Goal: Task Accomplishment & Management: Use online tool/utility

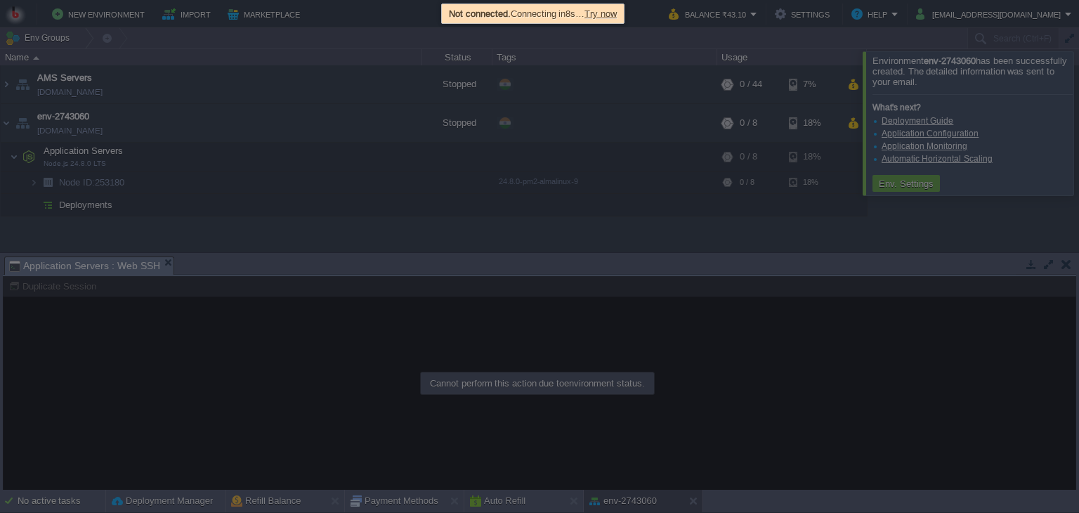
click at [617, 13] on span "Try now" at bounding box center [600, 13] width 32 height 11
click at [608, 13] on span "Try now" at bounding box center [600, 13] width 32 height 11
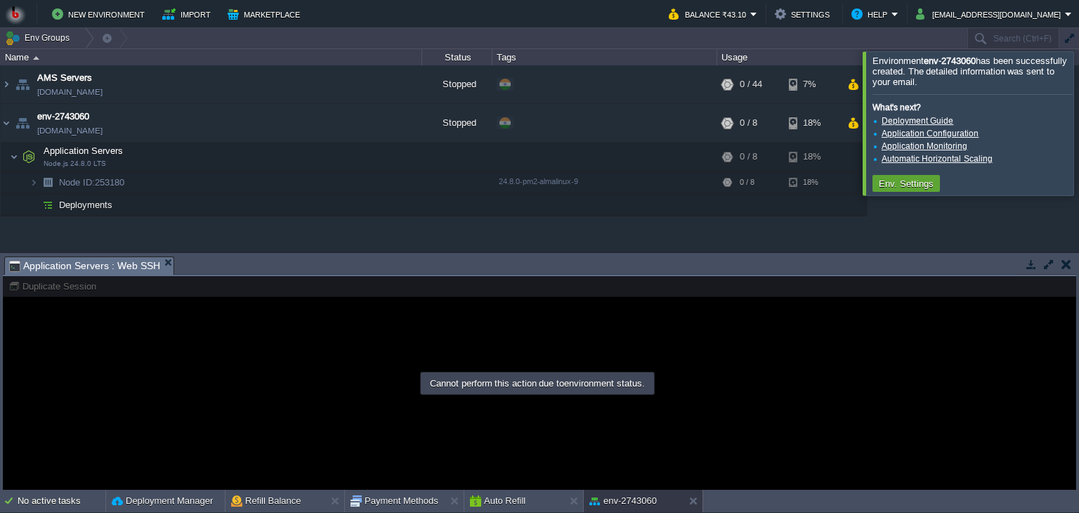
click at [563, 240] on div "AMS Servers [DOMAIN_NAME] Stopped + Add to Env Group RAM 0% CPU 0% 0 / 44 7% en…" at bounding box center [539, 158] width 1079 height 187
click at [384, 125] on button "button" at bounding box center [387, 123] width 13 height 13
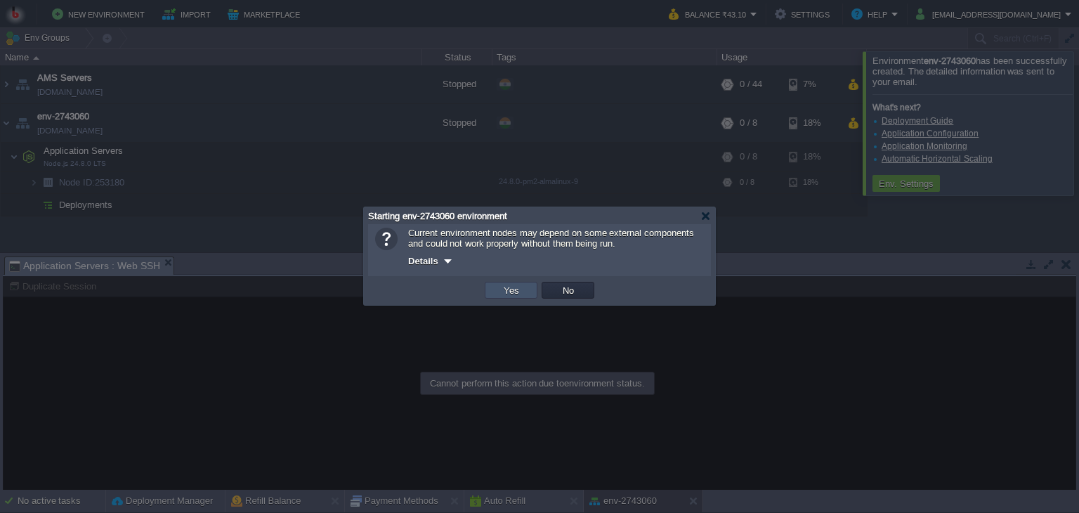
click at [509, 287] on button "Yes" at bounding box center [511, 290] width 24 height 13
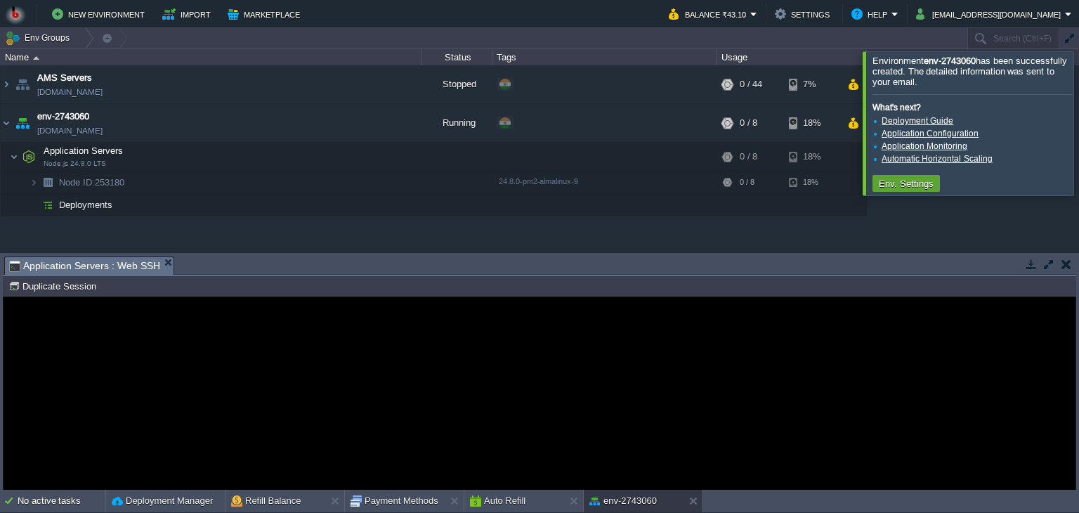
click at [144, 332] on guac-modal "Error An error has occurred and this action cannot be completed. If the problem…" at bounding box center [540, 393] width 1072 height 192
click at [203, 328] on guac-modal "Error An error has occurred and this action cannot be completed. If the problem…" at bounding box center [540, 393] width 1072 height 192
click at [358, 157] on button "button" at bounding box center [359, 156] width 13 height 13
click at [358, 152] on button "button" at bounding box center [359, 156] width 13 height 13
click at [476, 372] on h1 "Error" at bounding box center [539, 361] width 315 height 27
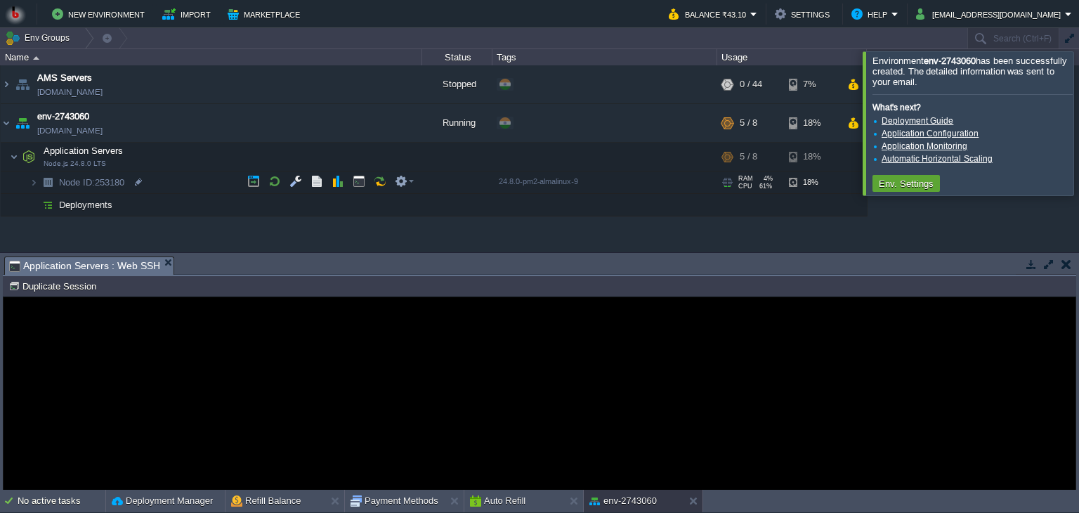
click at [476, 372] on h1 "Error" at bounding box center [539, 361] width 315 height 27
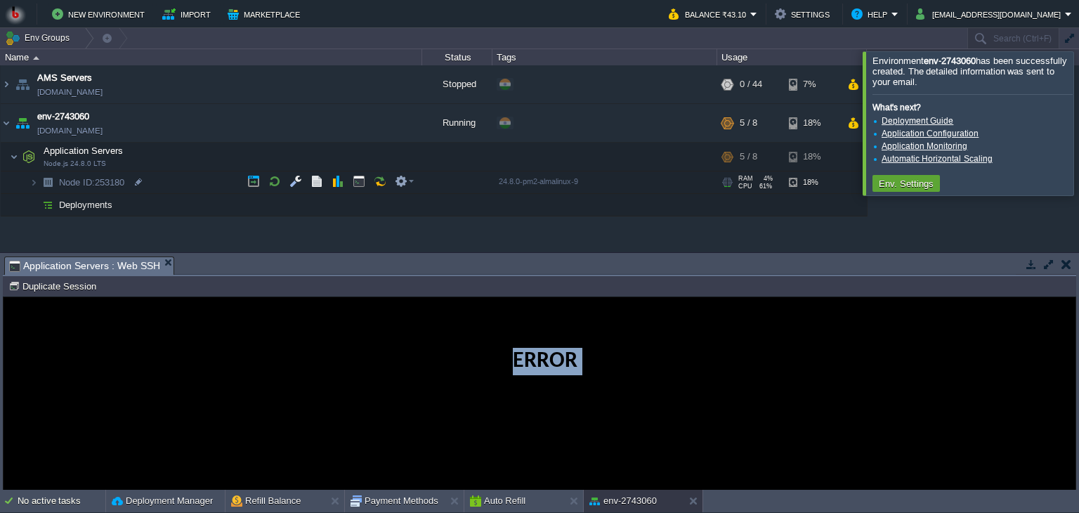
click at [476, 372] on h1 "Error" at bounding box center [539, 361] width 315 height 27
click at [387, 357] on h1 "Error" at bounding box center [539, 361] width 315 height 27
click at [497, 380] on div "Error An error has occurred and this action cannot be completed. If the problem…" at bounding box center [539, 393] width 337 height 114
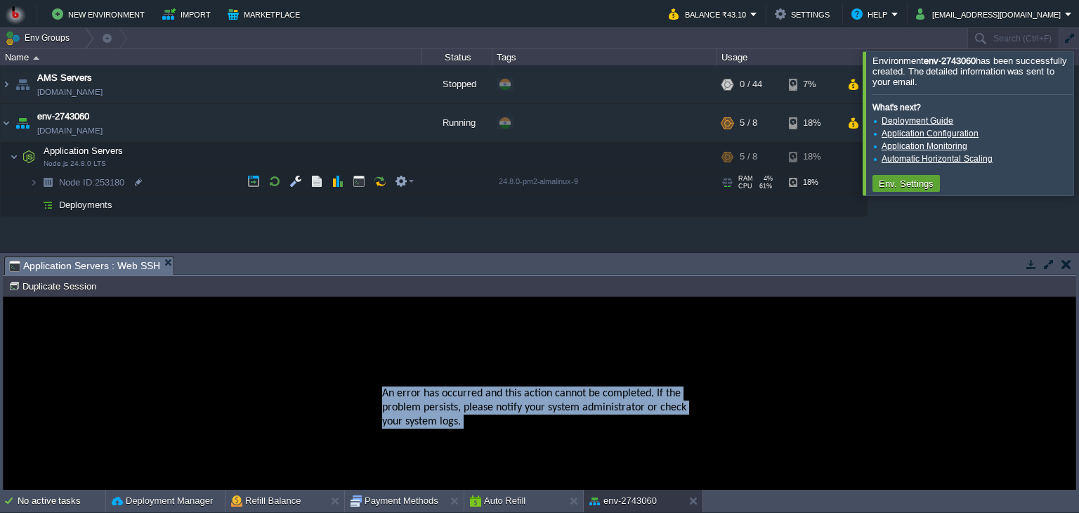
click at [497, 380] on div "Error An error has occurred and this action cannot be completed. If the problem…" at bounding box center [539, 393] width 337 height 114
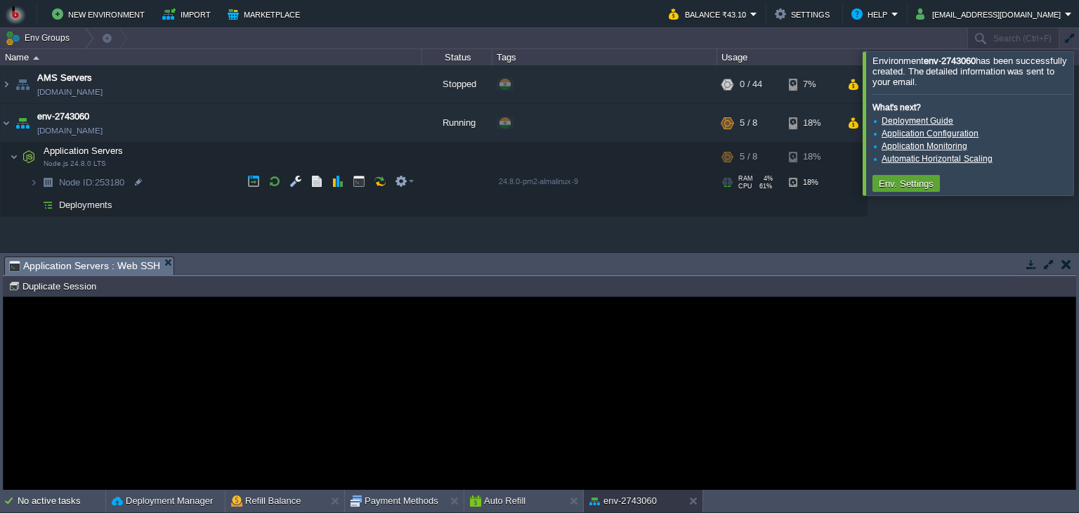
click at [471, 374] on h1 "Error" at bounding box center [539, 361] width 315 height 27
click at [1065, 266] on button "button" at bounding box center [1066, 264] width 10 height 13
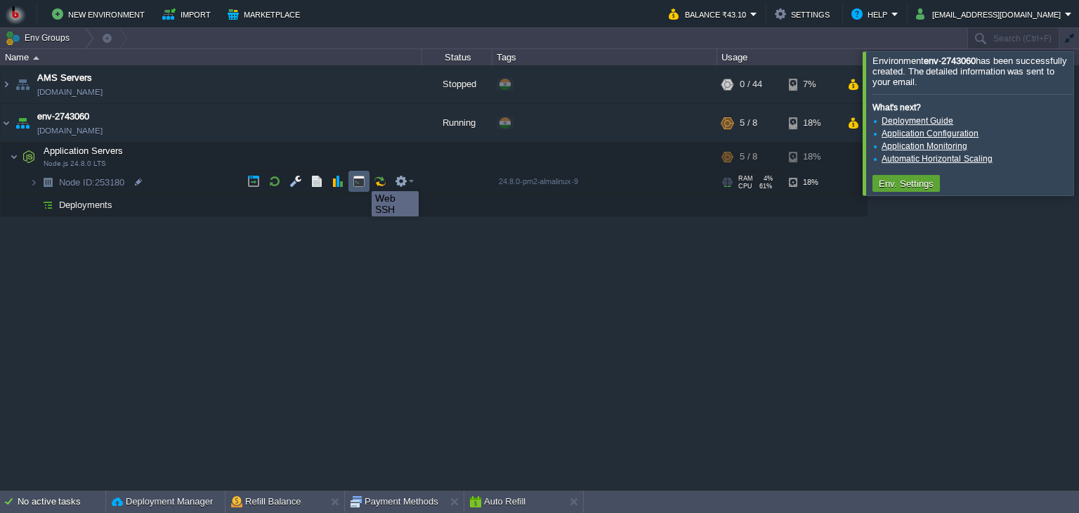
click at [361, 178] on button "button" at bounding box center [359, 181] width 13 height 13
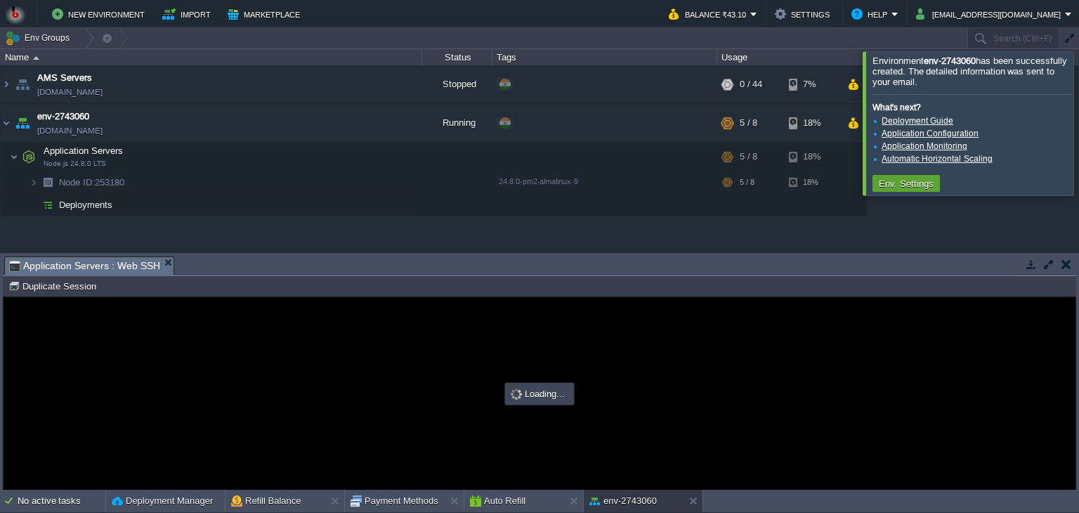
type input "#000000"
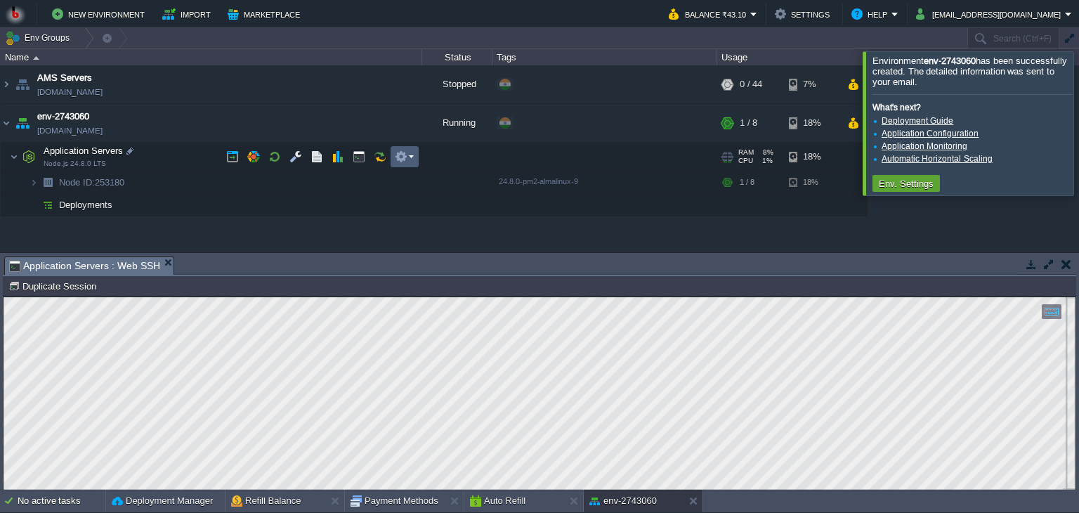
click at [413, 157] on td at bounding box center [405, 156] width 28 height 21
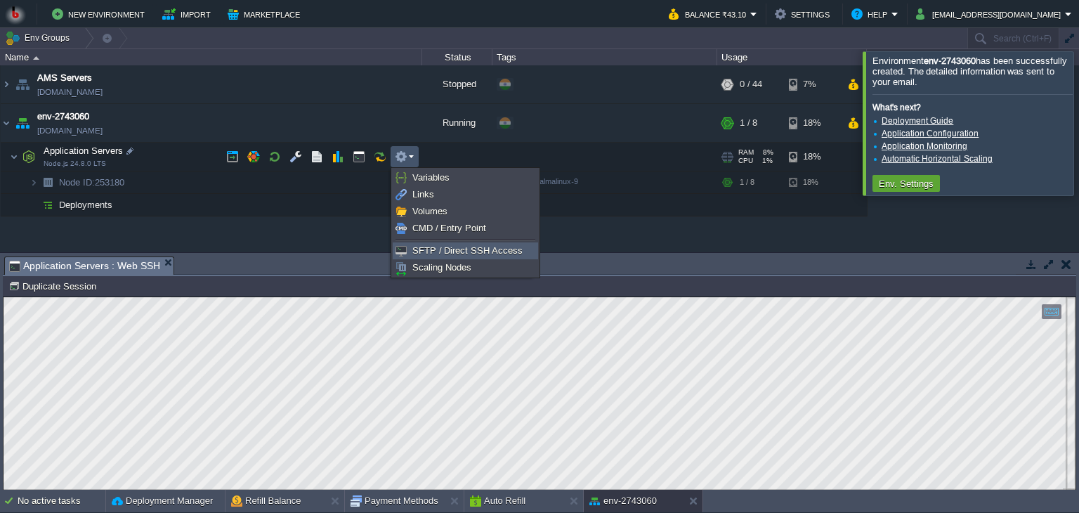
click at [438, 249] on span "SFTP / Direct SSH Access" at bounding box center [467, 250] width 110 height 11
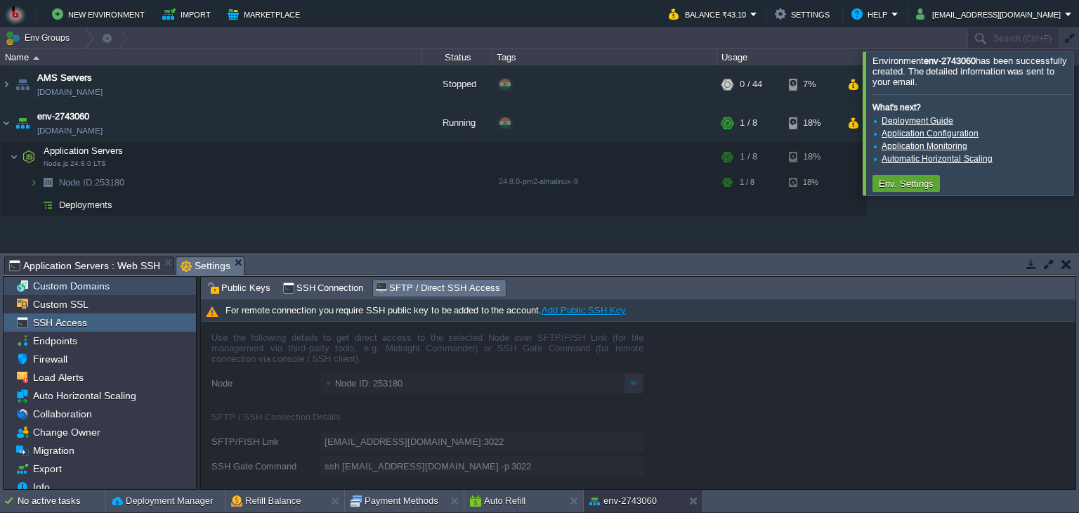
click at [81, 280] on span "Custom Domains" at bounding box center [70, 286] width 81 height 13
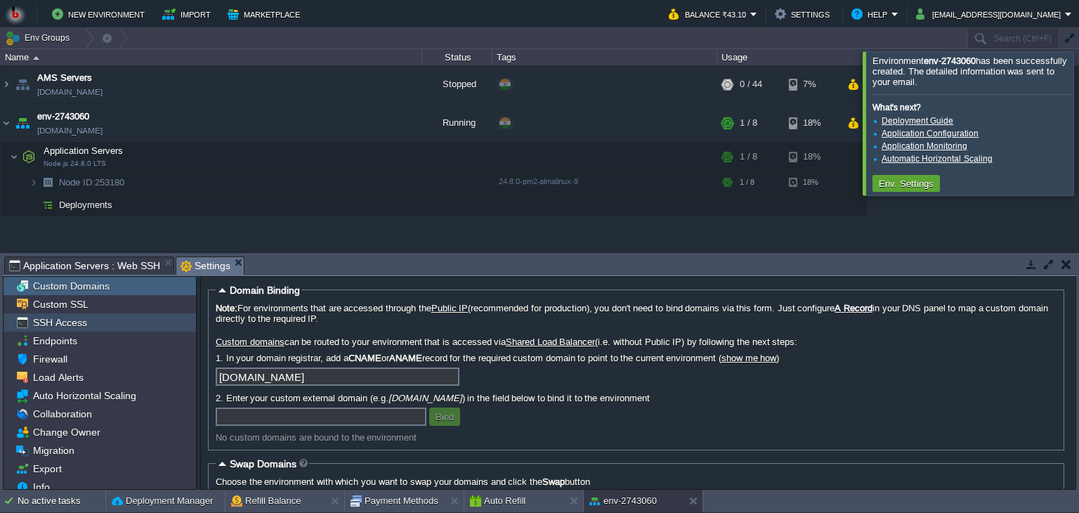
click at [81, 329] on div "SSH Access" at bounding box center [100, 322] width 192 height 18
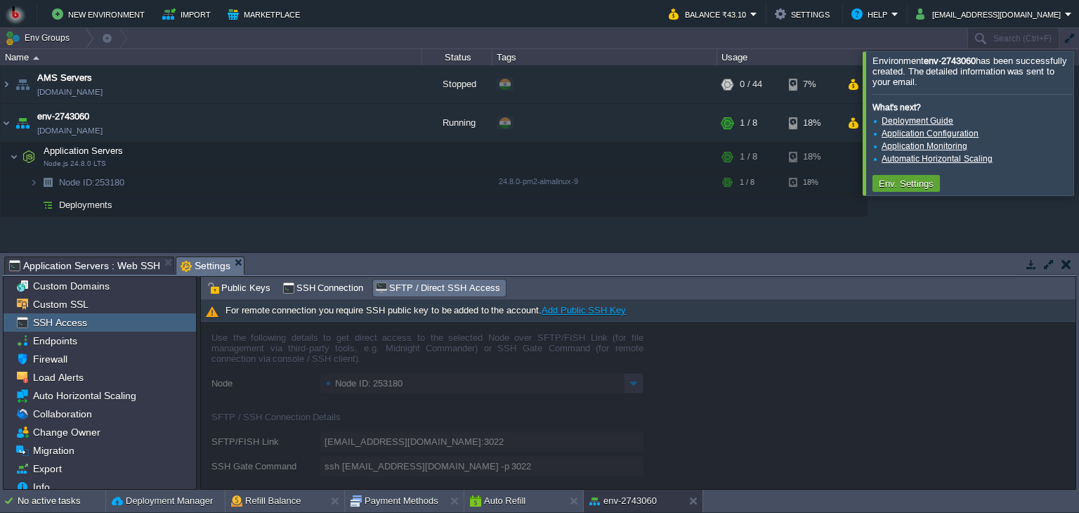
click at [574, 309] on link "Add Public SSH Key" at bounding box center [584, 310] width 84 height 11
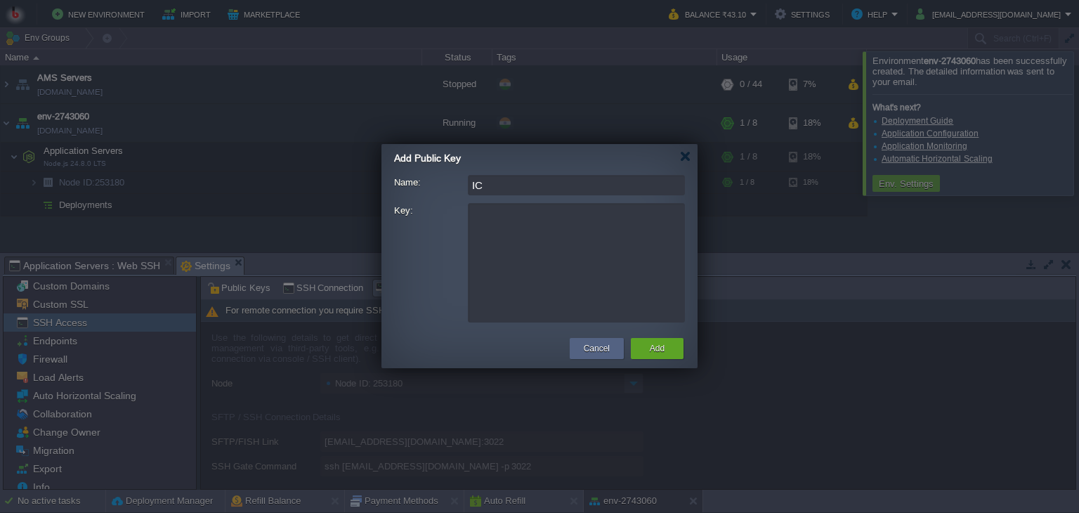
type input "ICA"
click at [683, 155] on div at bounding box center [685, 156] width 11 height 11
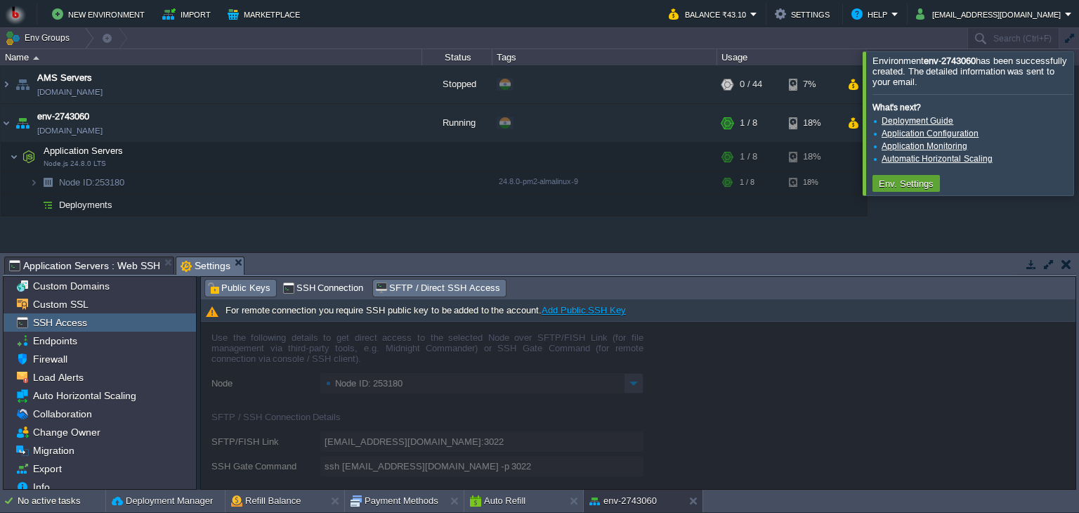
click at [230, 290] on span "Public Keys" at bounding box center [238, 287] width 63 height 15
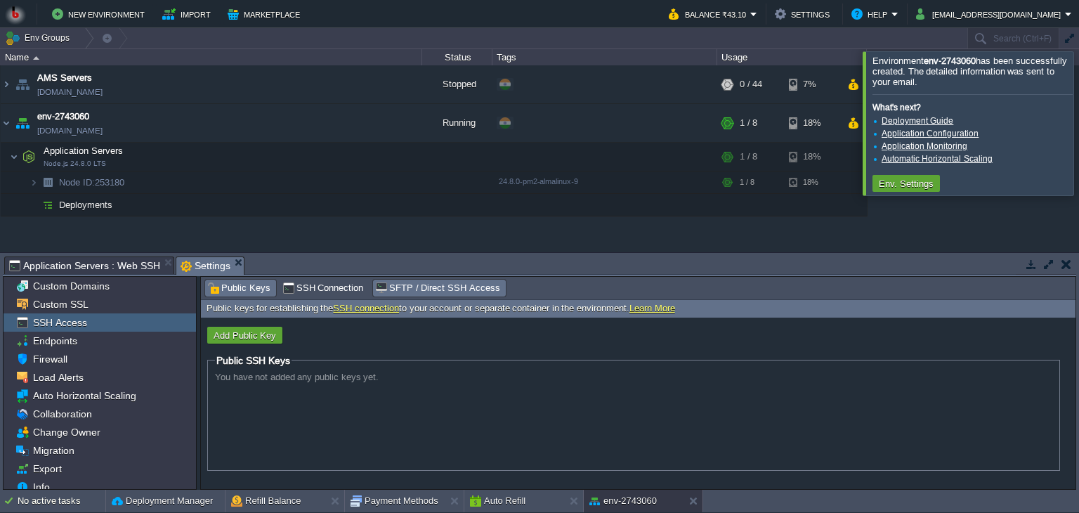
click at [405, 286] on span "SFTP / Direct SSH Access" at bounding box center [437, 287] width 124 height 15
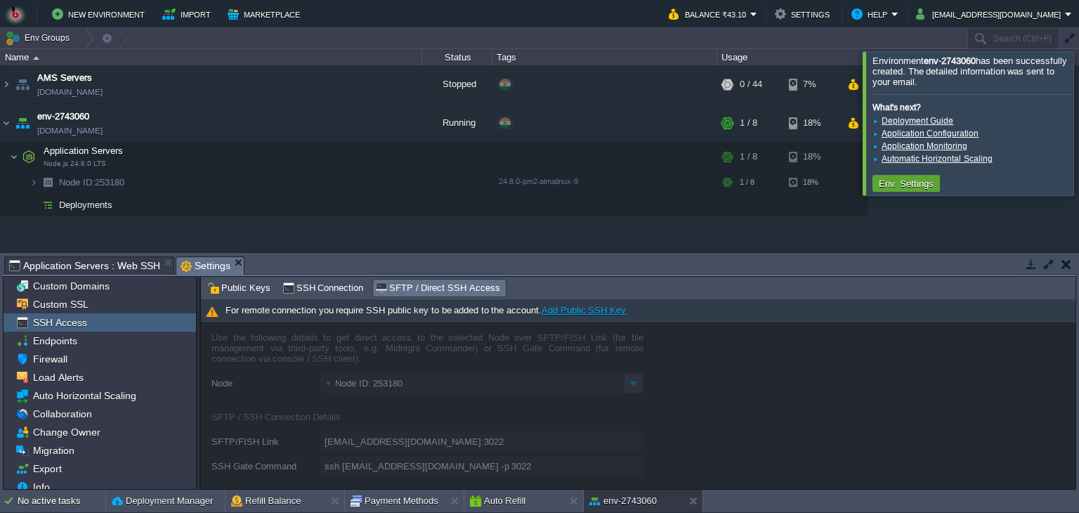
click at [572, 308] on link "Add Public SSH Key" at bounding box center [584, 310] width 84 height 11
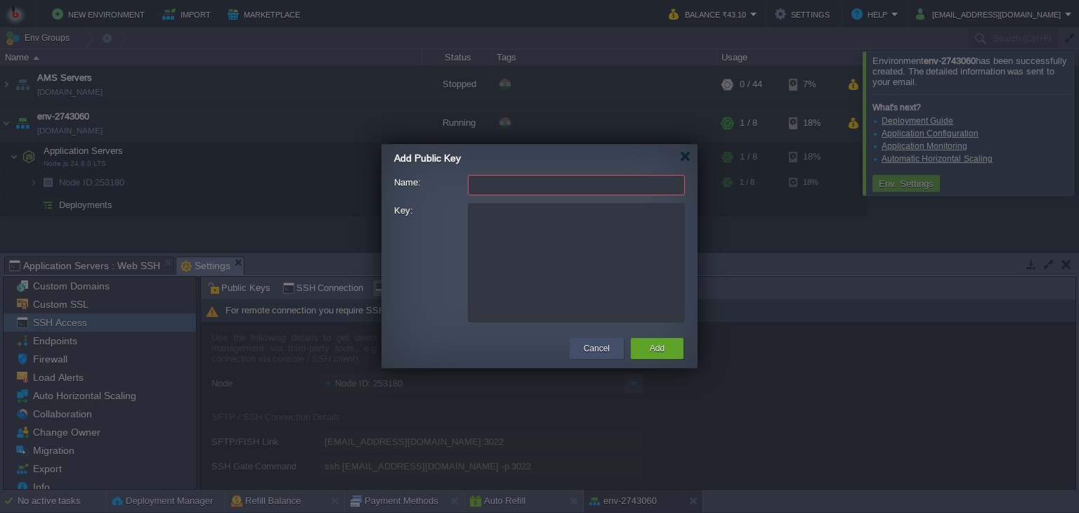
click at [593, 346] on button "Cancel" at bounding box center [597, 348] width 26 height 14
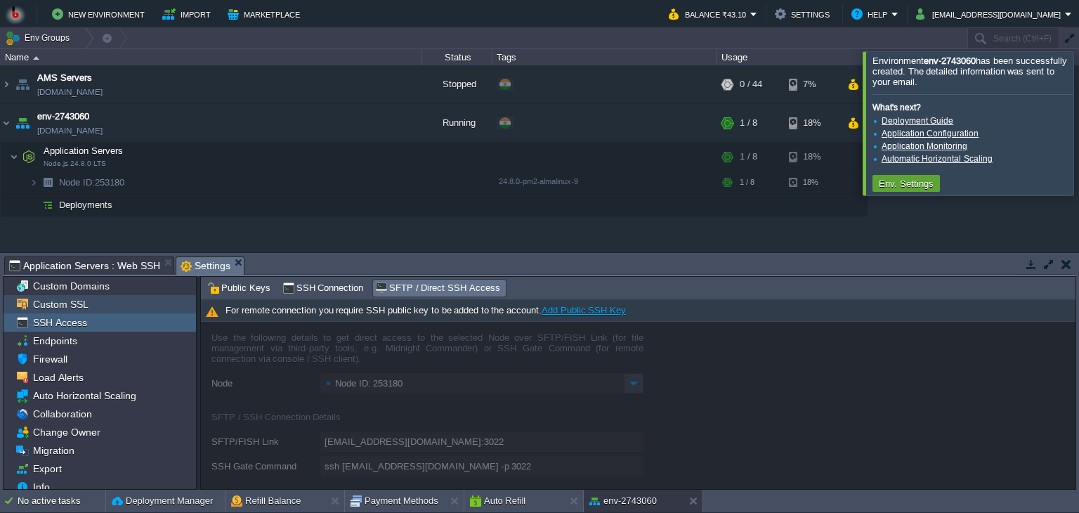
click at [90, 308] on div "Custom SSL" at bounding box center [100, 304] width 192 height 18
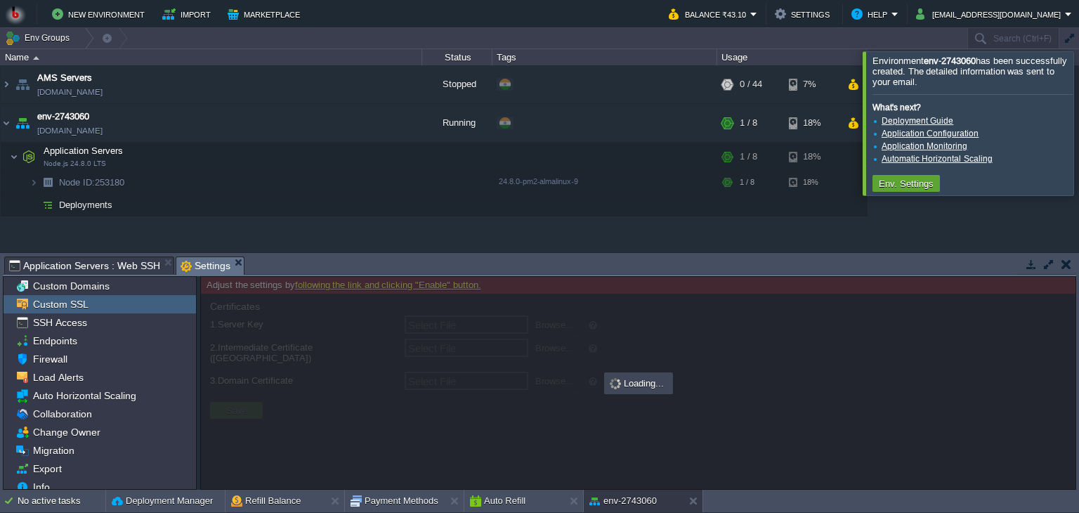
type input "Select File"
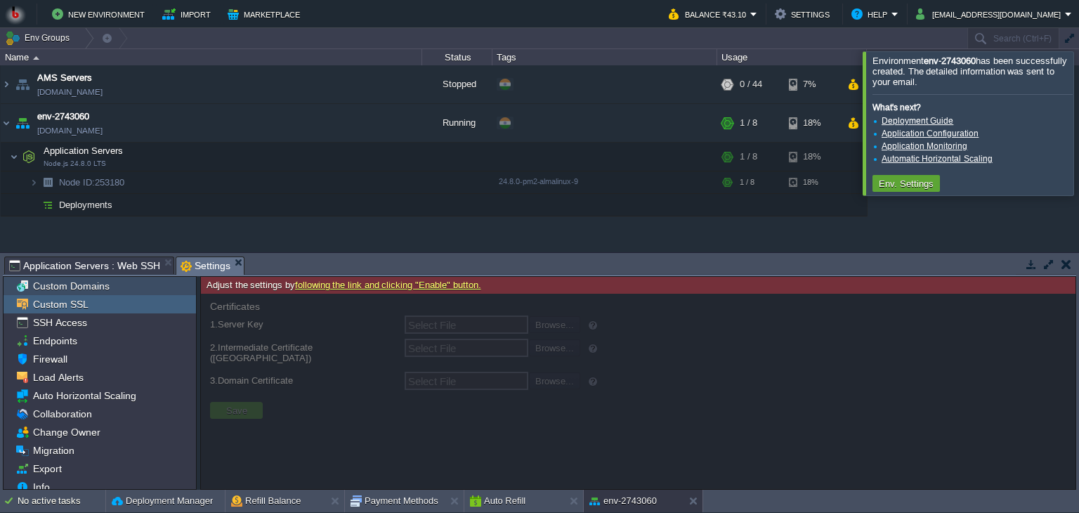
click at [89, 287] on span "Custom Domains" at bounding box center [70, 286] width 81 height 13
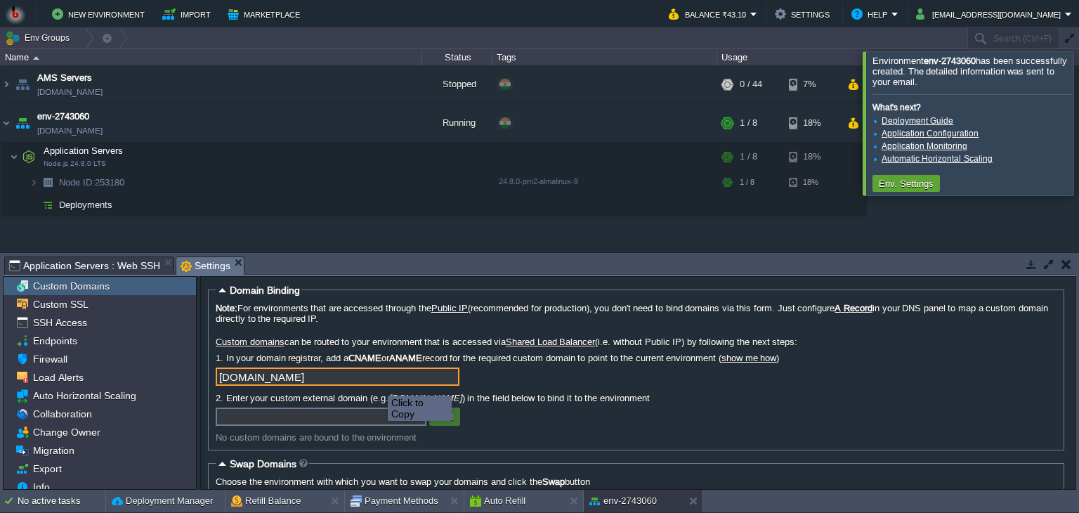
click at [449, 377] on input "[DOMAIN_NAME]" at bounding box center [338, 376] width 244 height 18
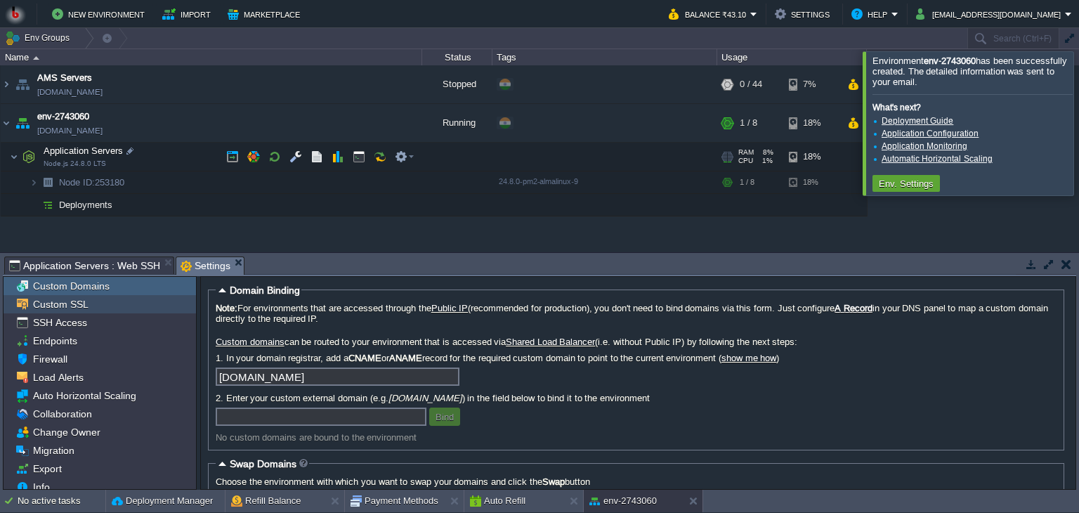
click at [80, 306] on span "Custom SSL" at bounding box center [60, 304] width 60 height 13
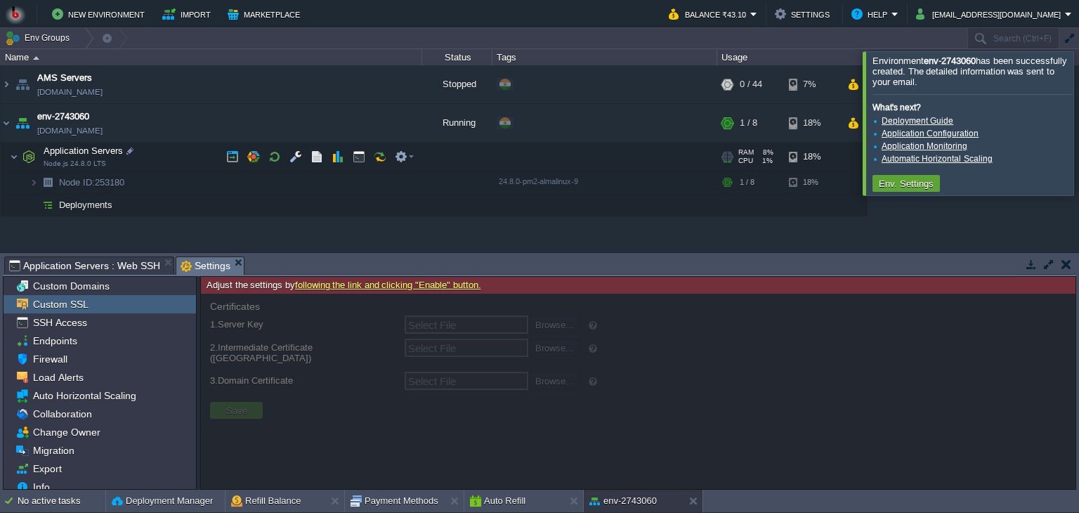
click at [427, 286] on link "following the link and clicking "Enable" button." at bounding box center [388, 285] width 186 height 11
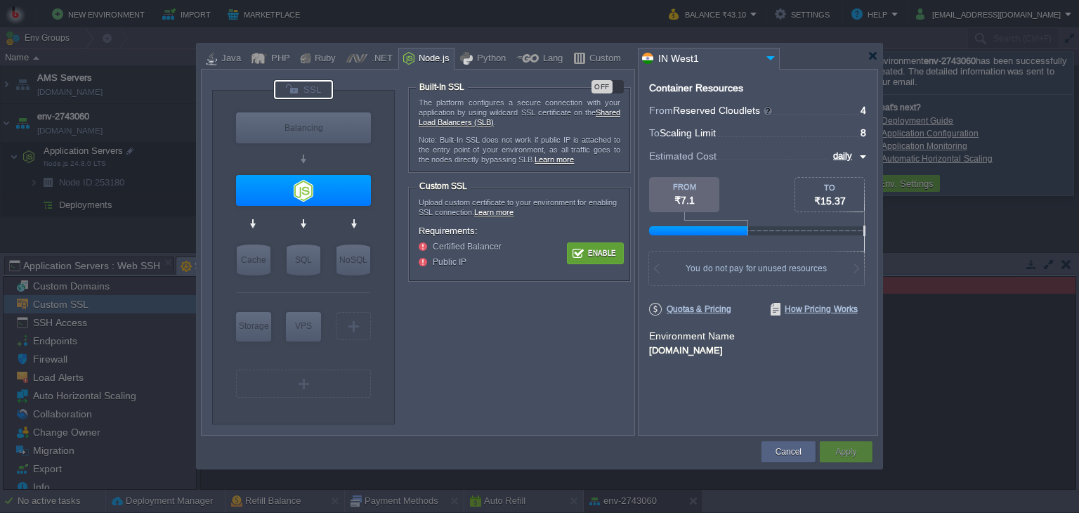
click at [588, 251] on button "Enable" at bounding box center [595, 253] width 53 height 18
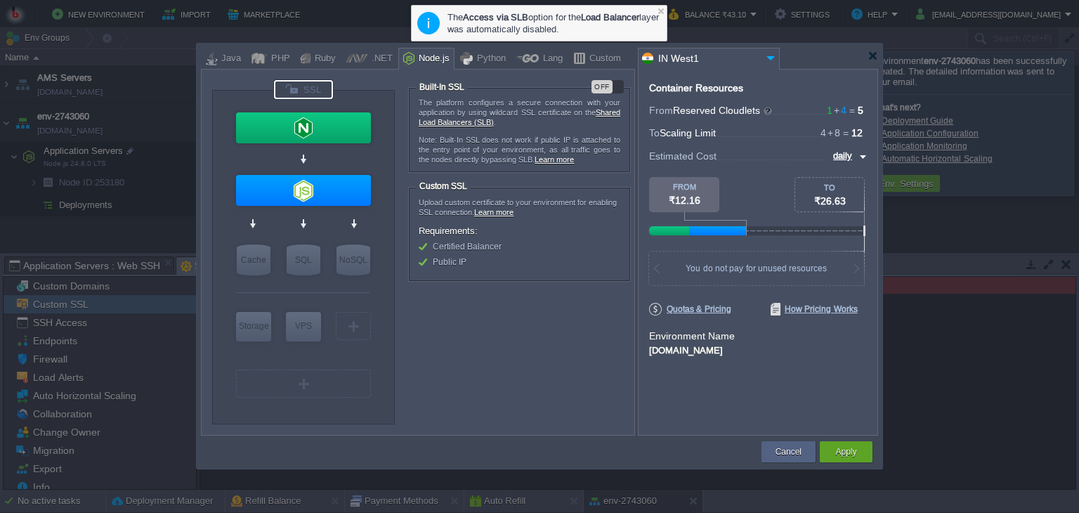
click at [618, 86] on div "OFF" at bounding box center [607, 86] width 32 height 13
click at [848, 456] on button "Apply" at bounding box center [845, 452] width 21 height 14
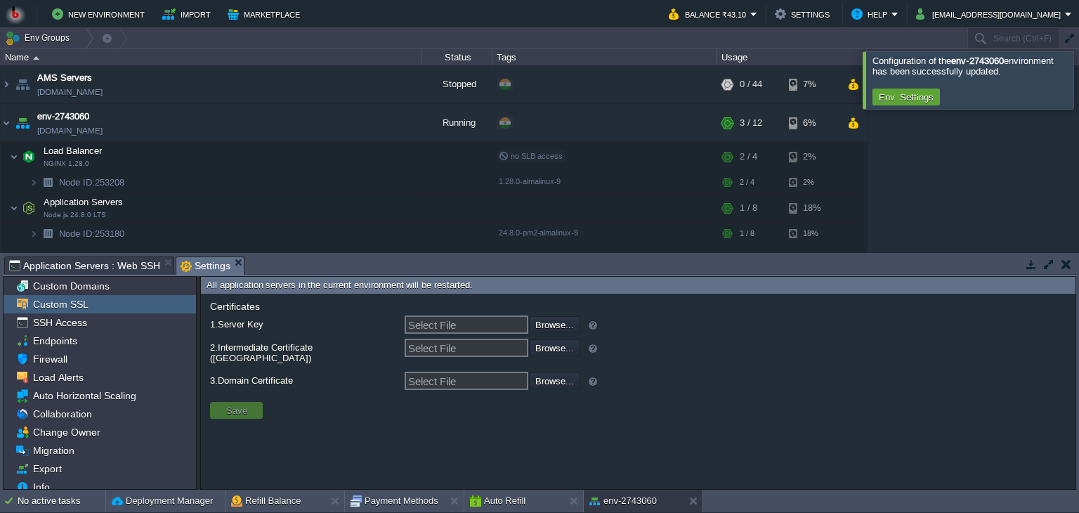
click at [117, 268] on span "Application Servers : Web SSH" at bounding box center [84, 265] width 151 height 17
click at [198, 270] on span "Settings" at bounding box center [206, 266] width 50 height 18
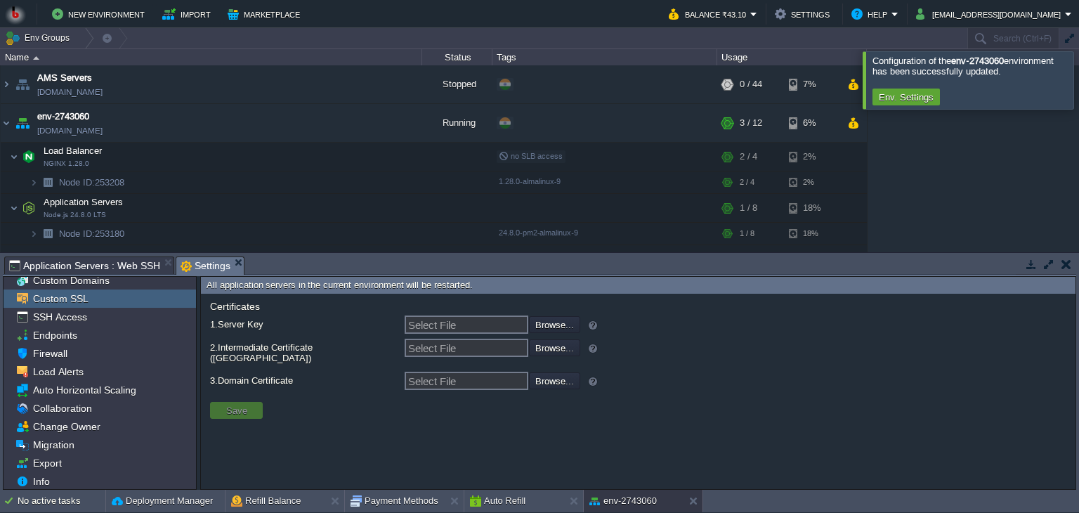
scroll to position [7, 0]
click at [124, 458] on div "Export" at bounding box center [100, 461] width 192 height 18
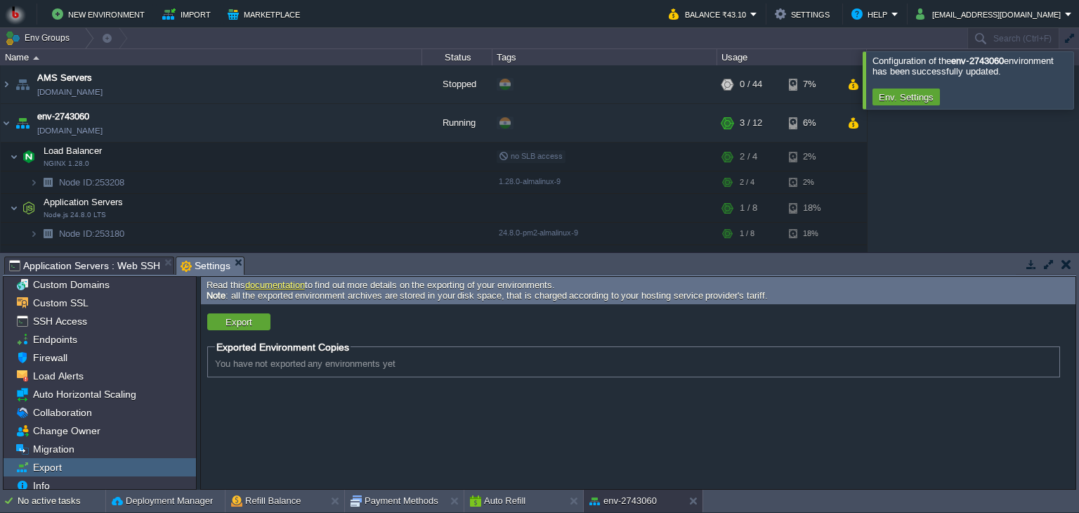
scroll to position [0, 0]
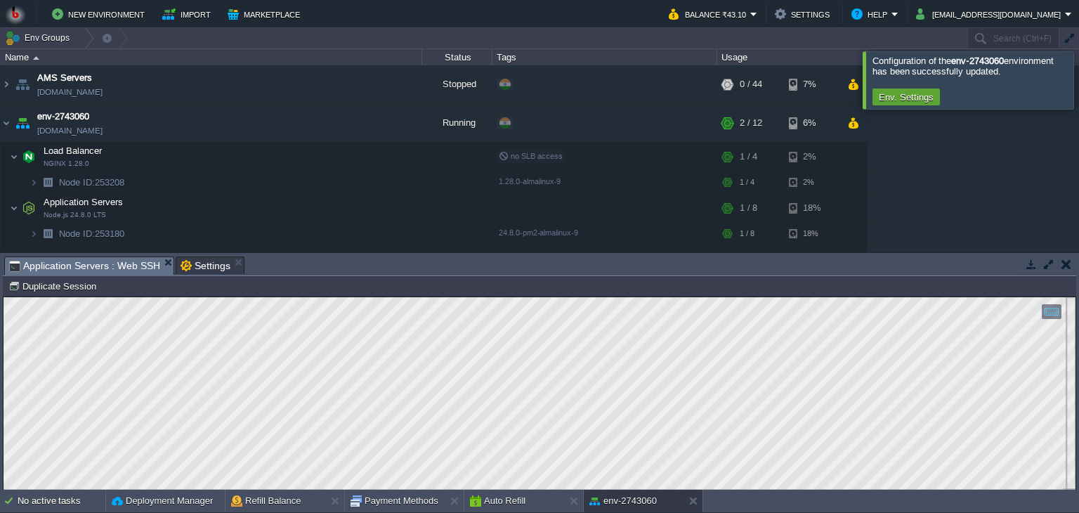
click at [119, 271] on span "Application Servers : Web SSH" at bounding box center [84, 266] width 151 height 18
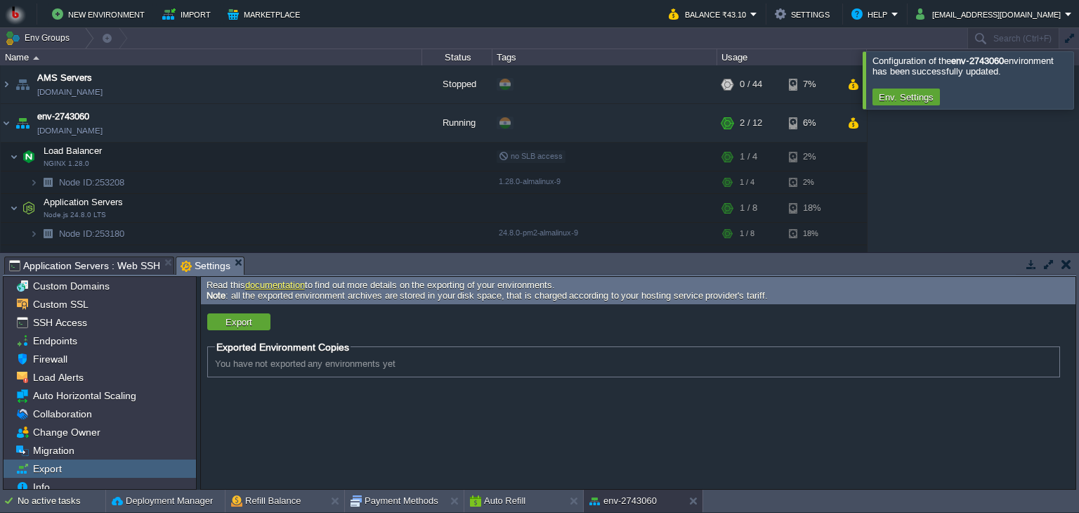
click at [192, 263] on span "Settings" at bounding box center [206, 266] width 50 height 18
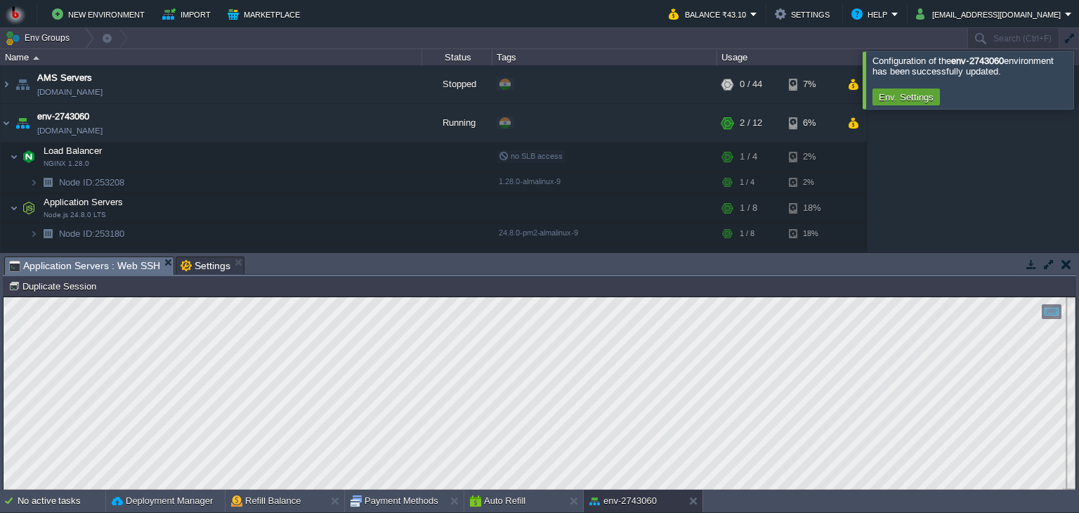
click at [99, 268] on span "Application Servers : Web SSH" at bounding box center [84, 266] width 151 height 18
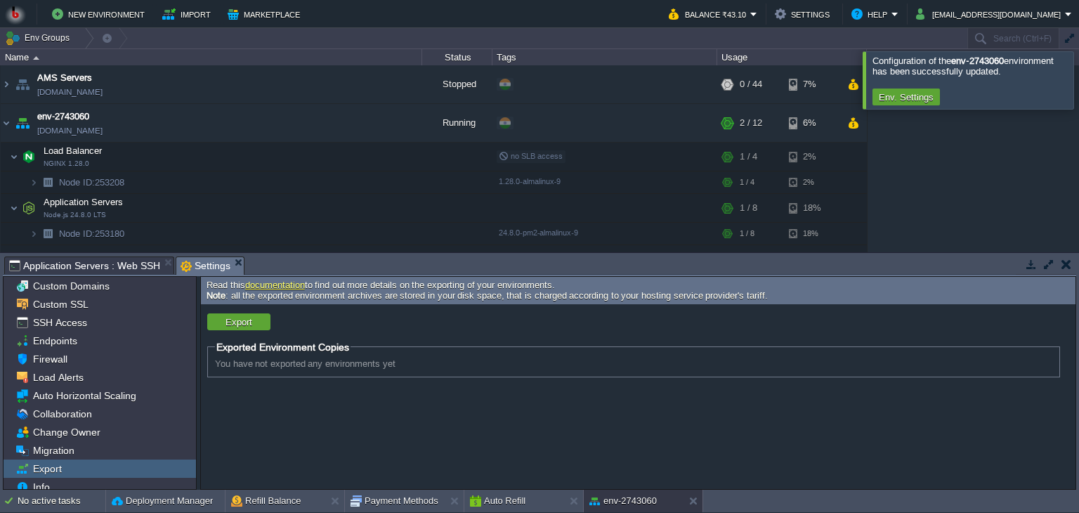
click at [199, 266] on span "Settings" at bounding box center [206, 266] width 50 height 18
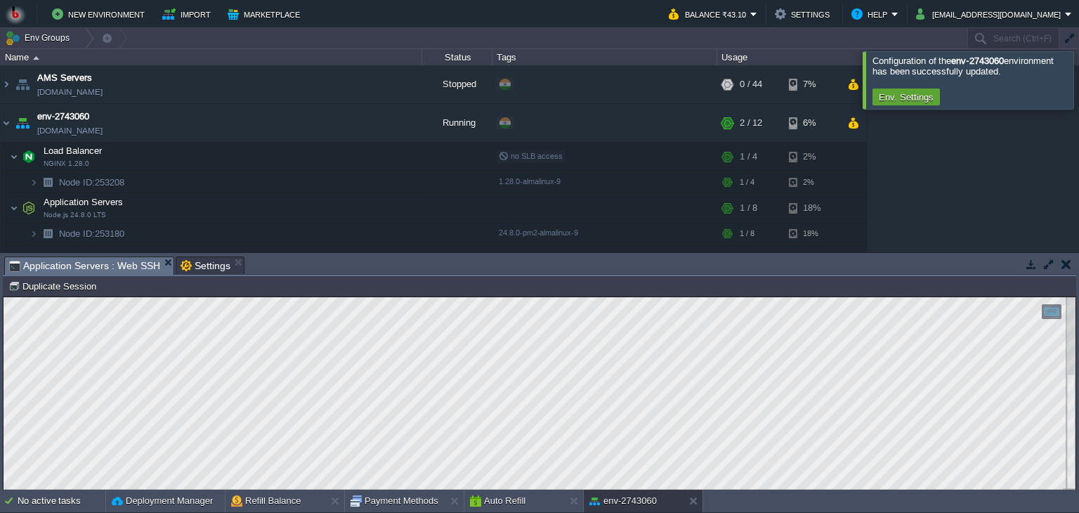
click at [121, 261] on span "Application Servers : Web SSH" at bounding box center [84, 266] width 151 height 18
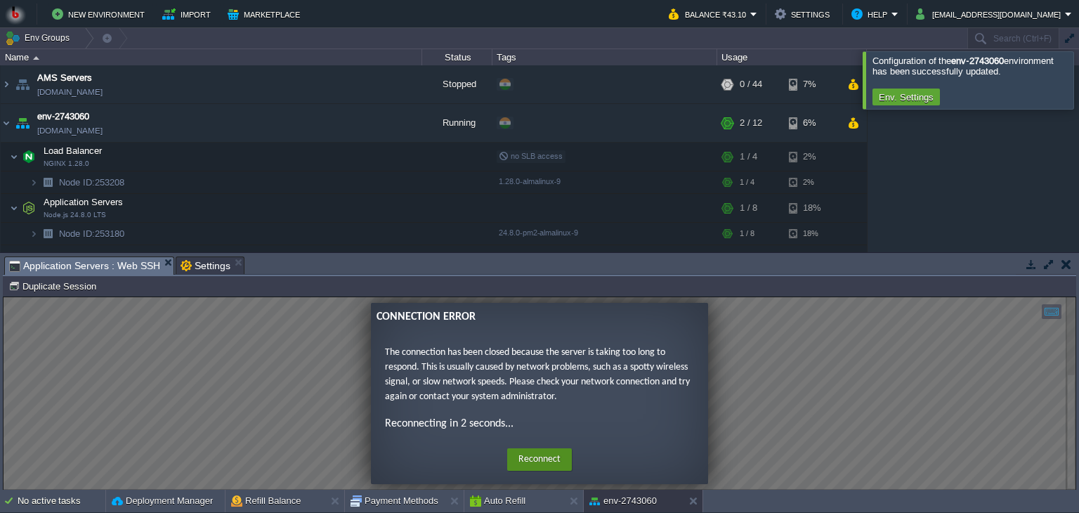
click at [543, 464] on button "Reconnect" at bounding box center [539, 459] width 65 height 22
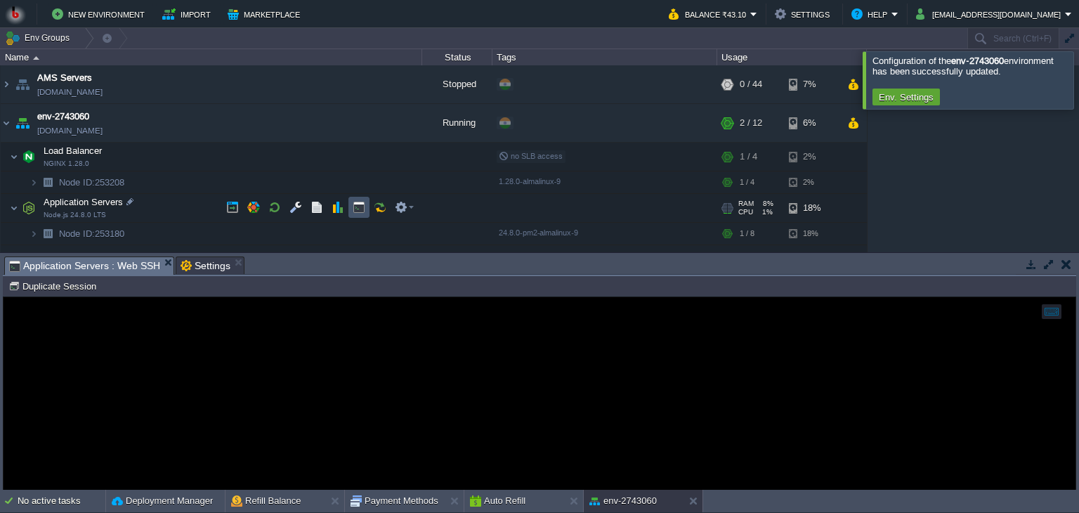
click at [356, 209] on button "button" at bounding box center [359, 207] width 13 height 13
click at [185, 334] on div at bounding box center [540, 393] width 1072 height 192
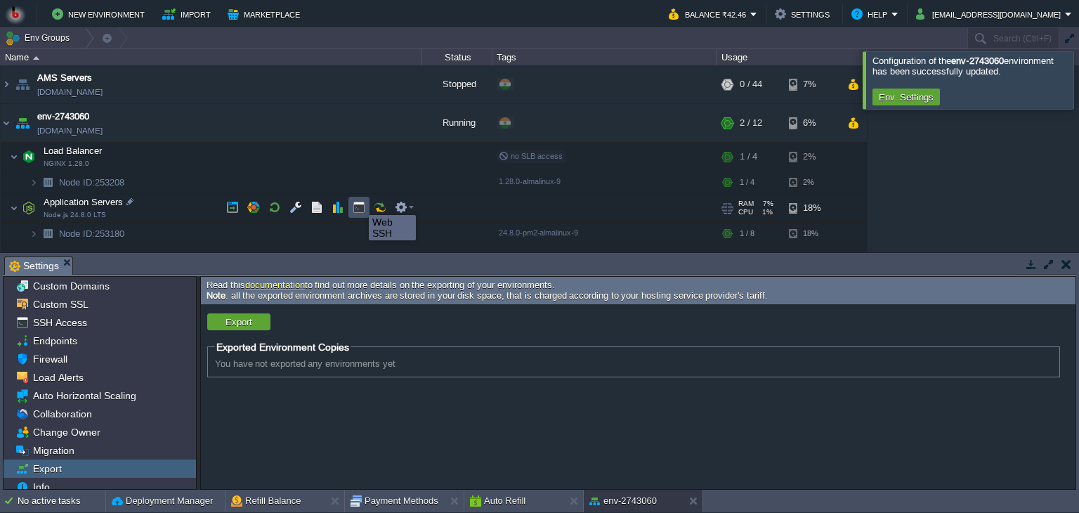
click at [358, 202] on button "button" at bounding box center [359, 207] width 13 height 13
click at [34, 270] on span "Settings" at bounding box center [34, 266] width 50 height 18
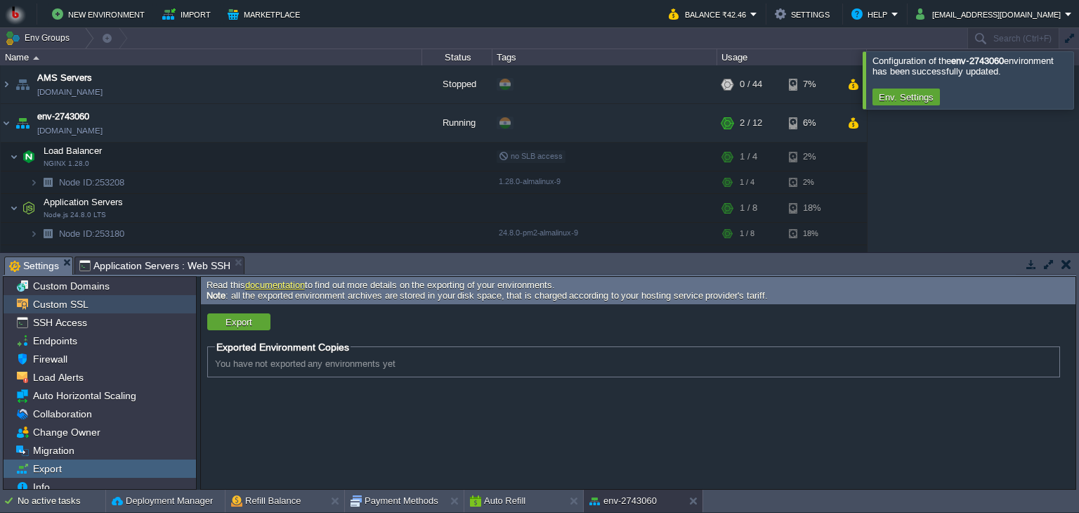
click at [60, 306] on span "Custom SSL" at bounding box center [60, 304] width 60 height 13
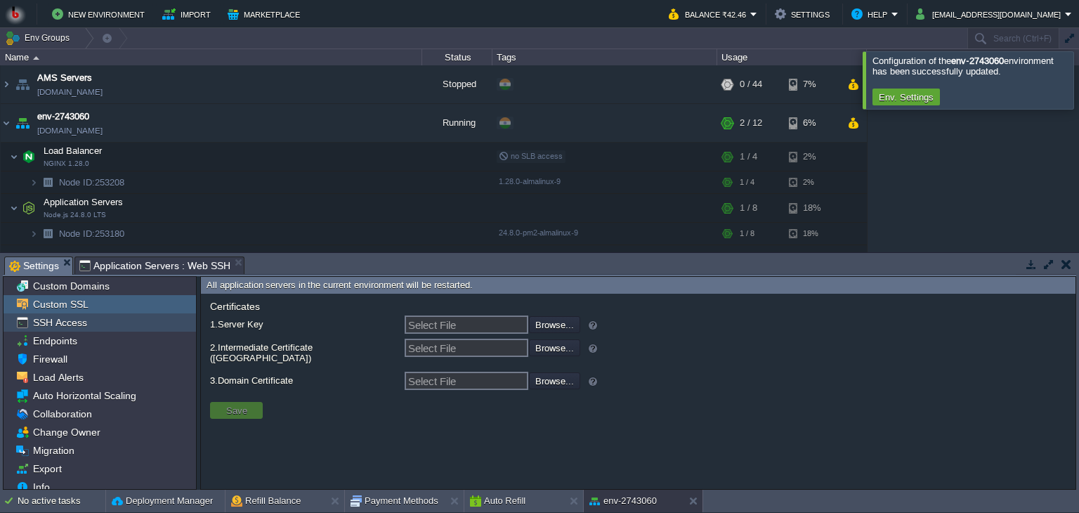
click at [59, 322] on span "SSH Access" at bounding box center [59, 322] width 59 height 13
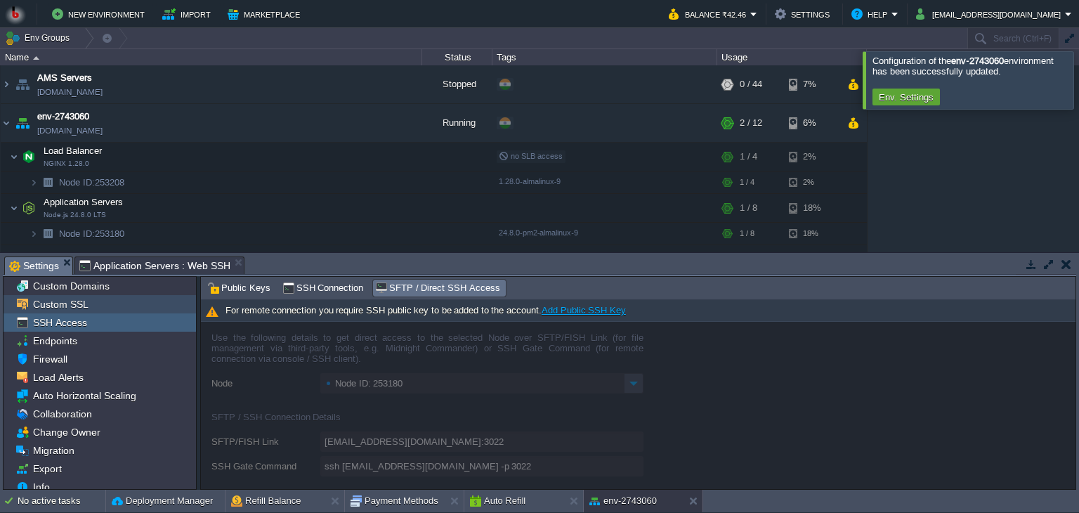
click at [60, 303] on span "Custom SSL" at bounding box center [60, 304] width 60 height 13
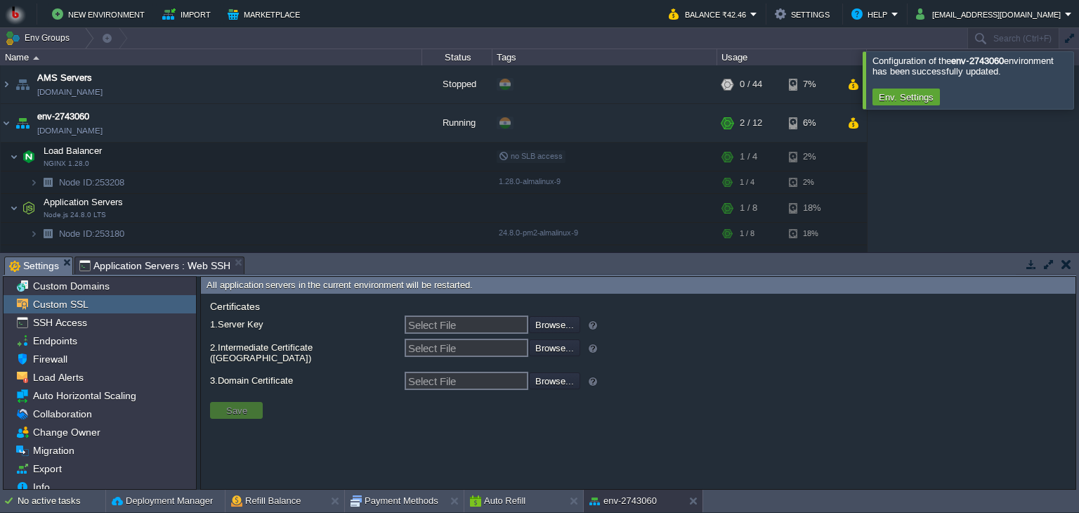
scroll to position [7, 0]
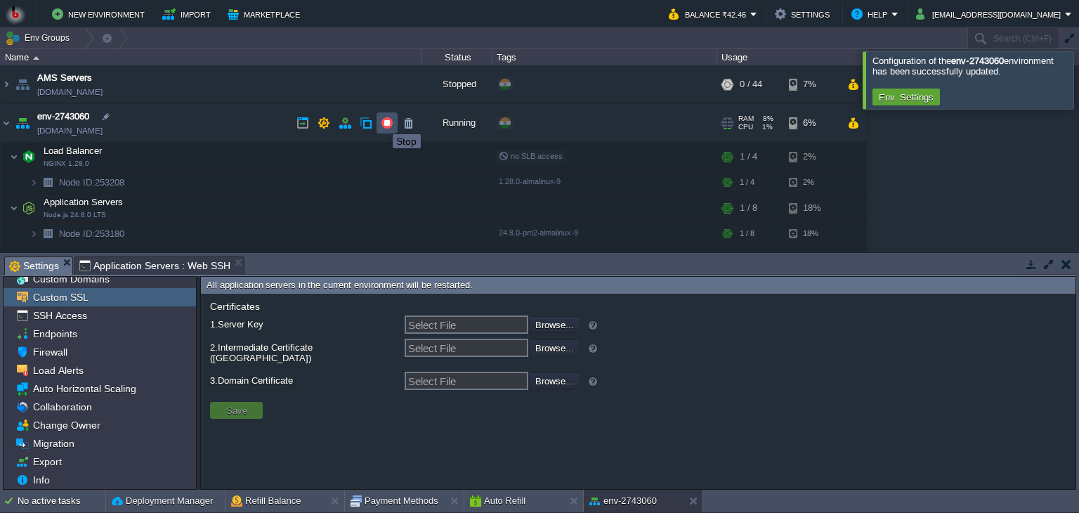
click at [382, 122] on button "button" at bounding box center [387, 123] width 13 height 13
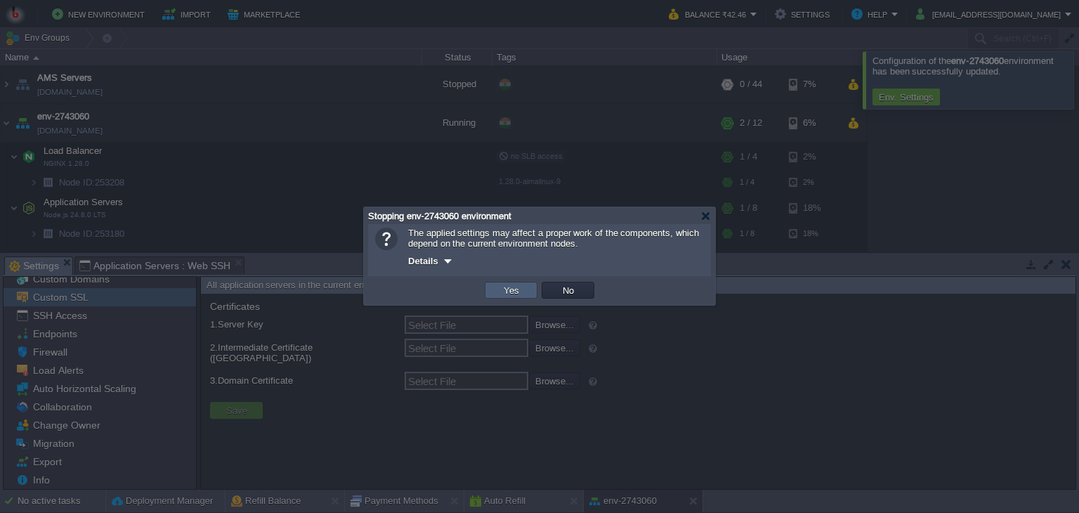
click at [497, 285] on td "Yes" at bounding box center [511, 290] width 53 height 17
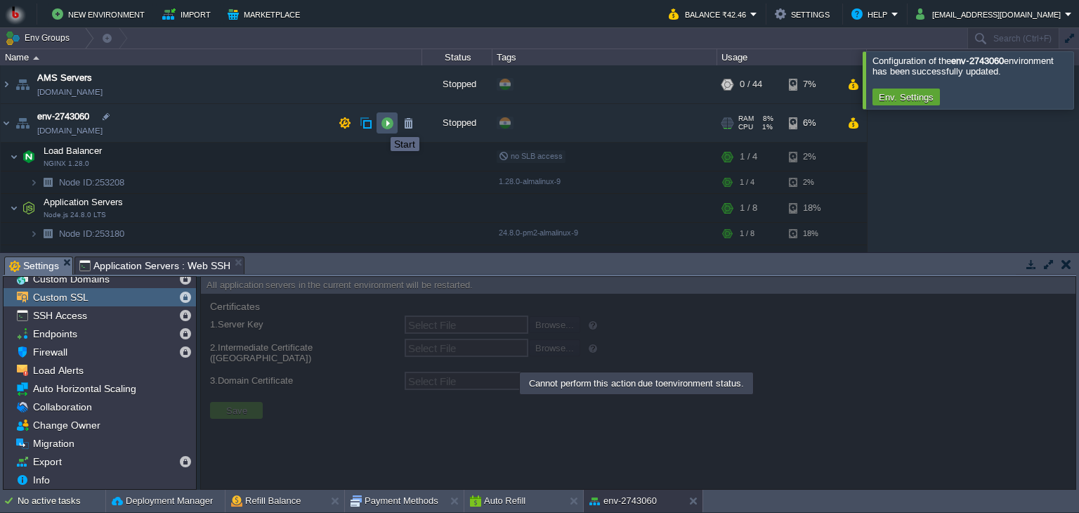
click at [382, 125] on button "button" at bounding box center [387, 123] width 13 height 13
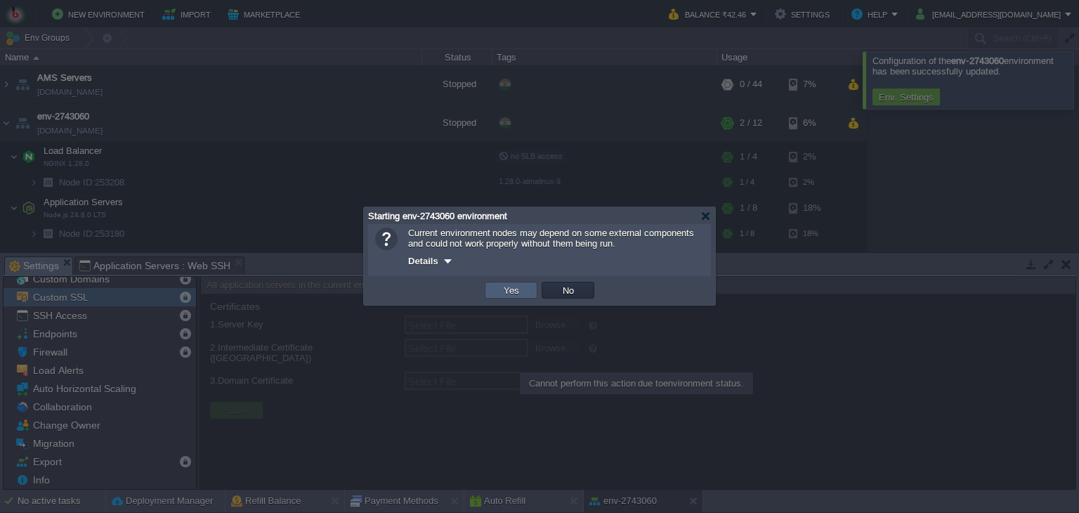
click at [497, 284] on td "Yes" at bounding box center [511, 290] width 53 height 17
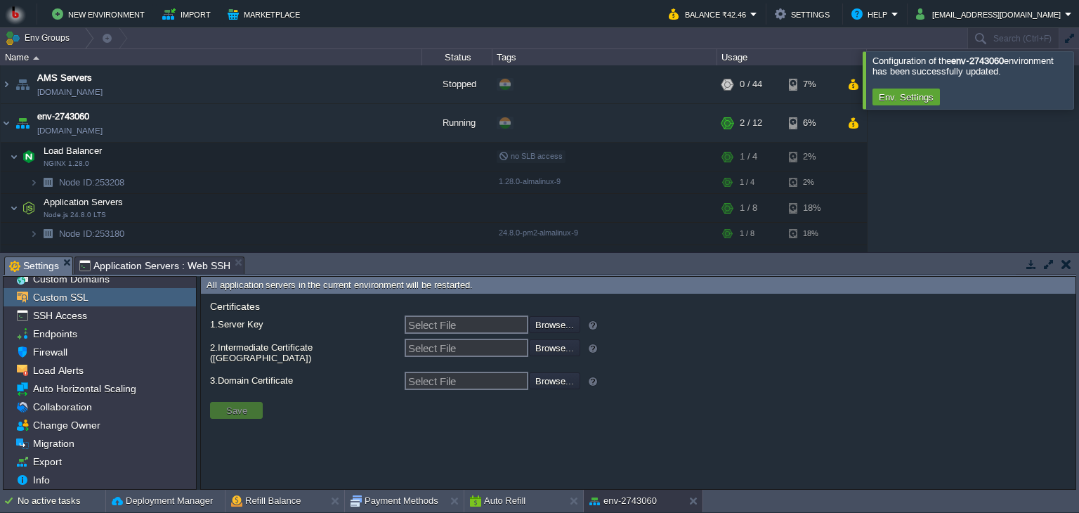
click at [37, 267] on span "Settings" at bounding box center [34, 266] width 50 height 18
click at [6, 86] on img at bounding box center [6, 84] width 11 height 38
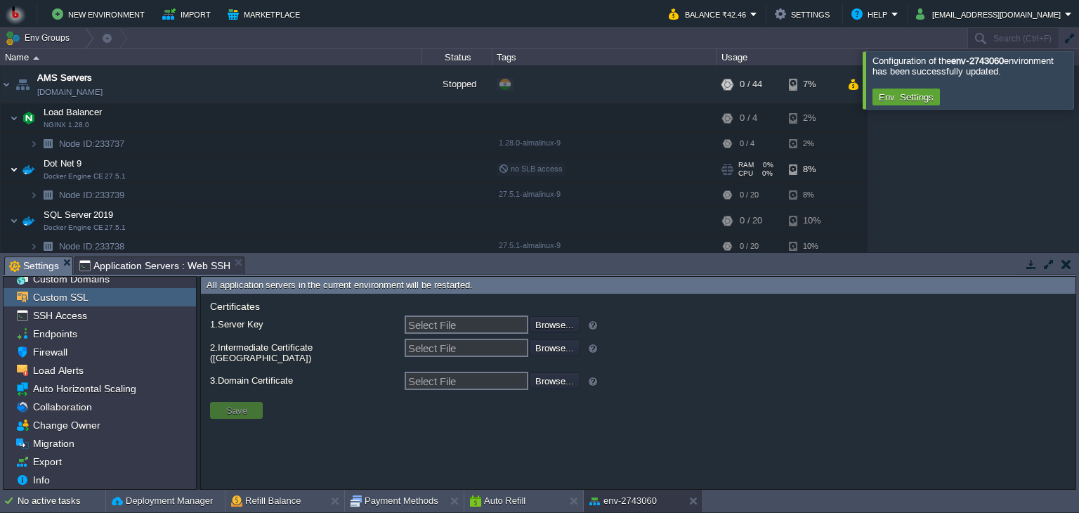
click at [13, 166] on img at bounding box center [14, 169] width 8 height 28
click at [16, 169] on img at bounding box center [14, 169] width 8 height 28
click at [383, 88] on button "button" at bounding box center [387, 84] width 13 height 13
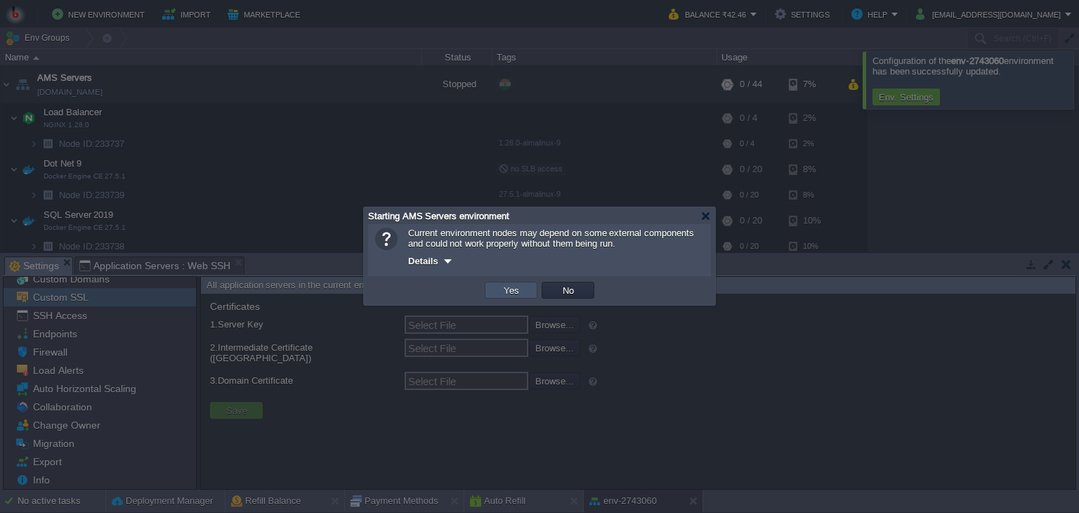
click at [510, 287] on button "Yes" at bounding box center [511, 290] width 24 height 13
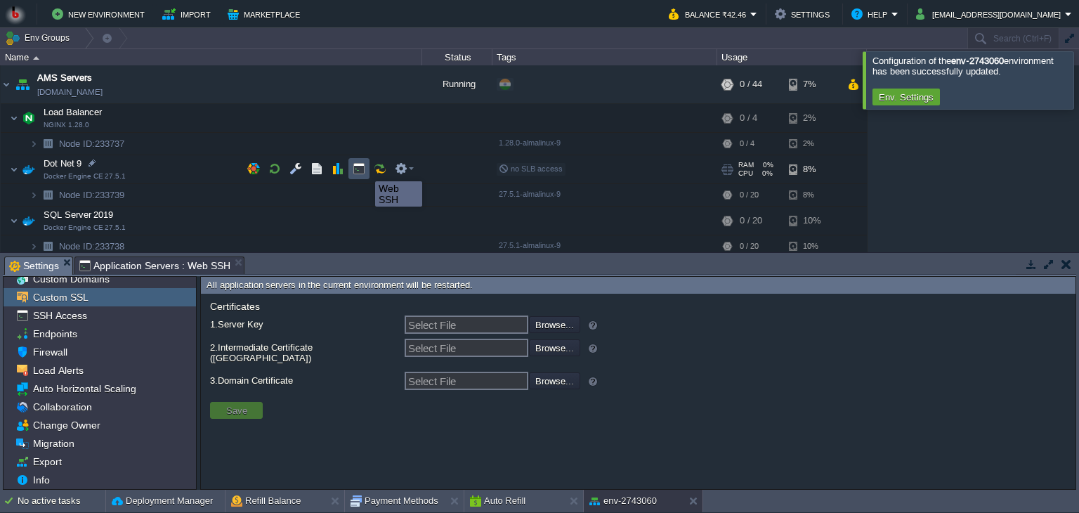
click at [358, 167] on button "button" at bounding box center [359, 168] width 13 height 13
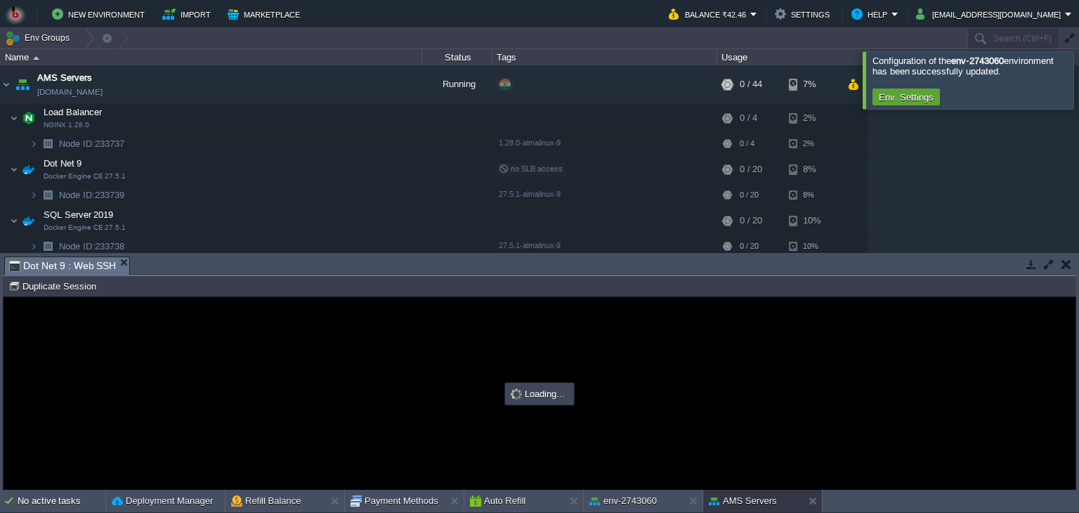
scroll to position [0, 0]
type input "#000000"
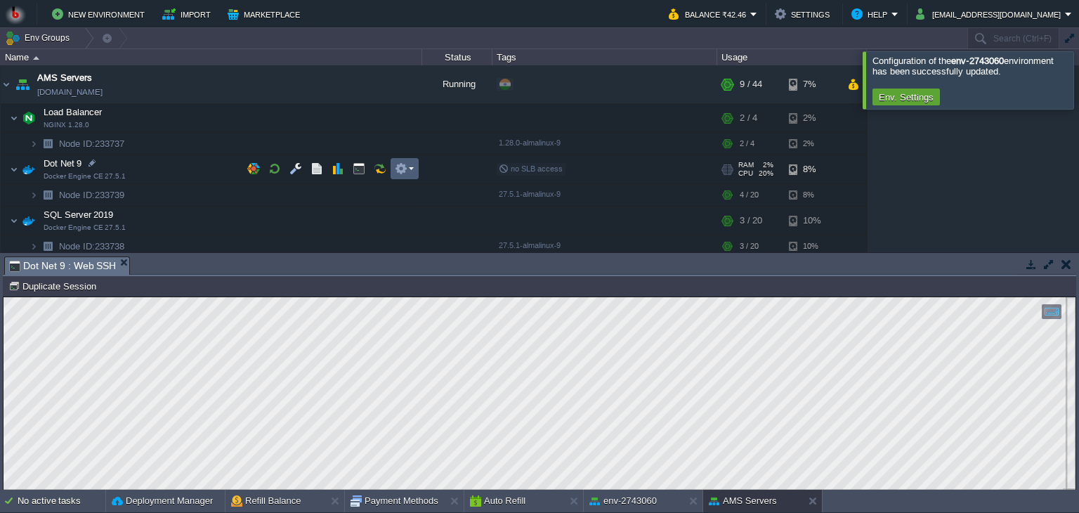
click at [407, 177] on td at bounding box center [405, 168] width 28 height 21
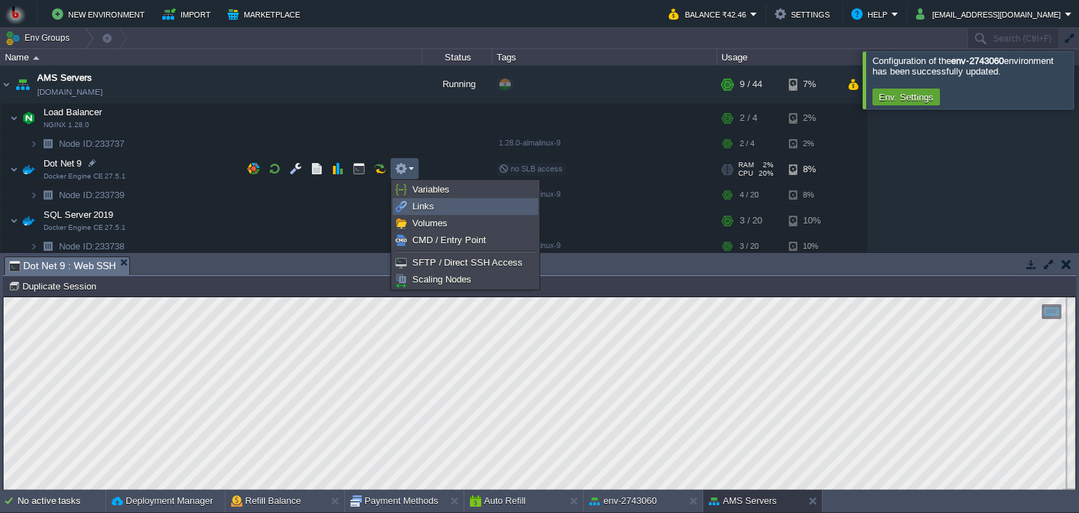
click at [414, 207] on span "Links" at bounding box center [423, 206] width 22 height 11
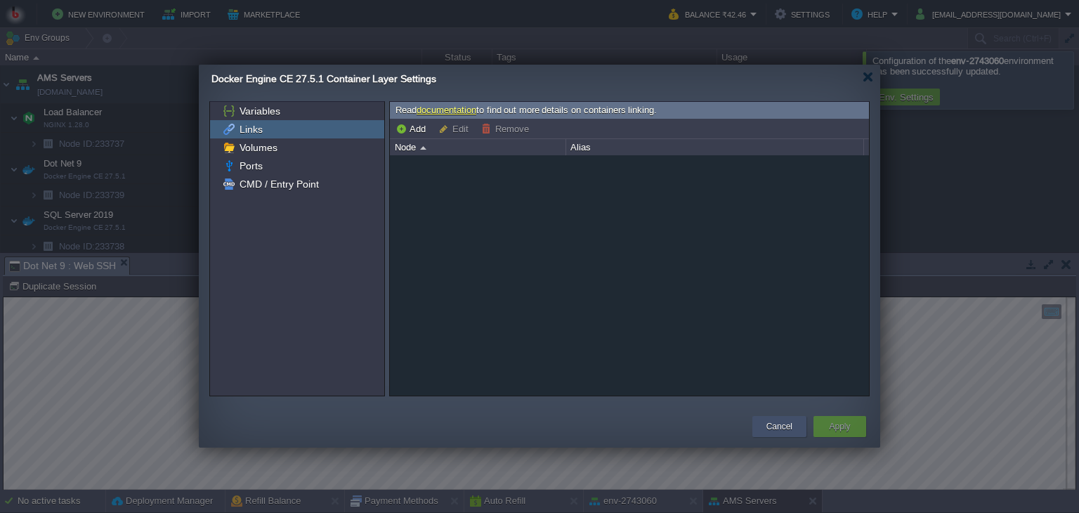
click at [767, 423] on button "Cancel" at bounding box center [779, 426] width 26 height 14
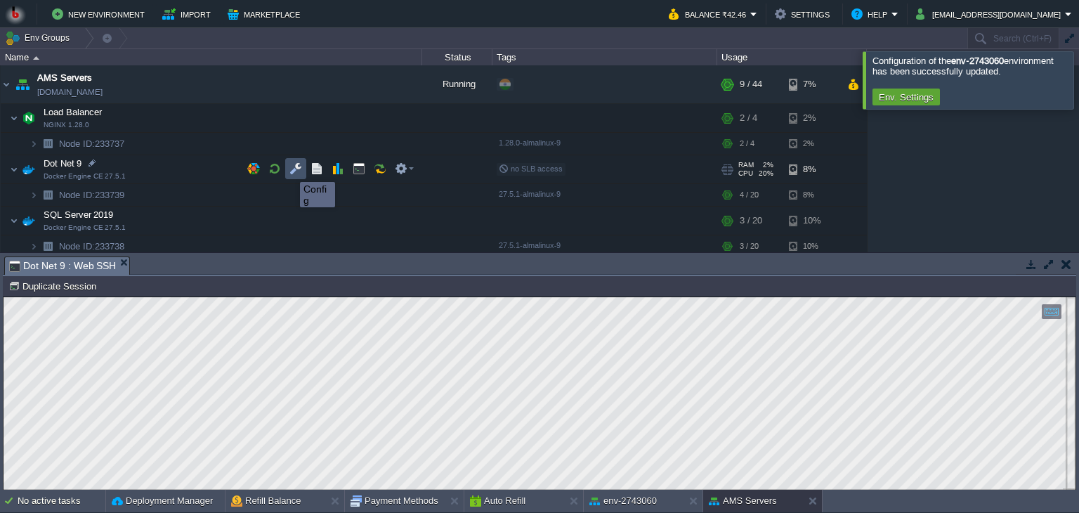
click at [295, 170] on button "button" at bounding box center [295, 168] width 13 height 13
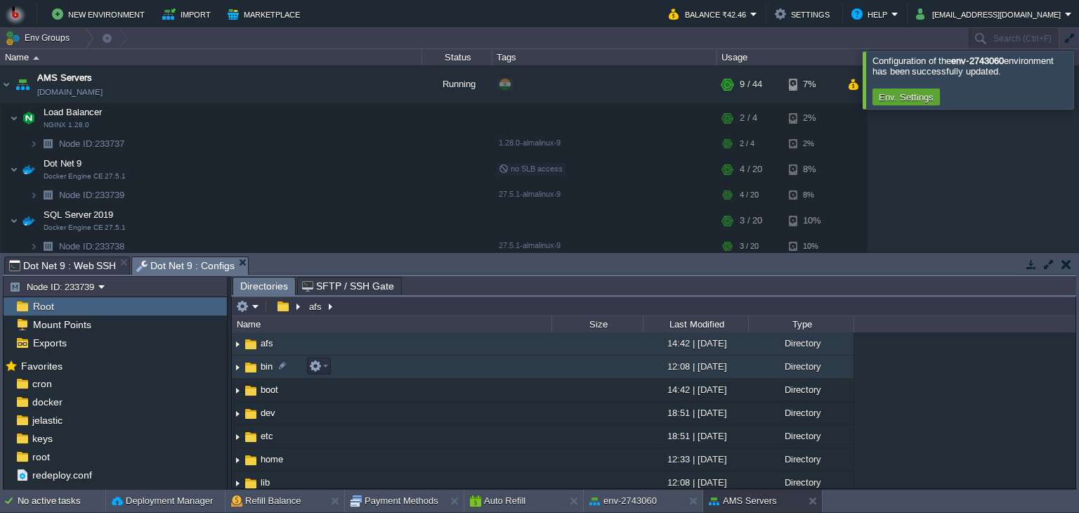
click at [239, 372] on img at bounding box center [237, 367] width 11 height 22
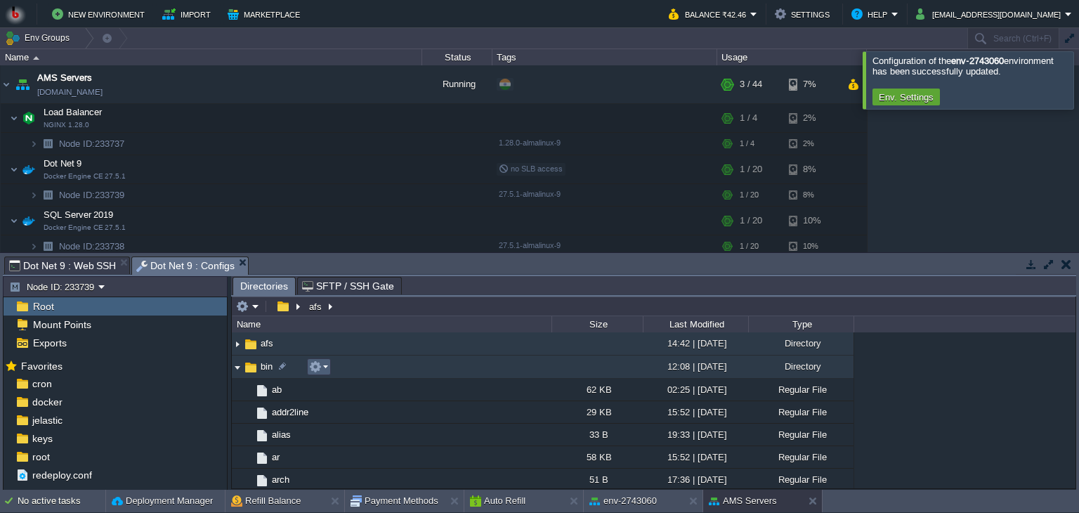
click at [326, 368] on em at bounding box center [318, 366] width 19 height 13
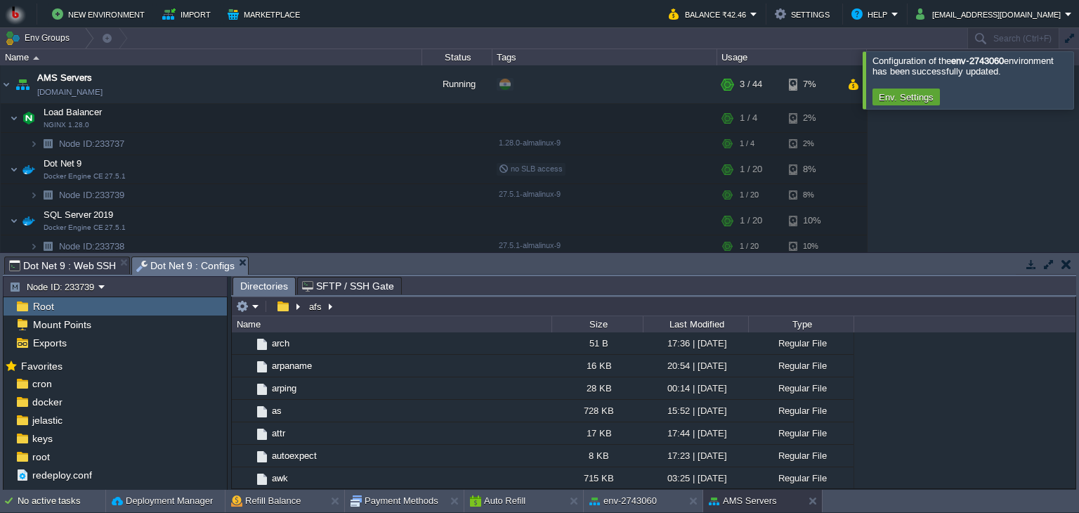
click at [324, 285] on span "SFTP / SSH Gate" at bounding box center [348, 285] width 92 height 17
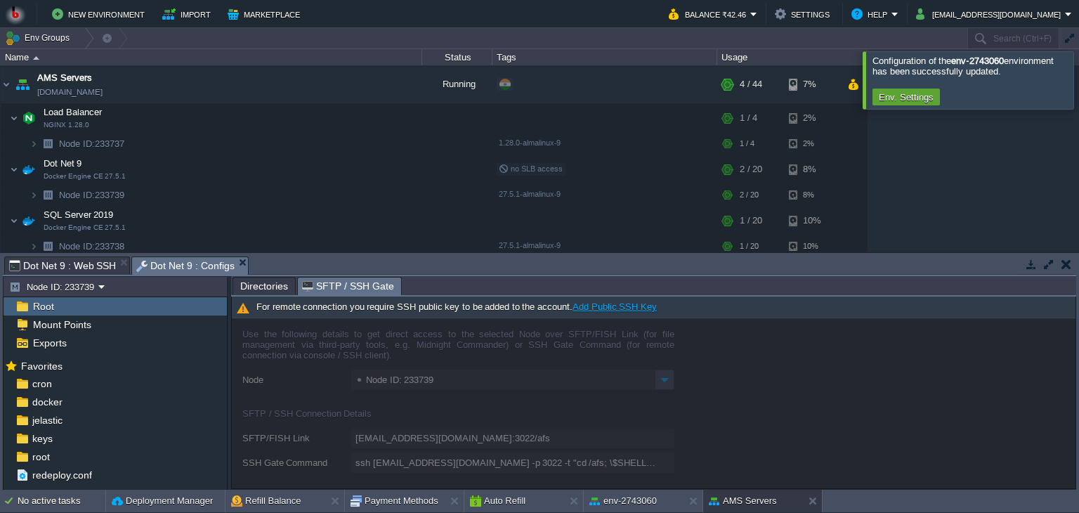
click at [263, 290] on span "Directories" at bounding box center [264, 285] width 48 height 17
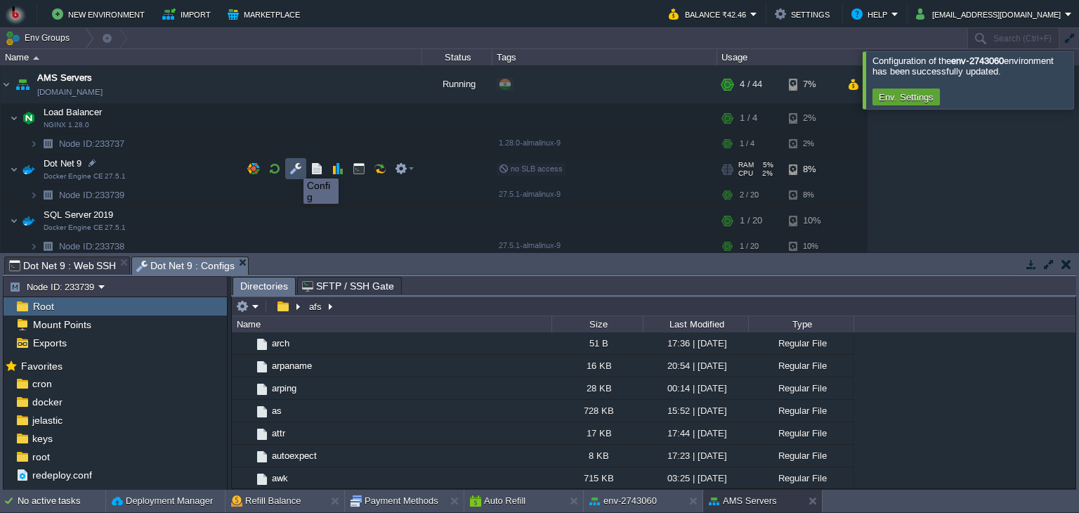
click at [293, 166] on button "button" at bounding box center [295, 168] width 13 height 13
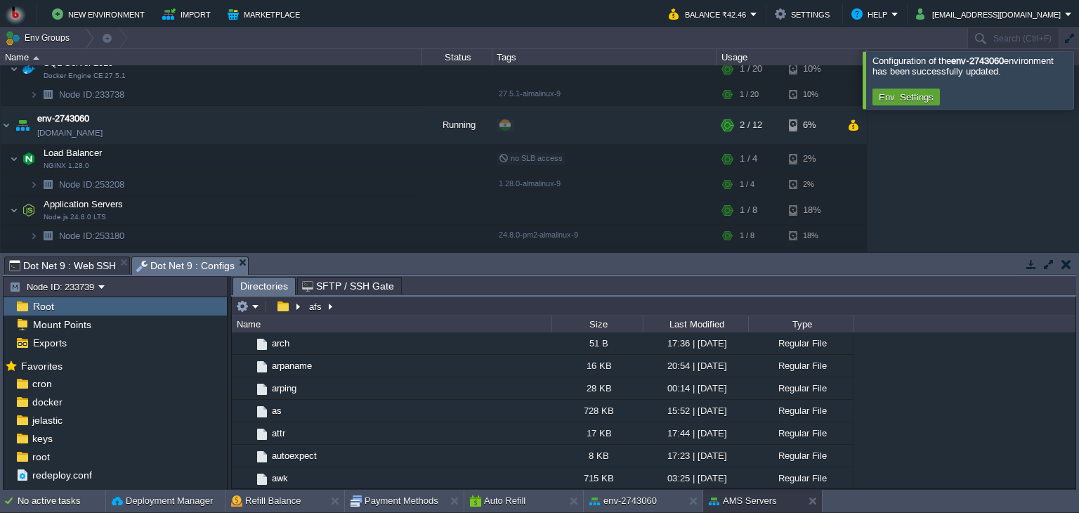
scroll to position [167, 0]
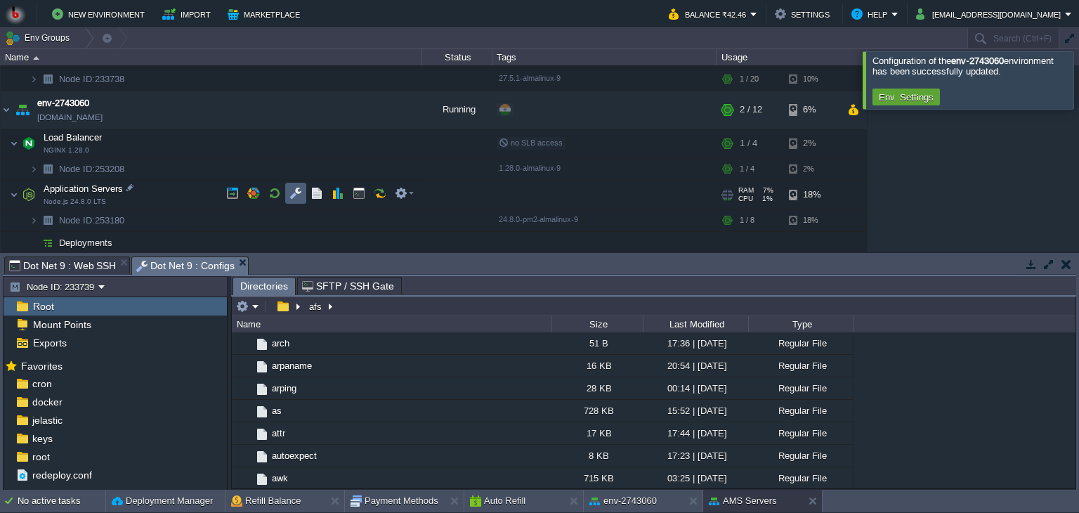
click at [288, 192] on td at bounding box center [295, 193] width 21 height 21
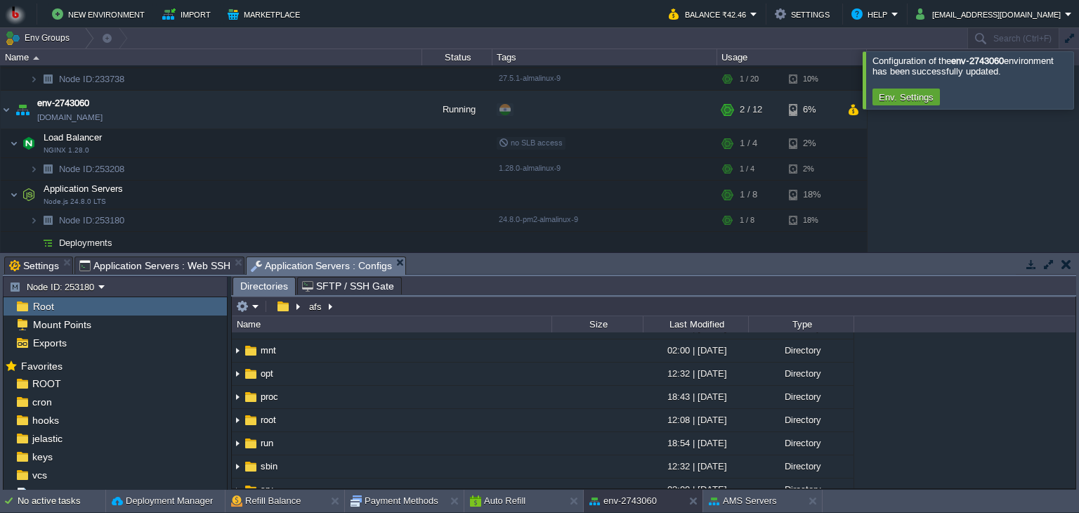
scroll to position [214, 0]
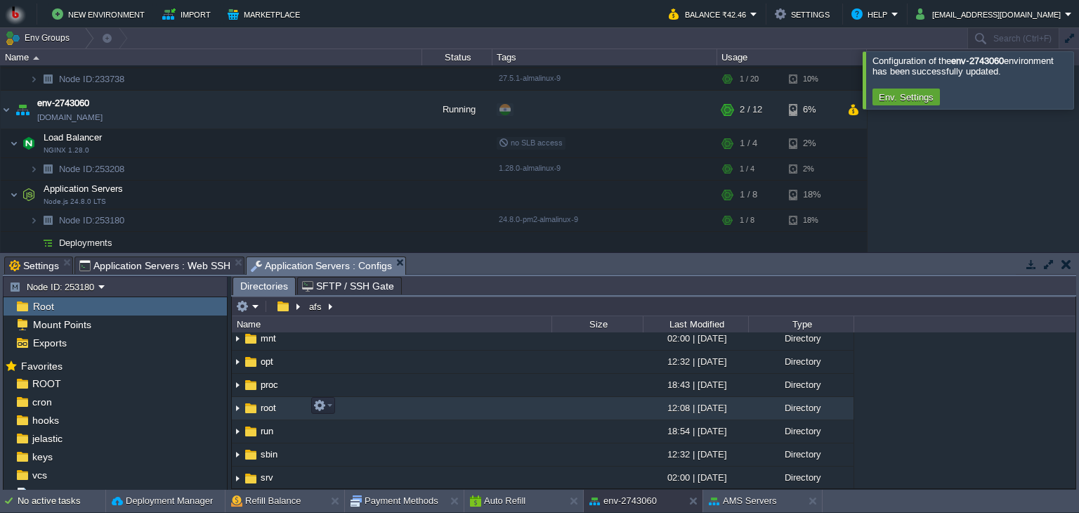
click at [235, 405] on img at bounding box center [237, 409] width 11 height 22
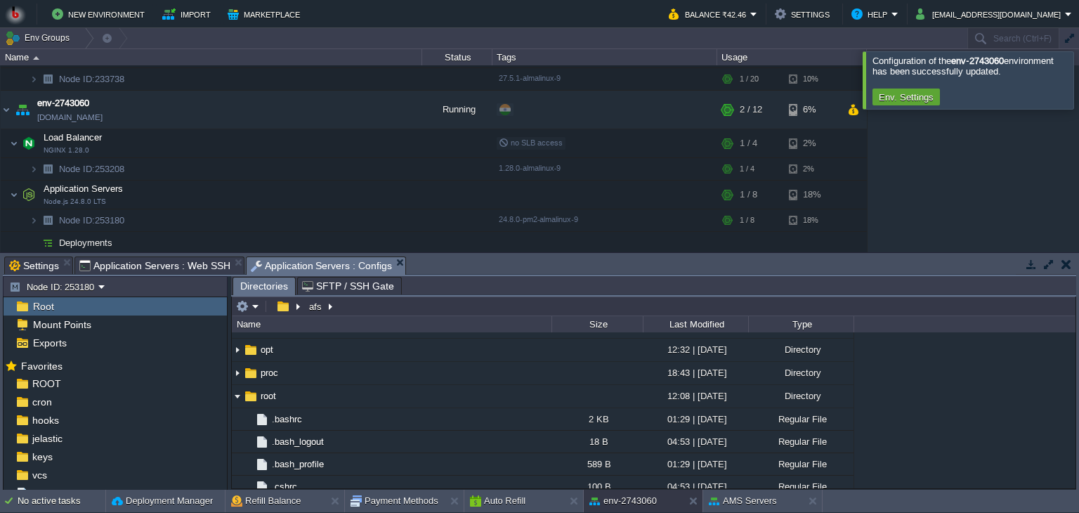
scroll to position [228, 0]
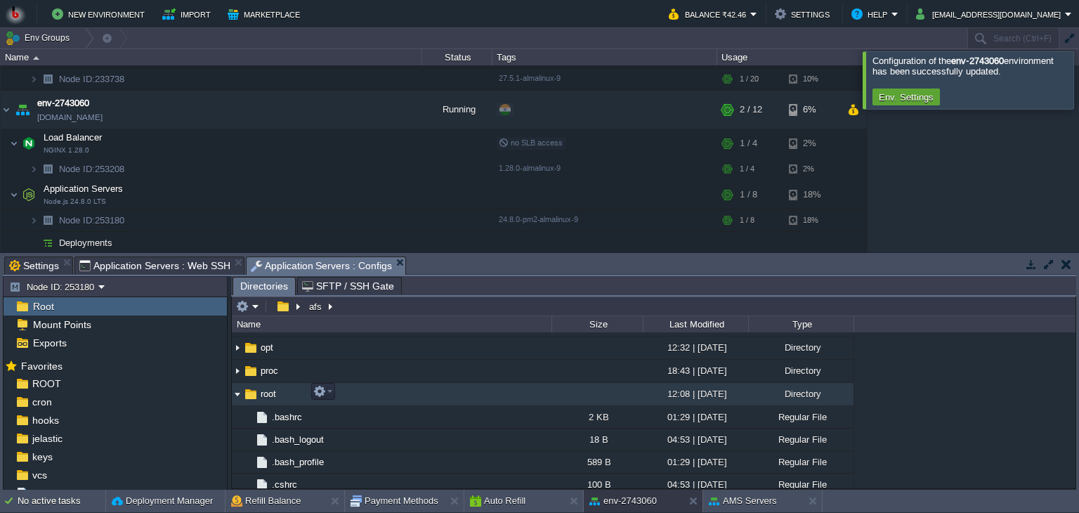
click at [237, 393] on img at bounding box center [237, 395] width 11 height 22
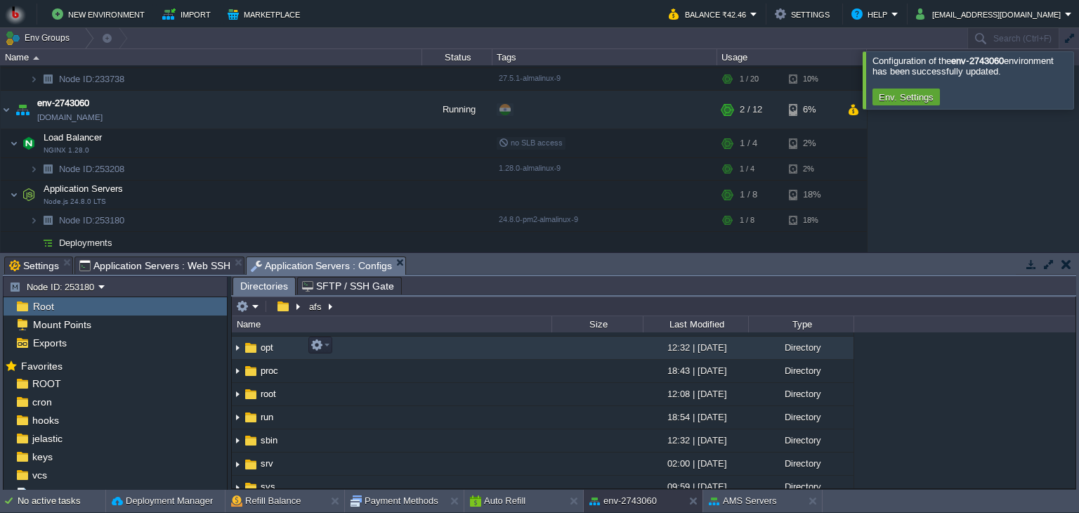
click at [235, 347] on img at bounding box center [237, 348] width 11 height 22
click at [235, 349] on img at bounding box center [237, 348] width 11 height 22
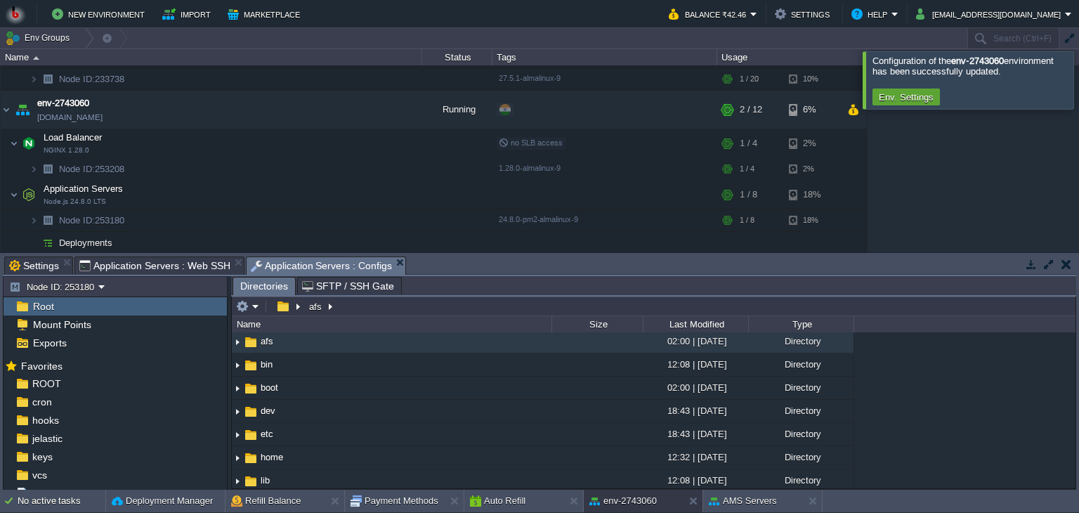
scroll to position [0, 0]
click at [282, 305] on button "button" at bounding box center [283, 306] width 20 height 13
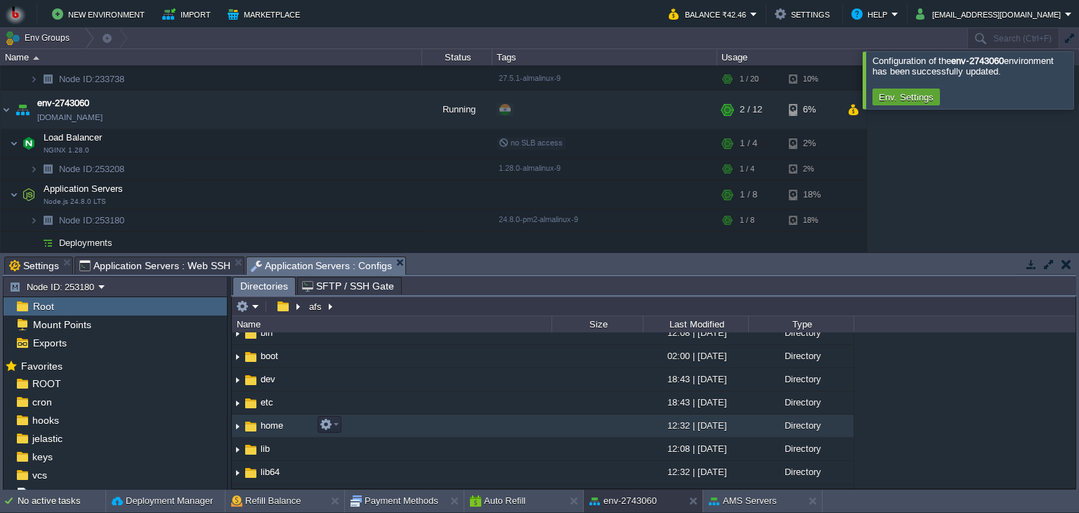
click at [236, 427] on img at bounding box center [237, 426] width 11 height 22
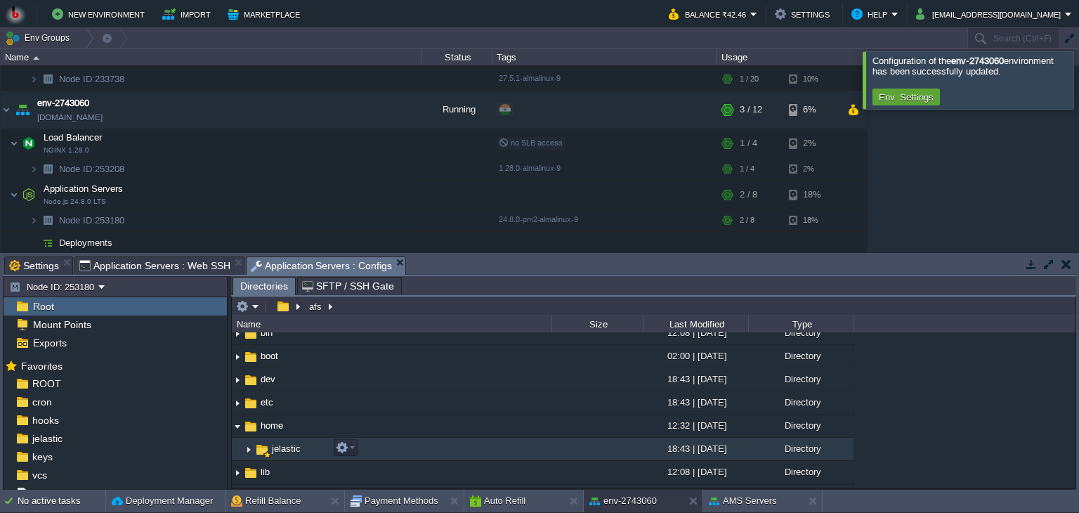
click at [246, 446] on img at bounding box center [248, 449] width 11 height 22
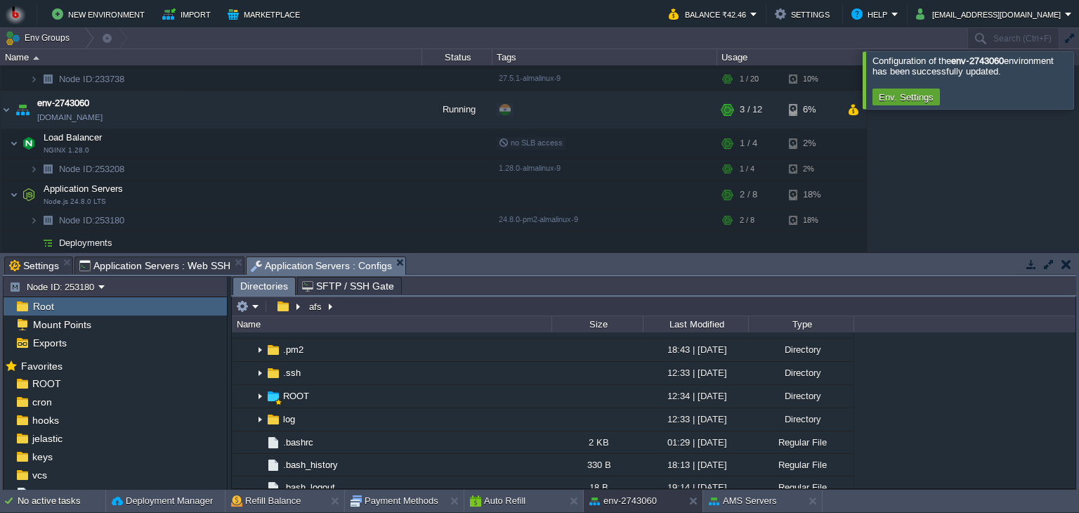
scroll to position [183, 0]
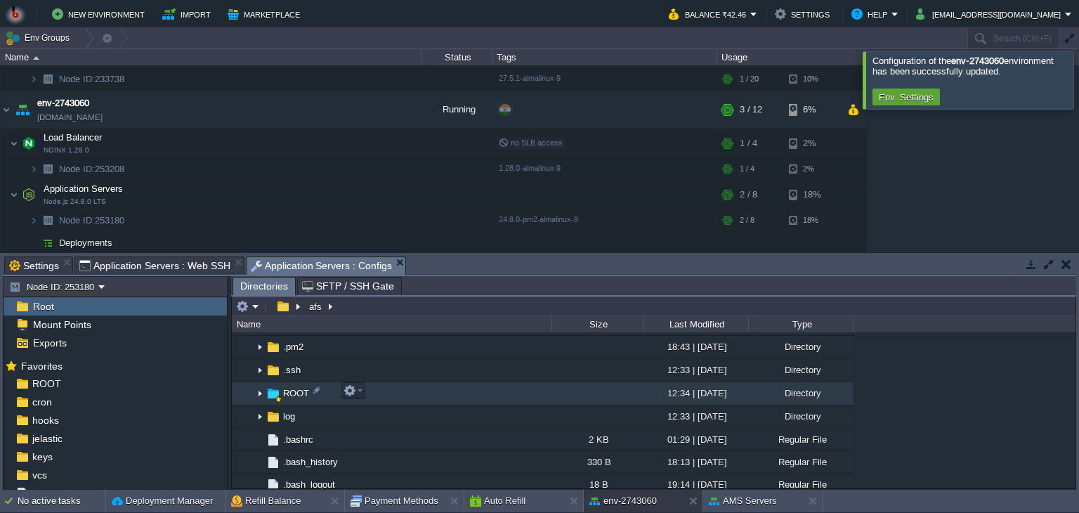
click at [260, 394] on img at bounding box center [259, 394] width 11 height 22
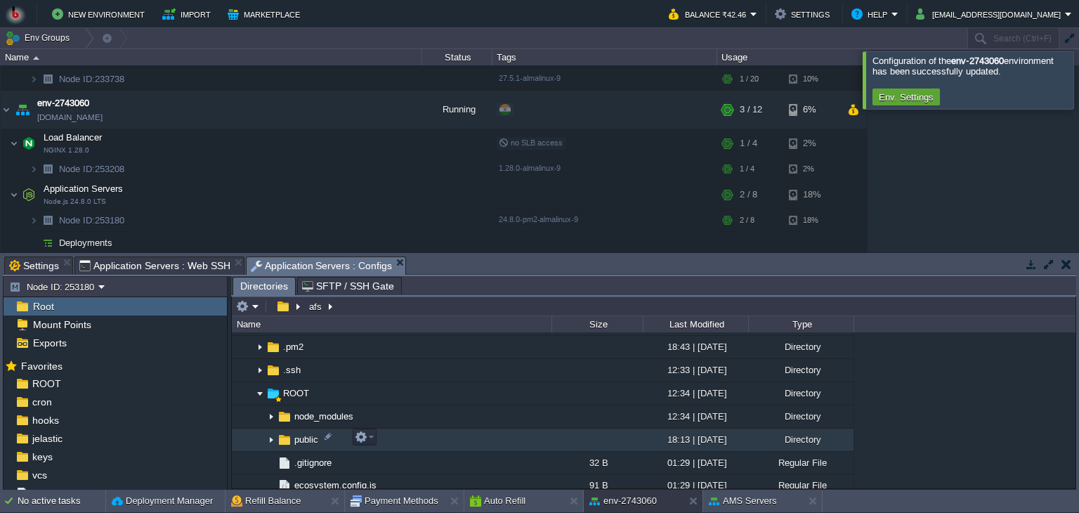
click at [268, 436] on img at bounding box center [271, 440] width 11 height 22
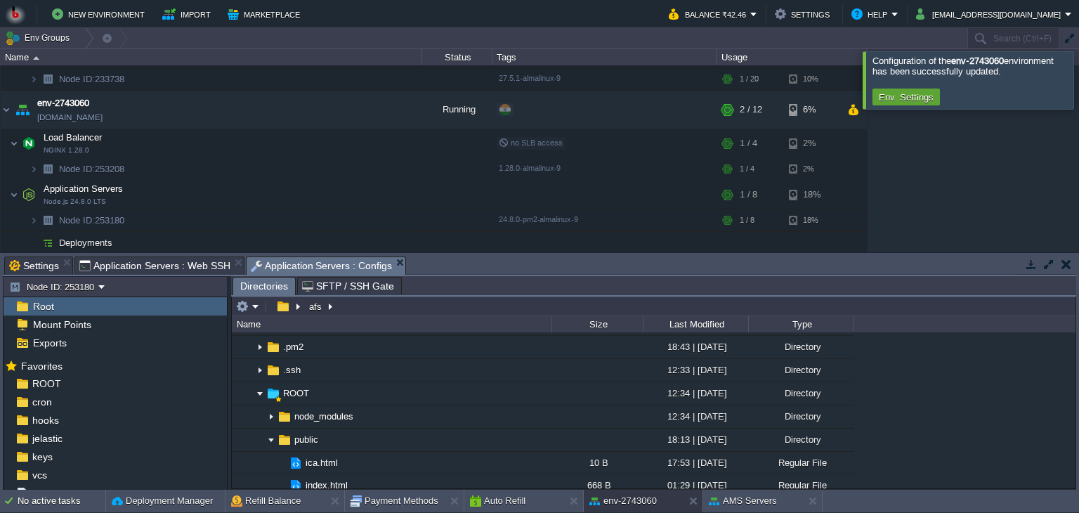
scroll to position [4, 0]
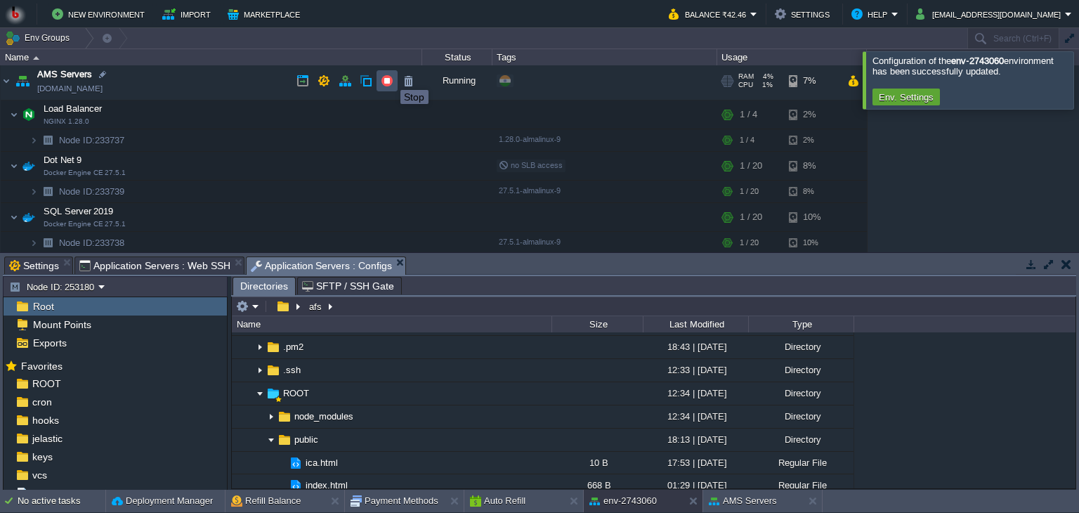
click at [390, 77] on button "button" at bounding box center [387, 80] width 13 height 13
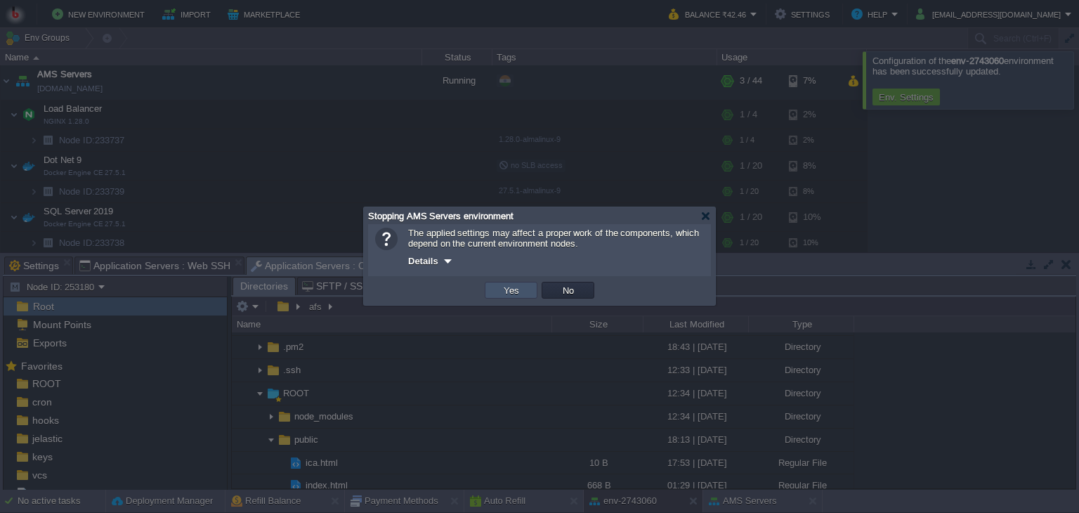
click at [503, 290] on button "Yes" at bounding box center [511, 290] width 24 height 13
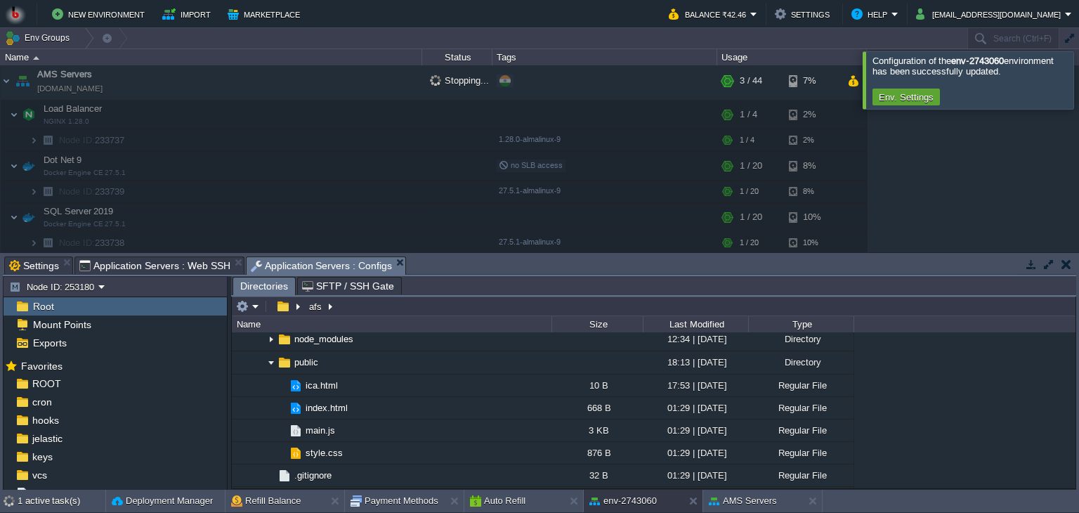
scroll to position [273, 0]
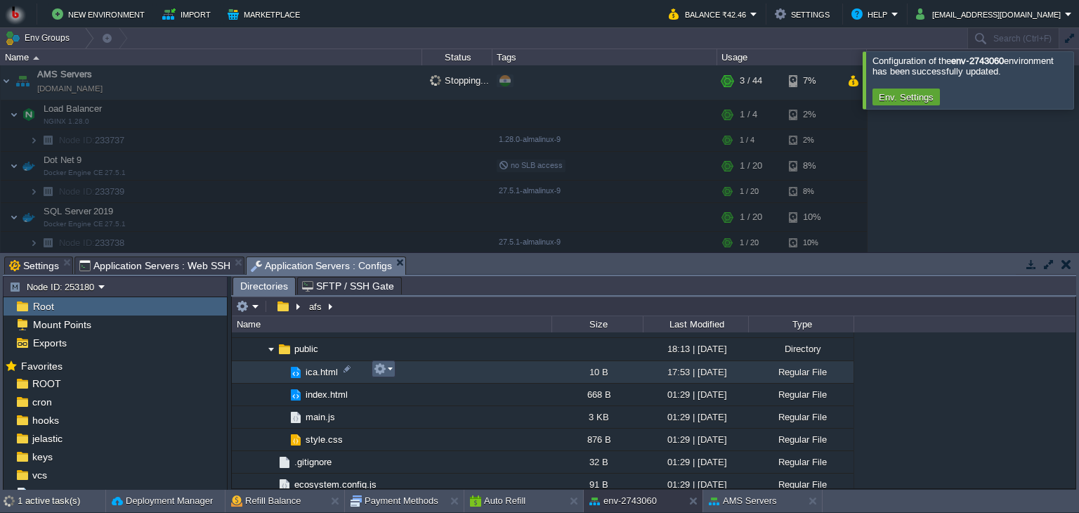
click at [388, 372] on em at bounding box center [383, 368] width 19 height 13
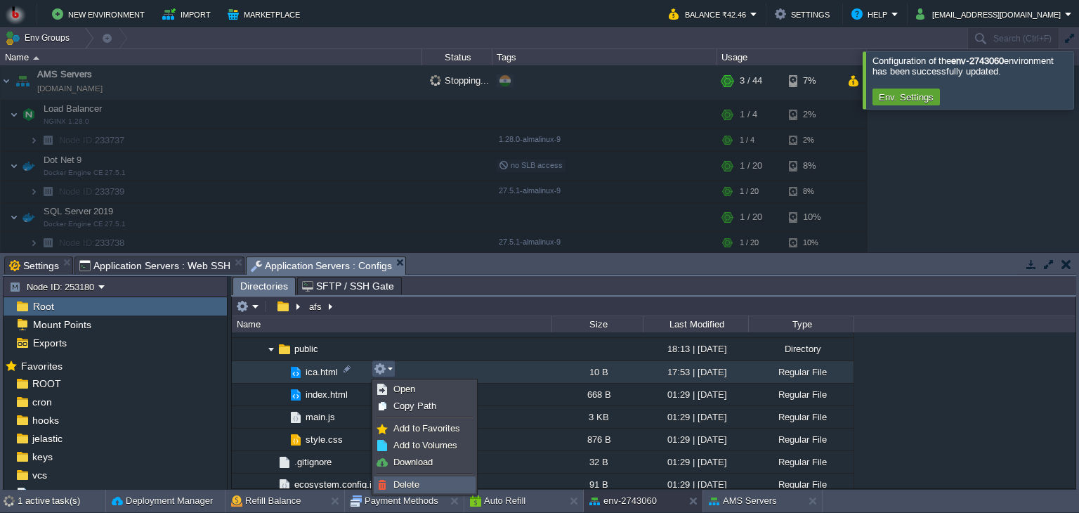
click at [395, 479] on span "Delete" at bounding box center [406, 484] width 26 height 11
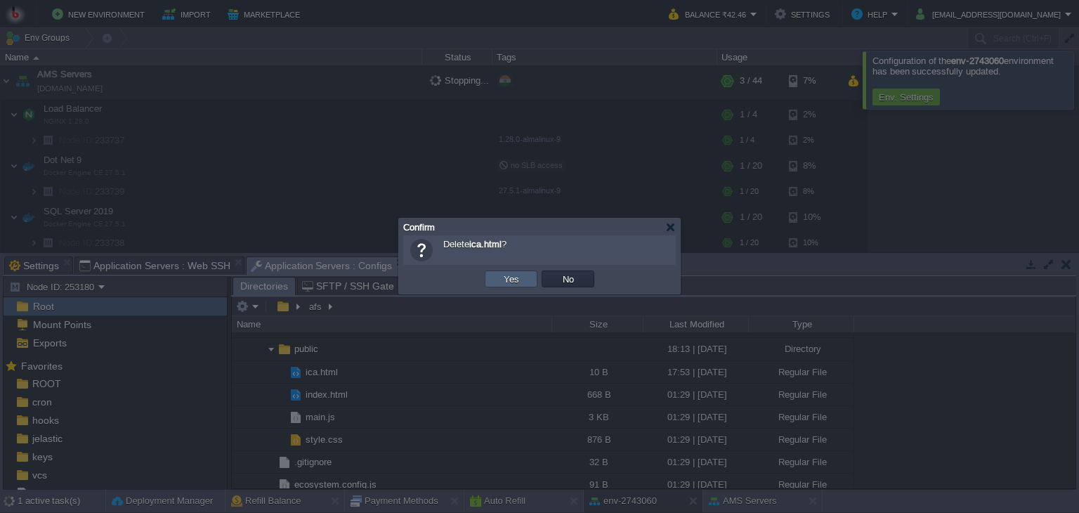
click at [494, 276] on td "Yes" at bounding box center [511, 278] width 53 height 17
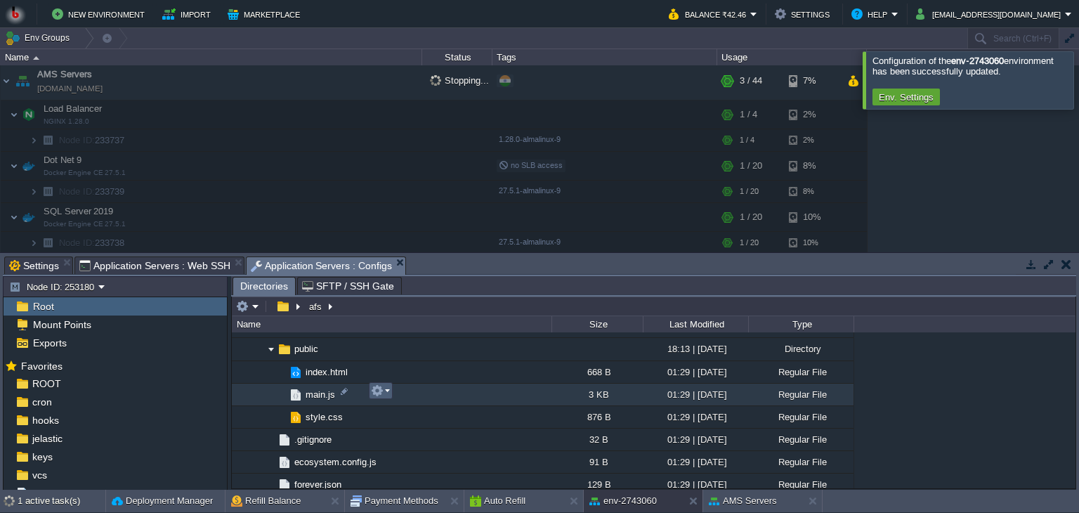
click at [385, 394] on em at bounding box center [380, 390] width 19 height 13
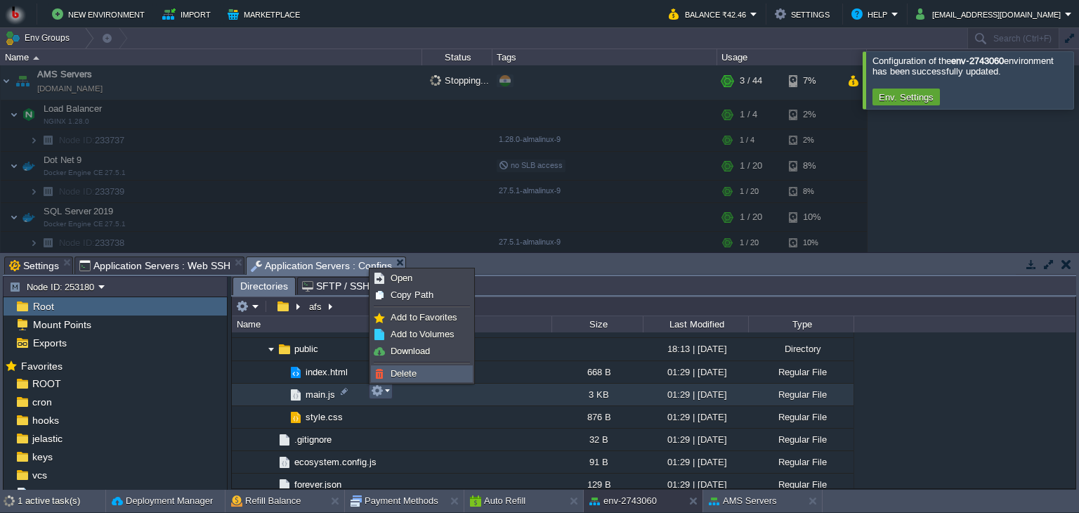
click at [397, 376] on span "Delete" at bounding box center [404, 373] width 26 height 11
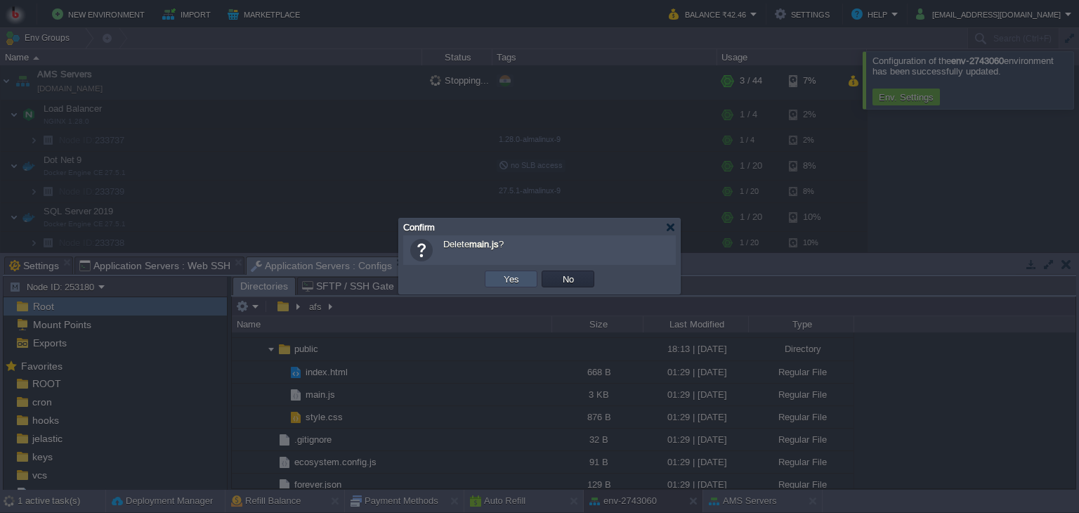
click at [511, 275] on button "Yes" at bounding box center [511, 279] width 24 height 13
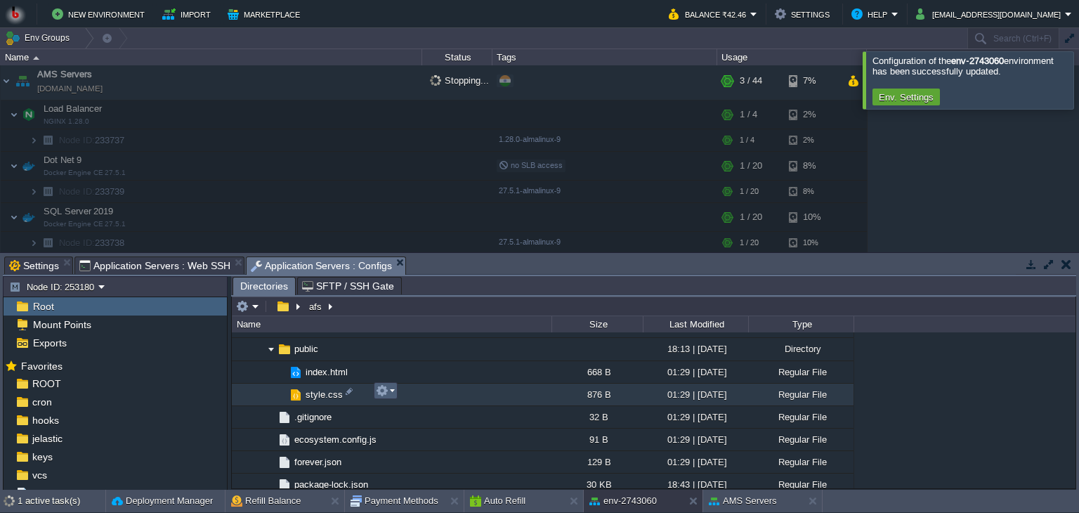
click at [392, 396] on em at bounding box center [385, 390] width 19 height 13
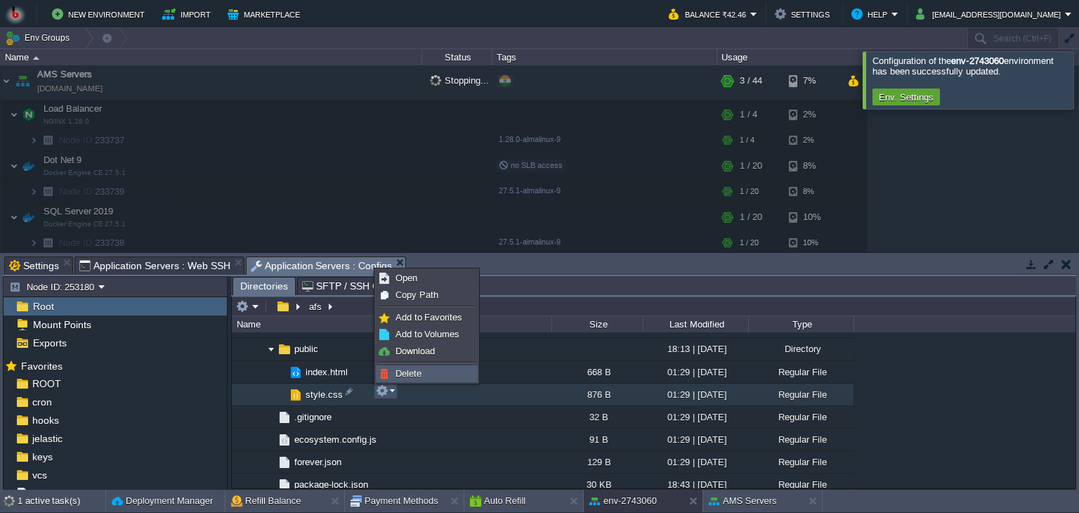
click at [404, 374] on span "Delete" at bounding box center [408, 373] width 26 height 11
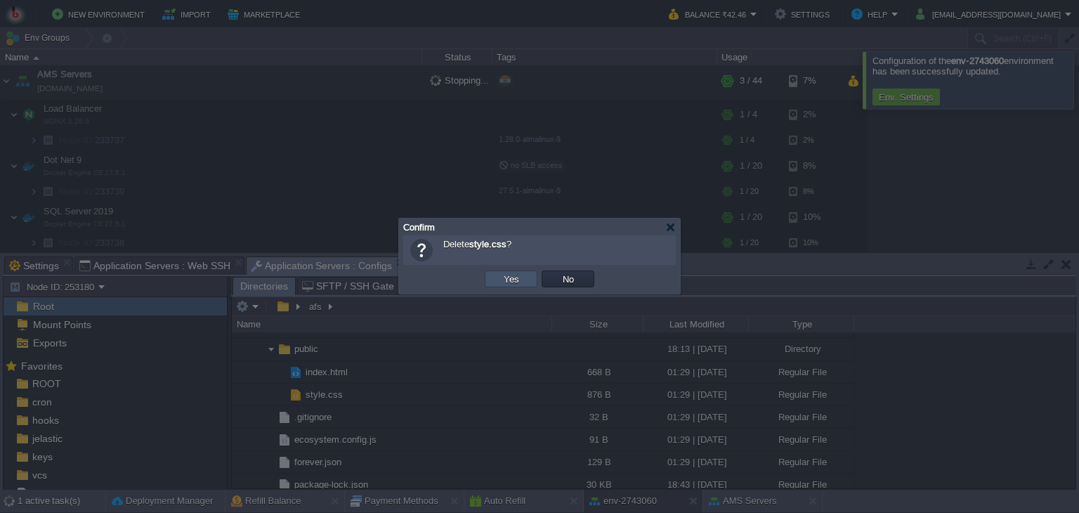
click at [516, 276] on button "Yes" at bounding box center [511, 279] width 24 height 13
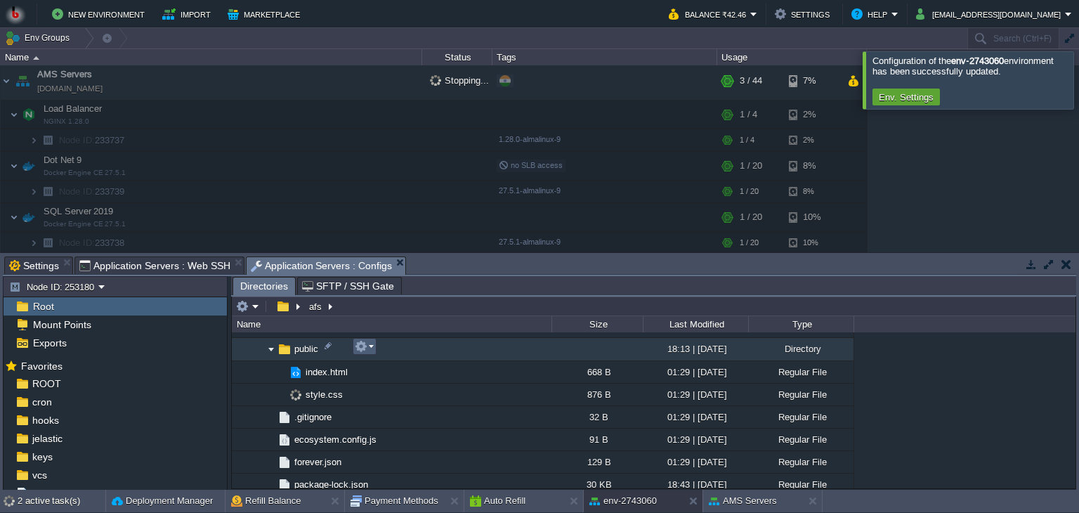
click at [371, 348] on em at bounding box center [364, 346] width 19 height 13
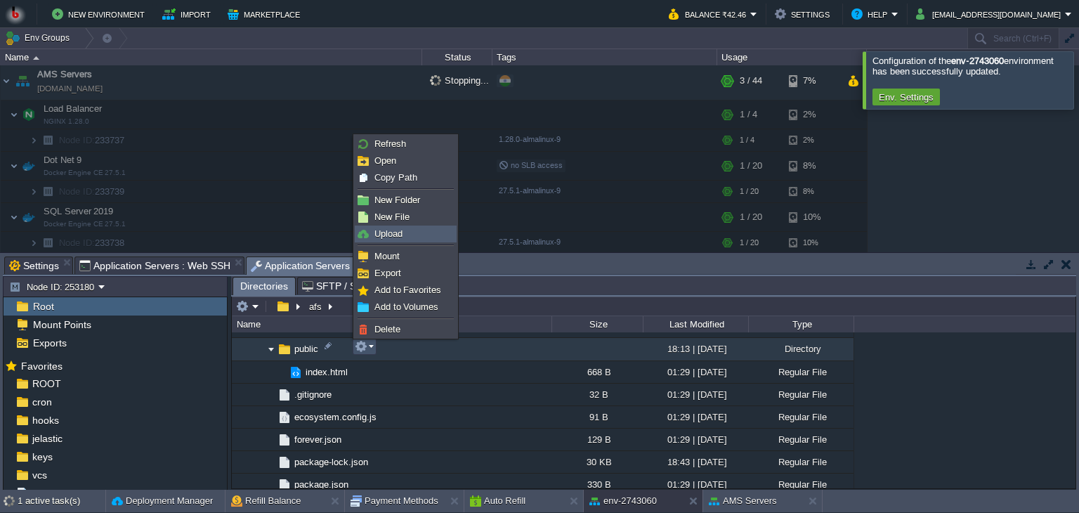
click at [398, 233] on span "Upload" at bounding box center [388, 233] width 28 height 11
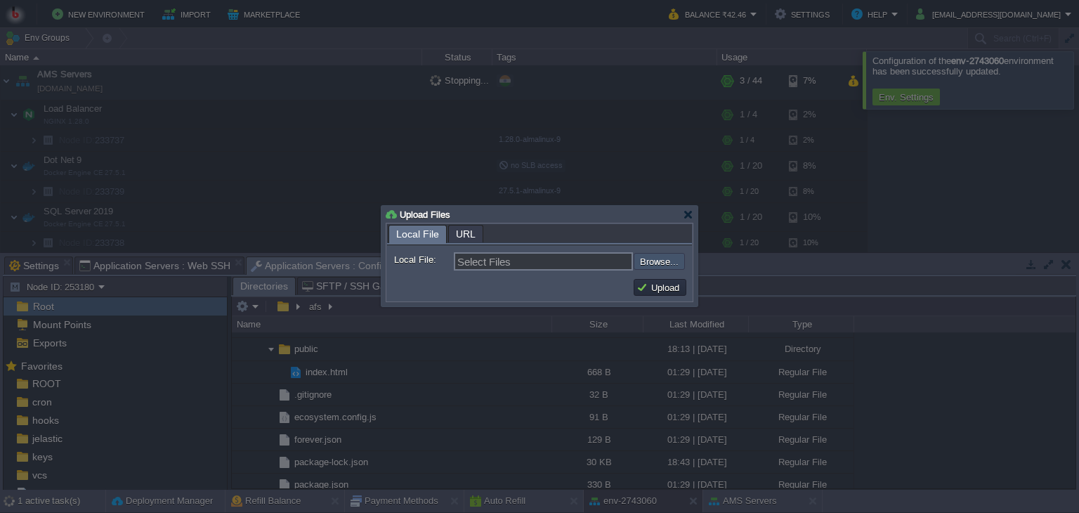
click at [648, 262] on input "file" at bounding box center [596, 261] width 178 height 17
type input "C:\fakepath\ajay.jpg"
type input "ajay.jpg, atul.jpg, heard.png, index.html, logo.png, mam.jpg, praveen.png, rahu…"
click at [652, 285] on button "Upload" at bounding box center [659, 287] width 47 height 13
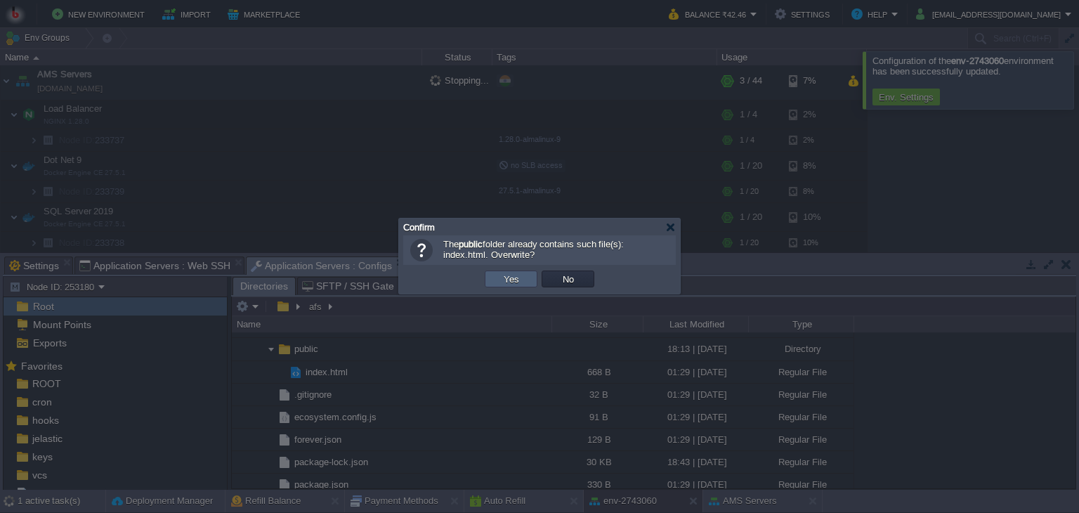
click at [512, 277] on button "Yes" at bounding box center [511, 279] width 24 height 13
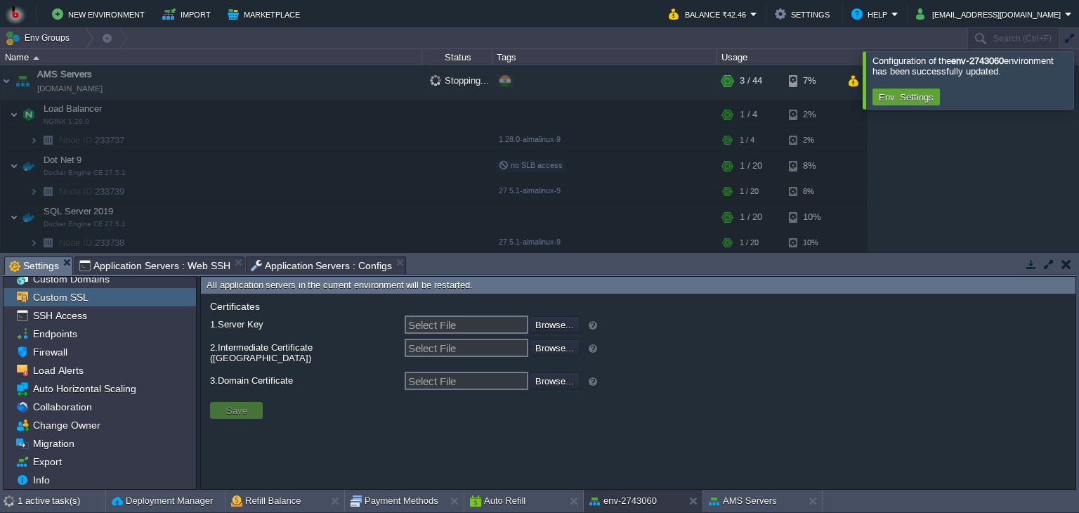
click at [34, 258] on span "Settings" at bounding box center [34, 266] width 50 height 18
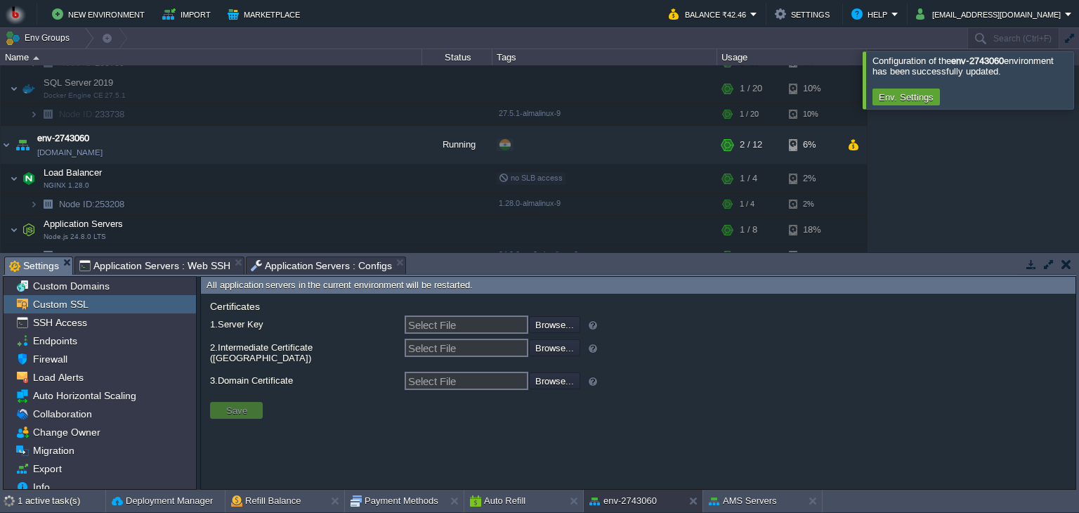
scroll to position [167, 0]
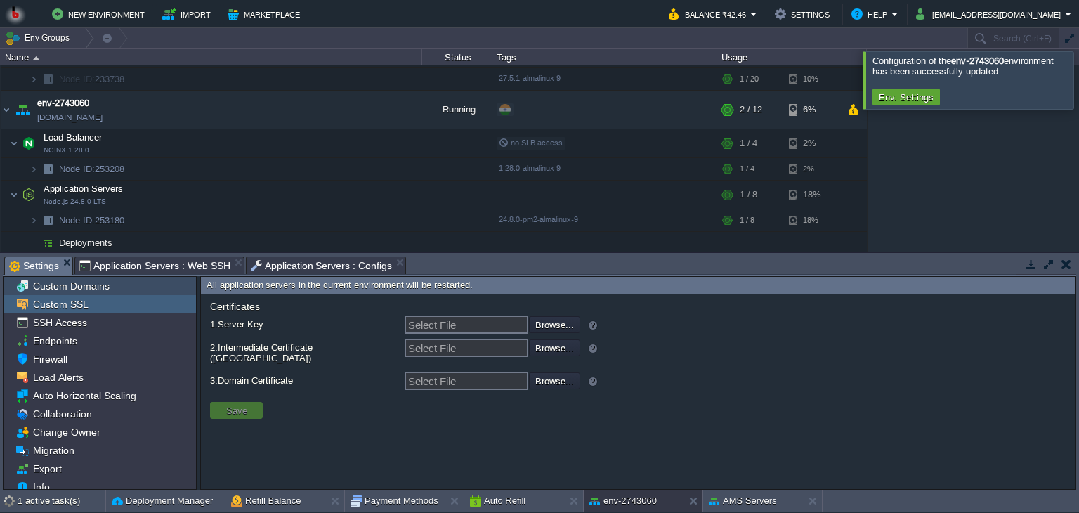
click at [96, 284] on span "Custom Domains" at bounding box center [70, 286] width 81 height 13
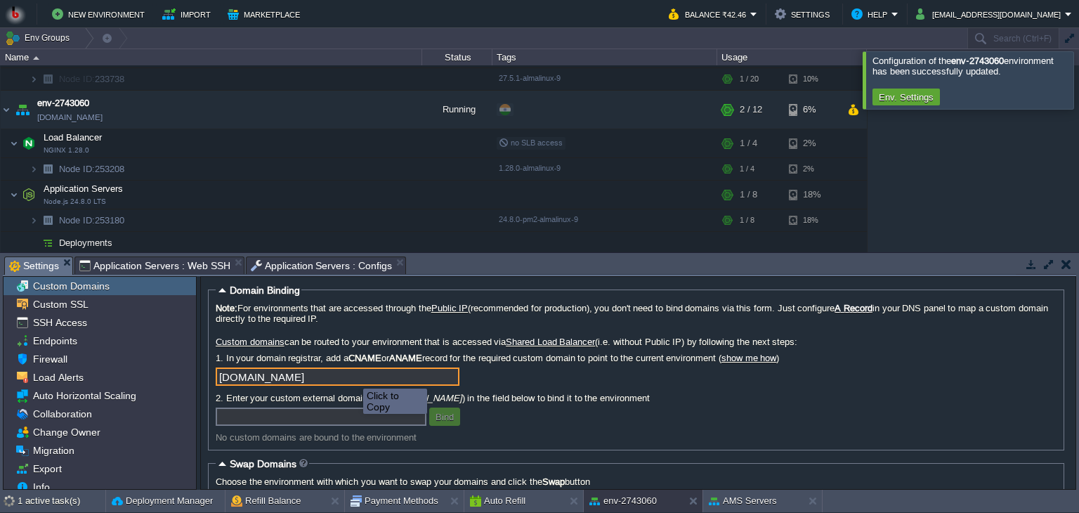
click at [452, 381] on input "[DOMAIN_NAME]" at bounding box center [338, 376] width 244 height 18
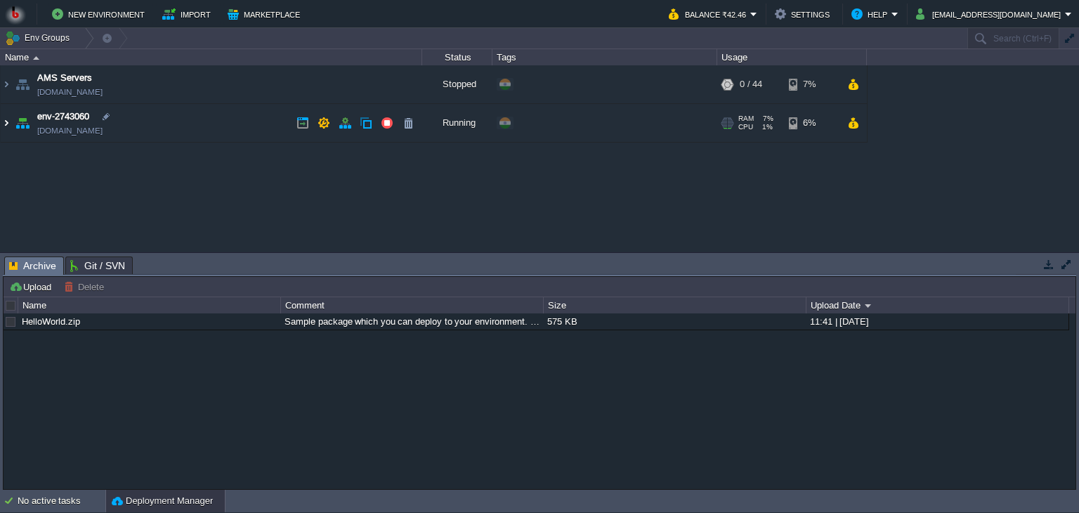
click at [4, 122] on img at bounding box center [6, 123] width 11 height 38
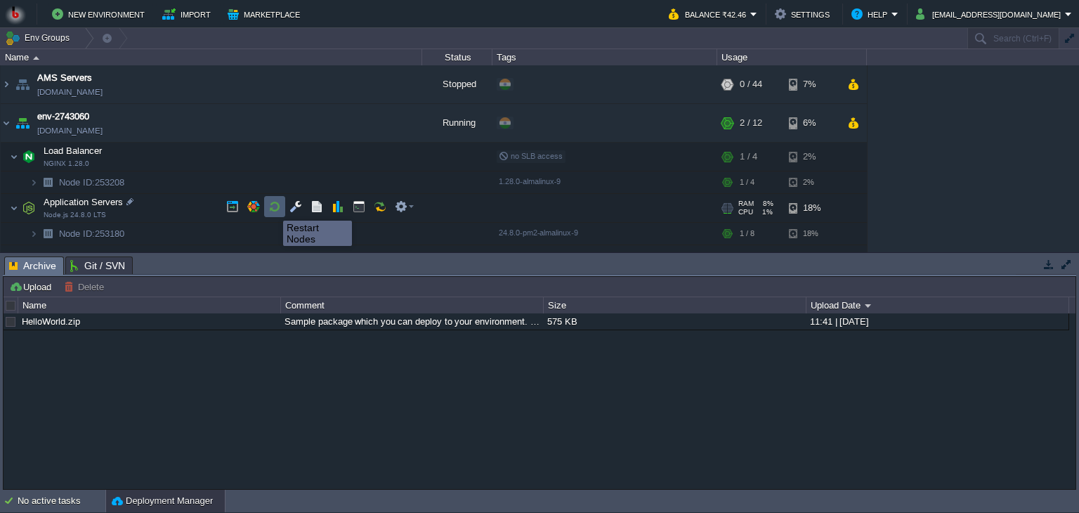
click at [273, 208] on button "button" at bounding box center [274, 206] width 13 height 13
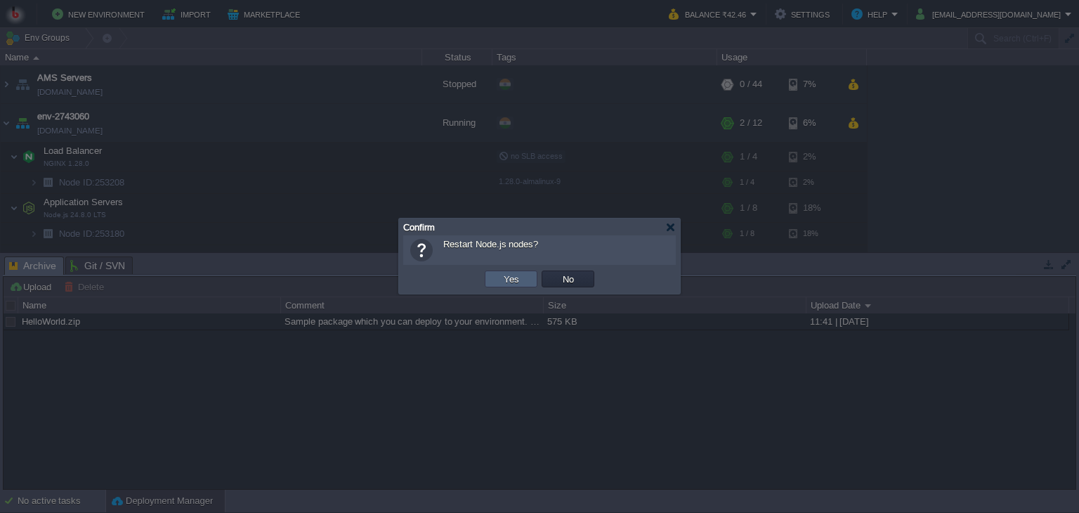
click at [490, 276] on td "Yes" at bounding box center [511, 278] width 53 height 17
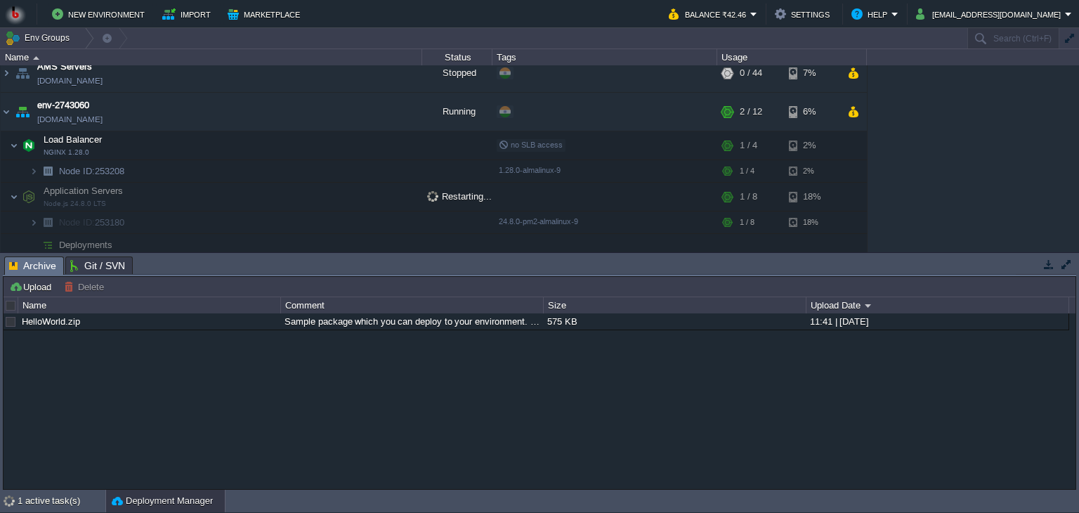
scroll to position [14, 0]
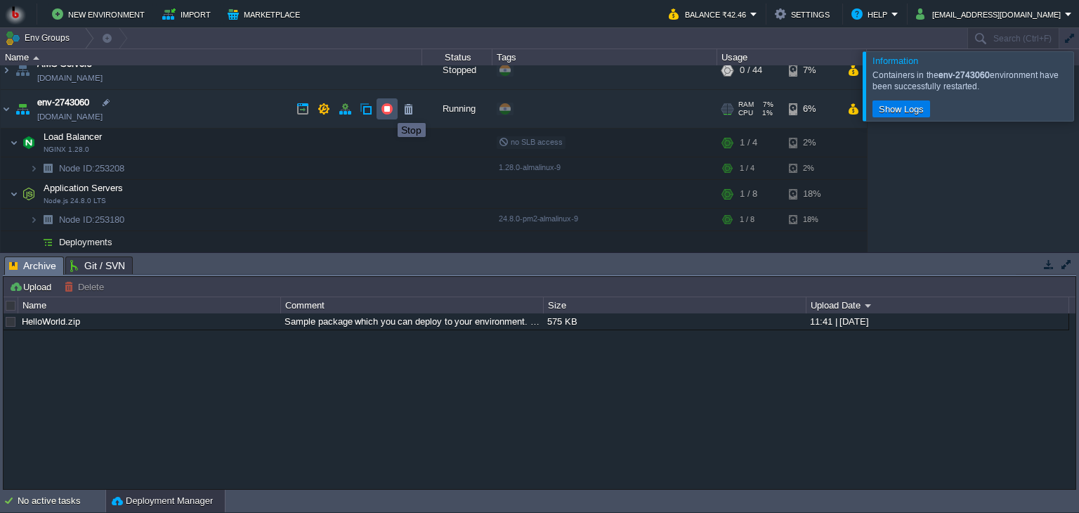
click at [387, 110] on button "button" at bounding box center [387, 109] width 13 height 13
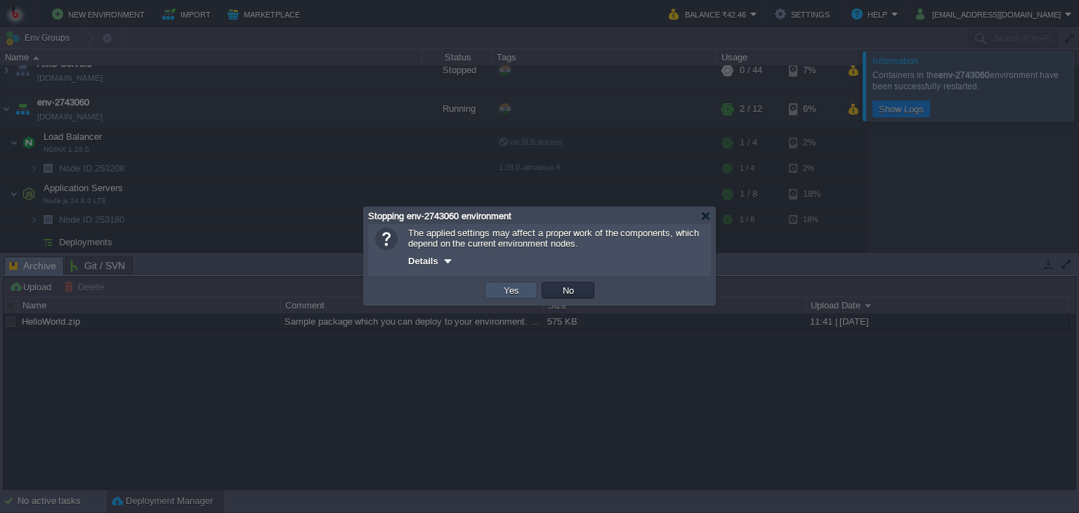
click at [500, 284] on button "Yes" at bounding box center [511, 290] width 24 height 13
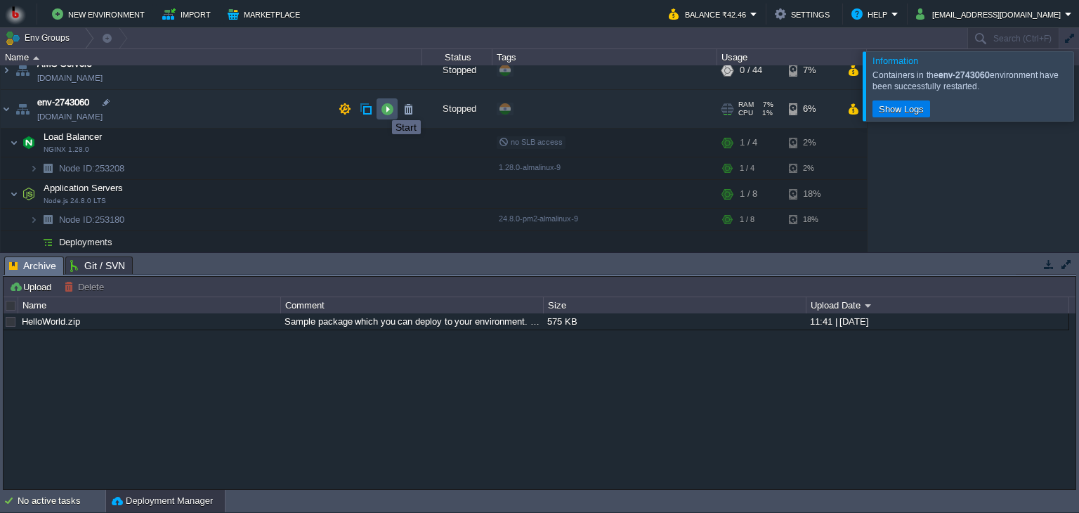
click at [381, 107] on button "button" at bounding box center [387, 109] width 13 height 13
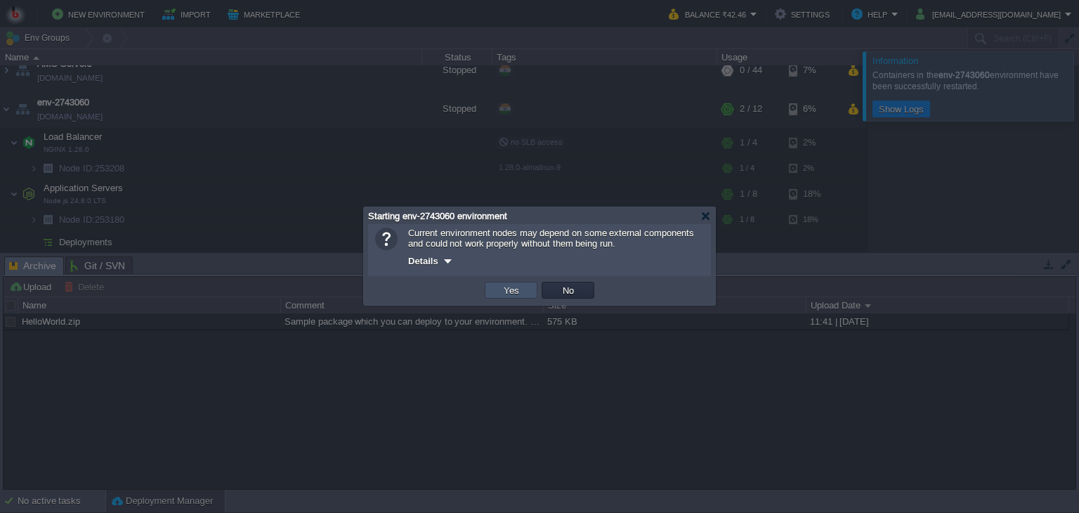
click at [517, 284] on button "Yes" at bounding box center [511, 290] width 24 height 13
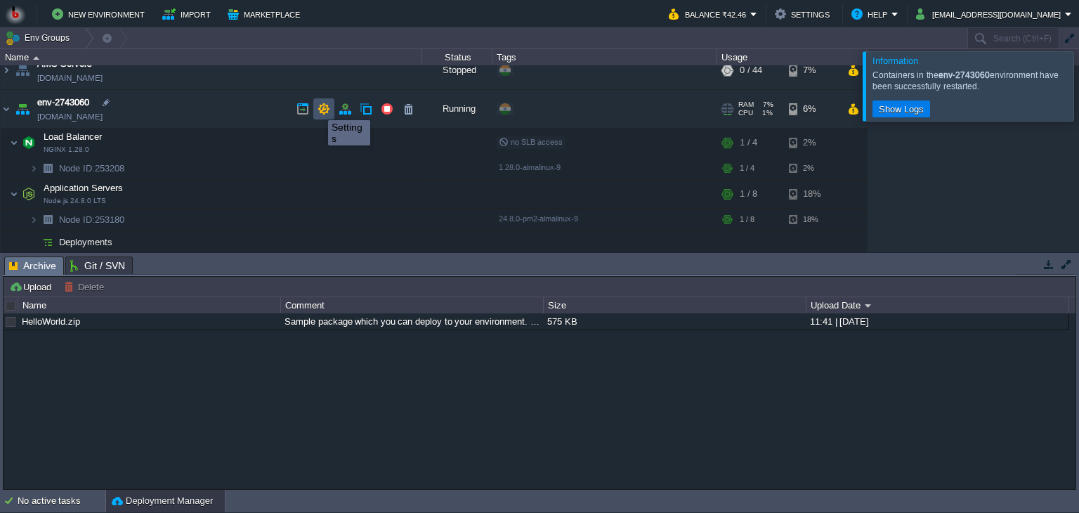
click at [317, 107] on button "button" at bounding box center [323, 109] width 13 height 13
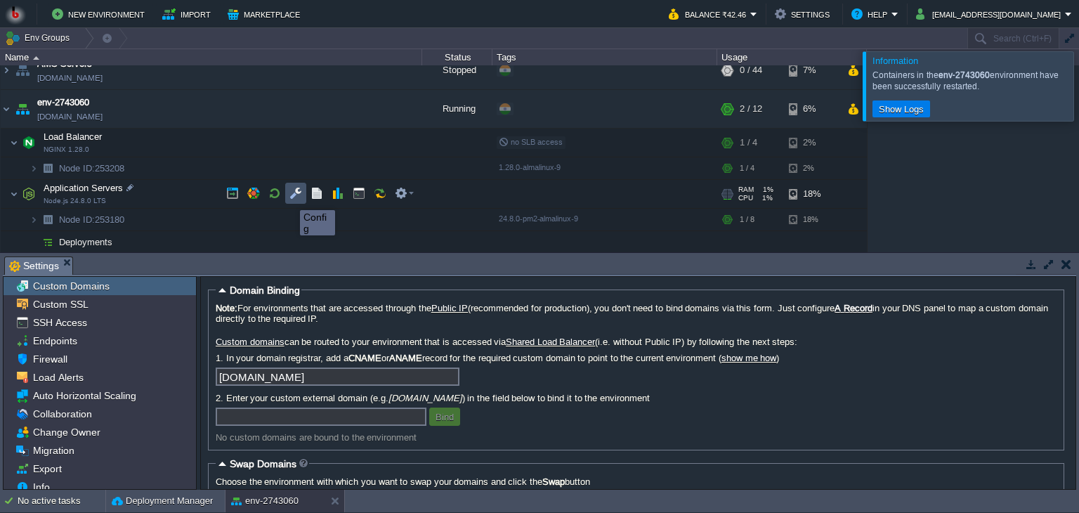
click at [289, 197] on button "button" at bounding box center [295, 193] width 13 height 13
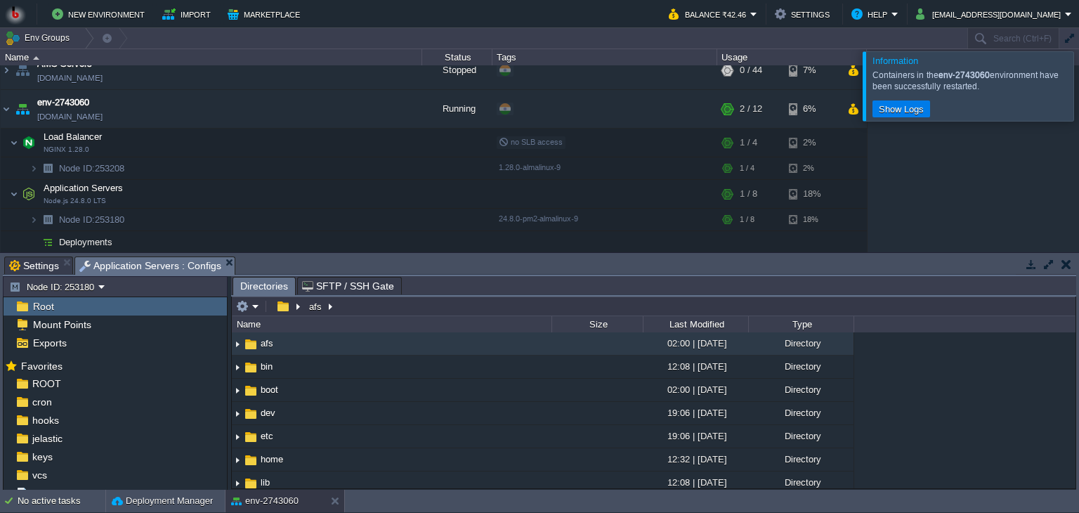
click at [89, 304] on div "Root" at bounding box center [115, 306] width 223 height 18
click at [281, 310] on button "button" at bounding box center [283, 306] width 20 height 13
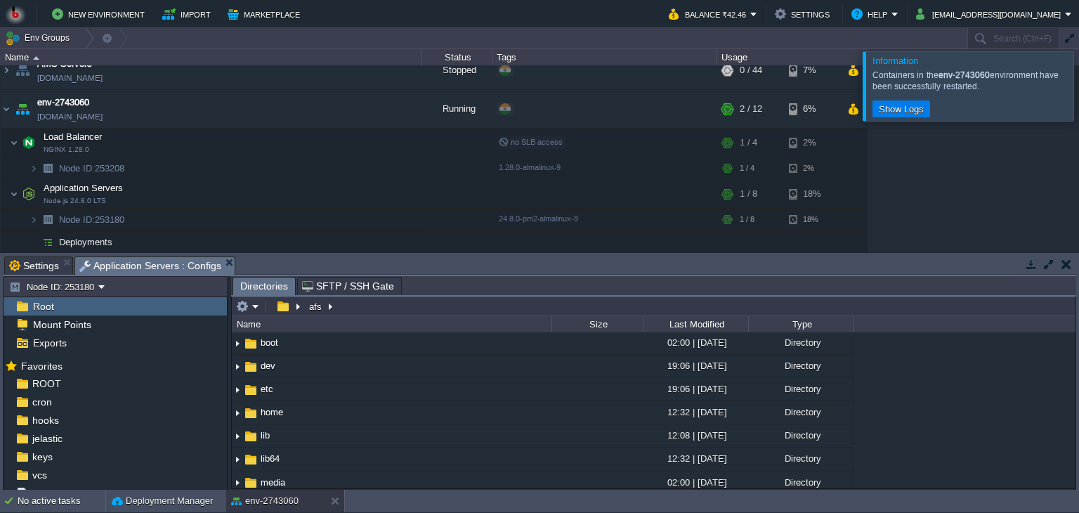
scroll to position [0, 0]
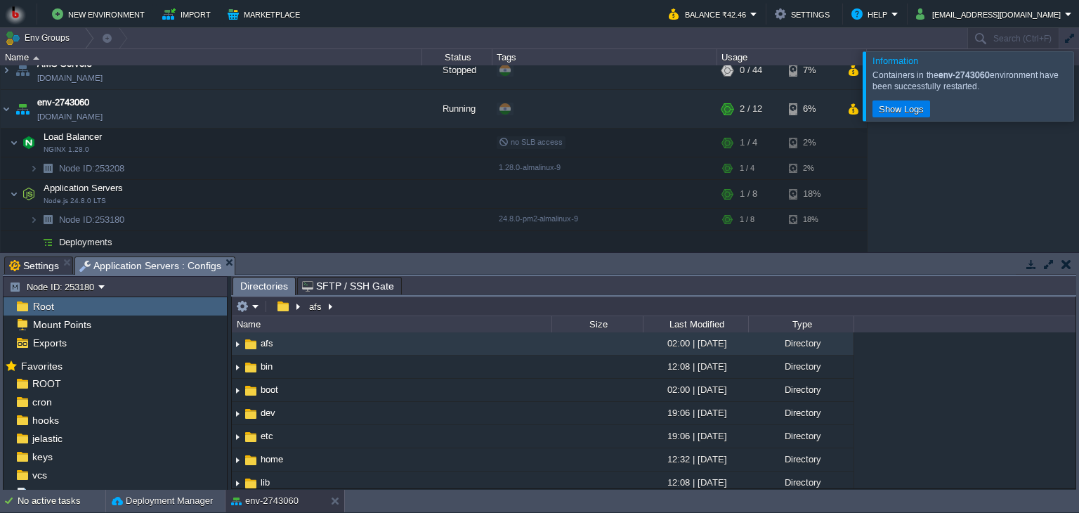
click at [77, 300] on div "Root" at bounding box center [115, 306] width 223 height 18
click at [281, 306] on button "button" at bounding box center [283, 306] width 20 height 13
click at [253, 308] on em at bounding box center [247, 306] width 23 height 13
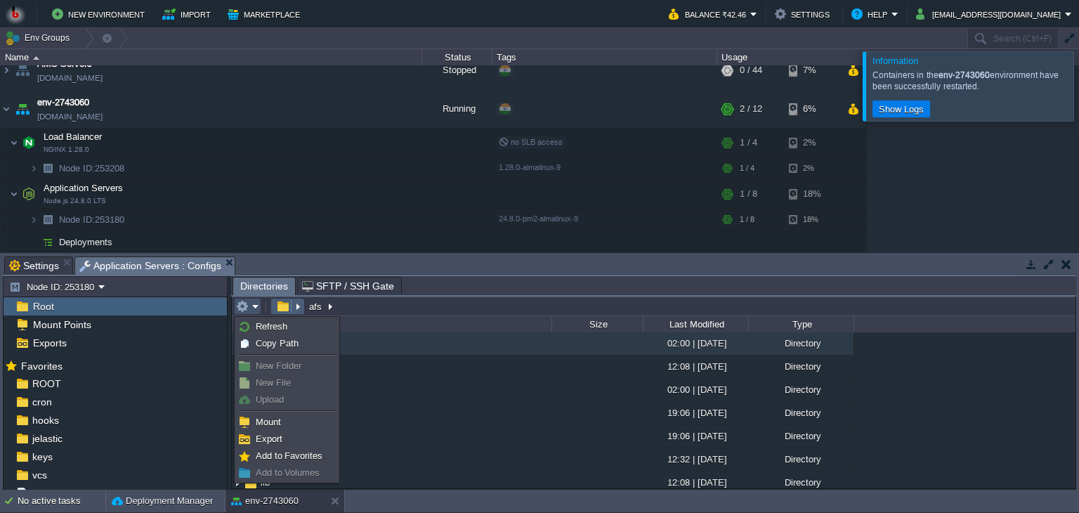
click at [287, 306] on button "button" at bounding box center [283, 306] width 20 height 13
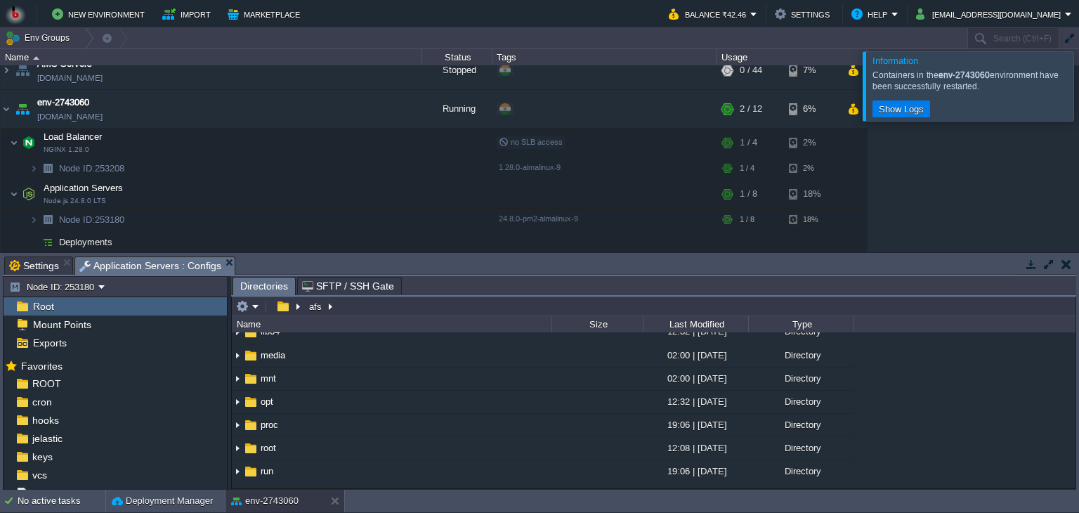
scroll to position [194, 0]
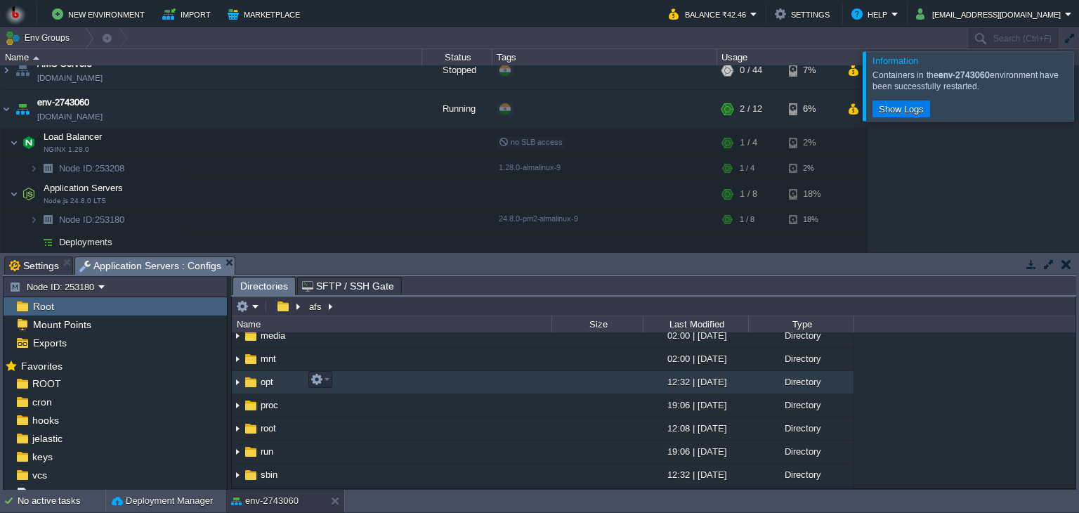
click at [232, 384] on img at bounding box center [237, 383] width 11 height 22
click at [235, 376] on img at bounding box center [237, 383] width 11 height 22
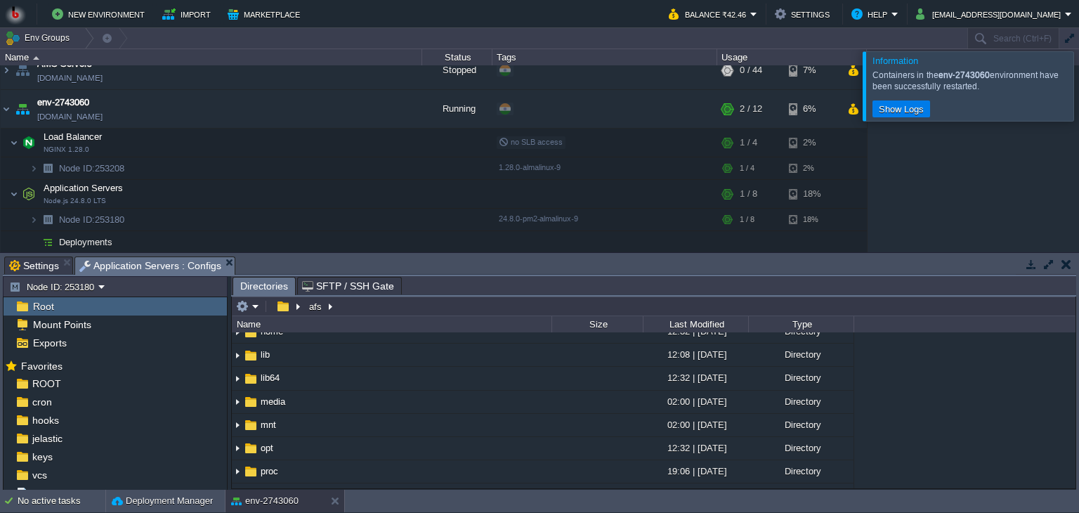
scroll to position [91, 0]
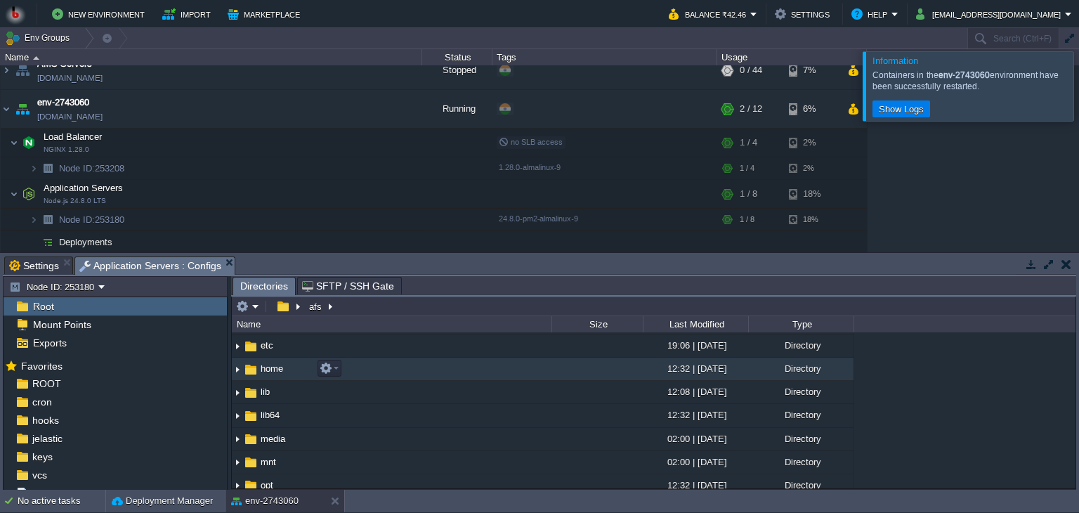
click at [240, 369] on img at bounding box center [237, 369] width 11 height 22
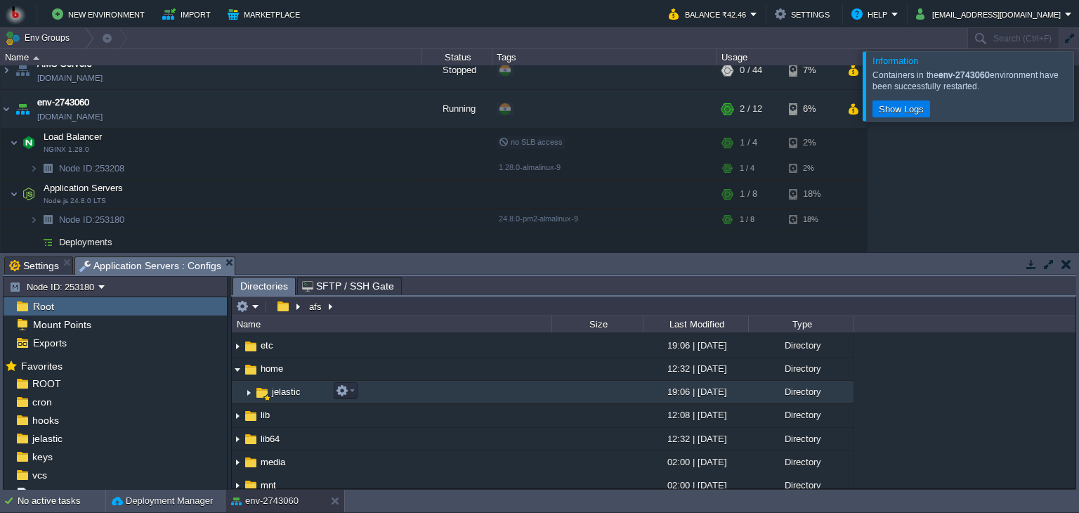
click at [292, 386] on span "jelastic" at bounding box center [286, 392] width 33 height 12
click at [250, 388] on img at bounding box center [248, 392] width 11 height 22
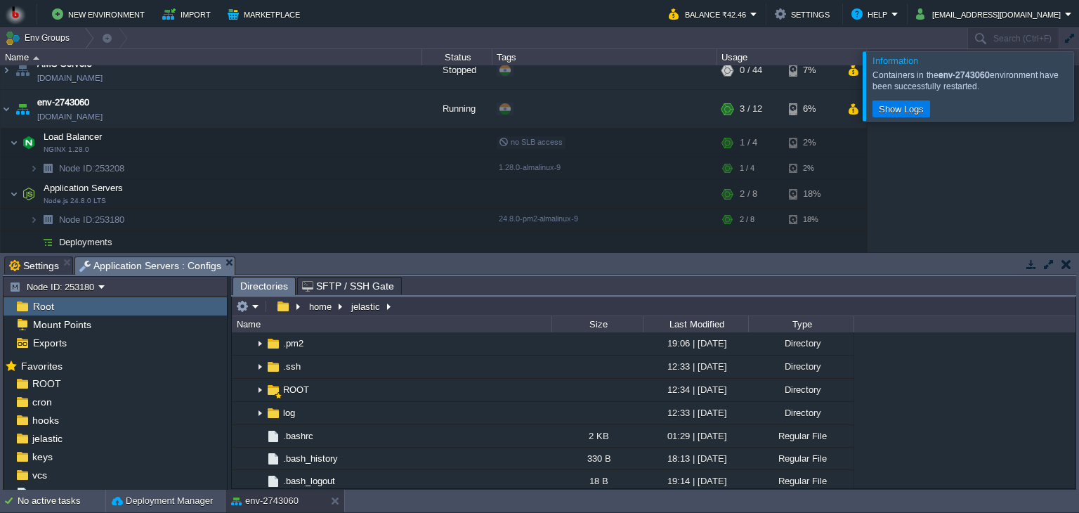
scroll to position [187, 0]
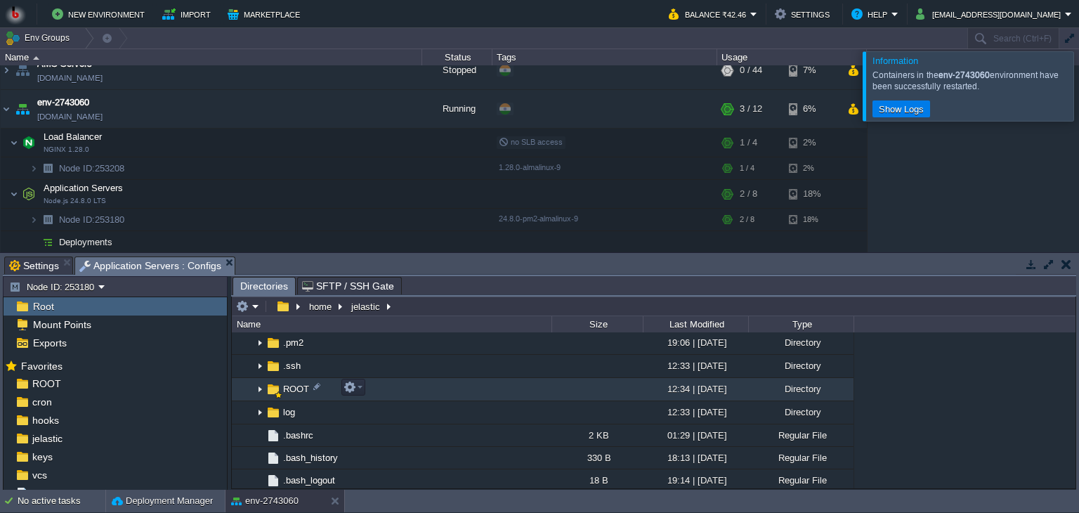
click at [261, 384] on img at bounding box center [259, 390] width 11 height 22
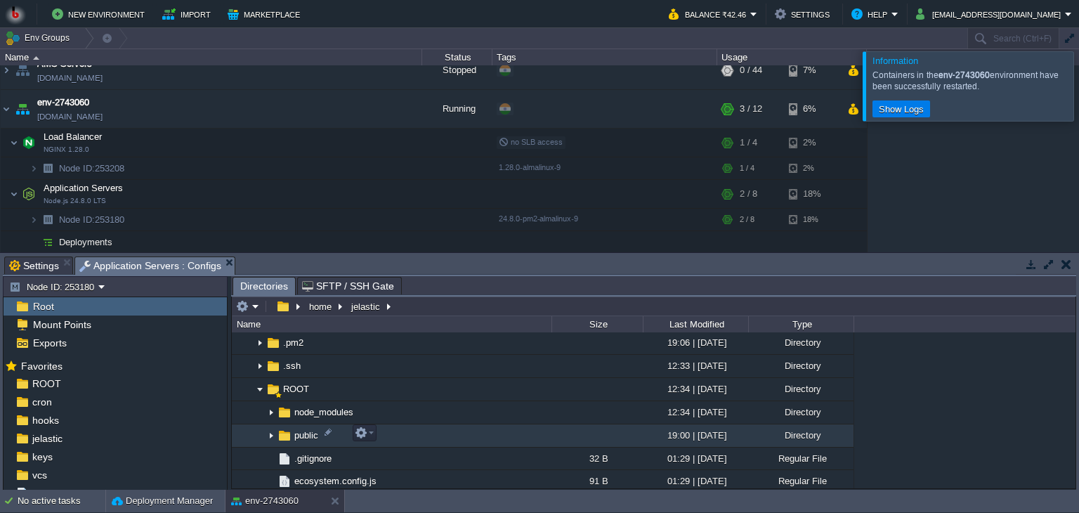
click at [273, 433] on img at bounding box center [271, 436] width 11 height 22
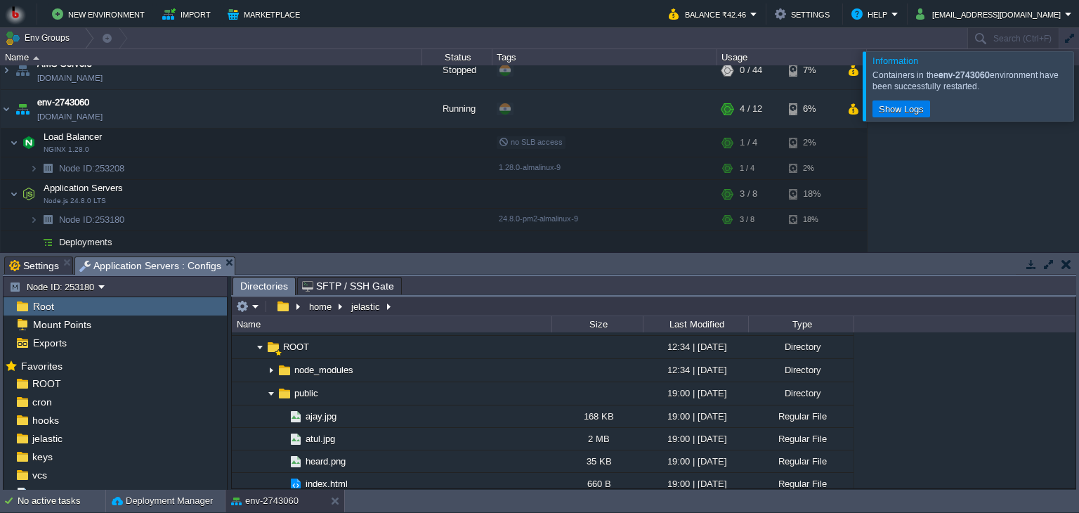
scroll to position [251, 0]
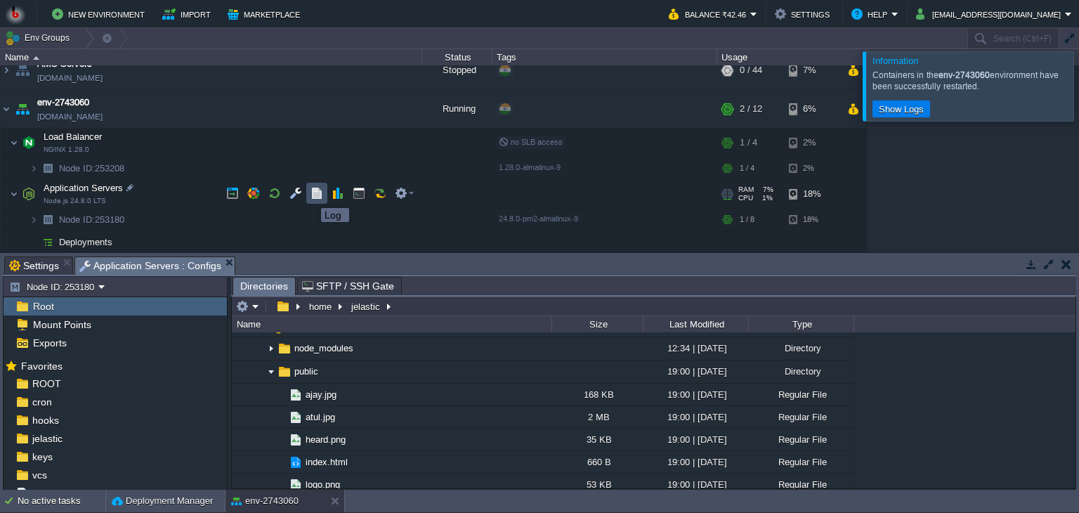
click at [315, 195] on button "button" at bounding box center [316, 193] width 13 height 13
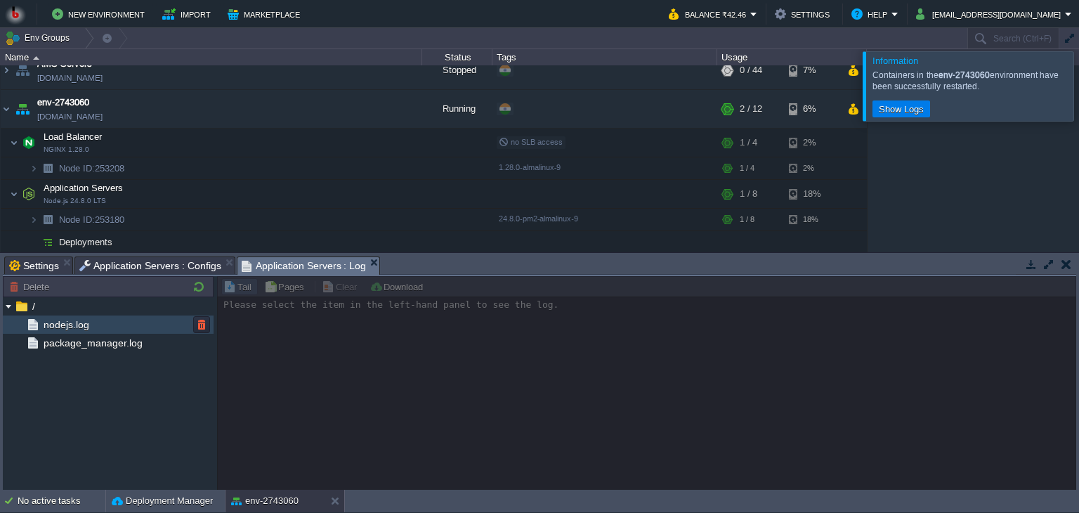
click at [85, 331] on span "nodejs.log" at bounding box center [66, 324] width 51 height 13
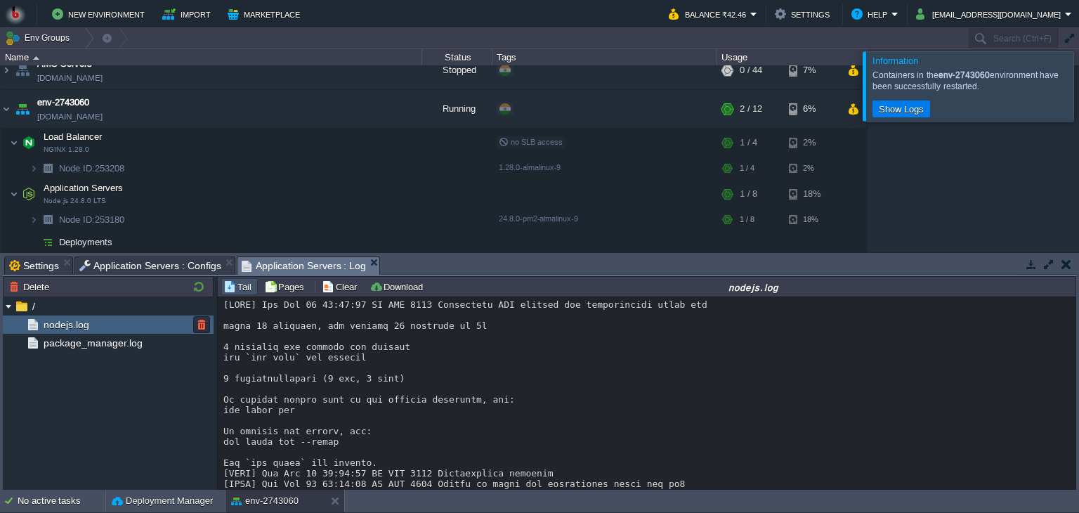
scroll to position [2686, 0]
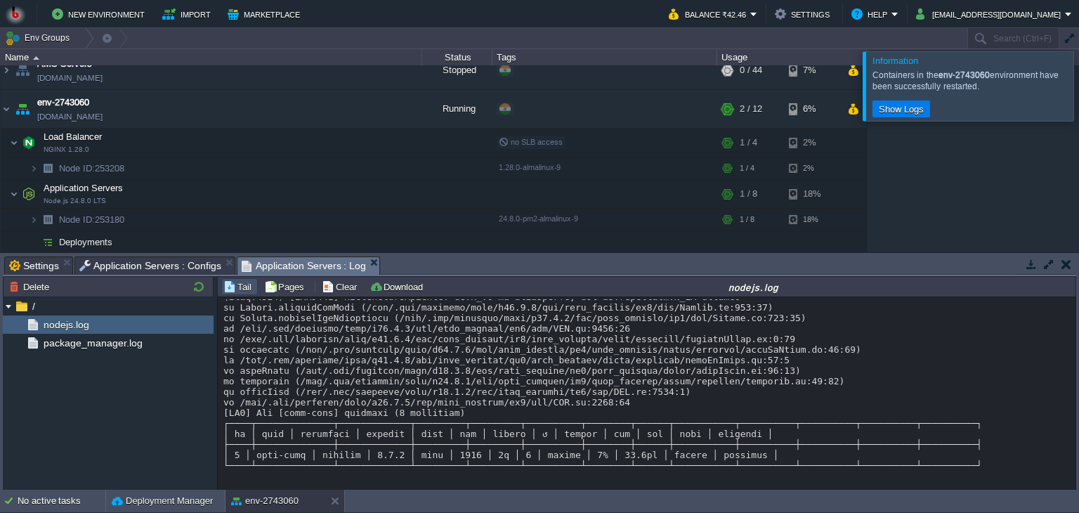
drag, startPoint x: 1074, startPoint y: 483, endPoint x: 1075, endPoint y: 471, distance: 12.7
click at [1075, 471] on div "Loading..." at bounding box center [647, 394] width 859 height 194
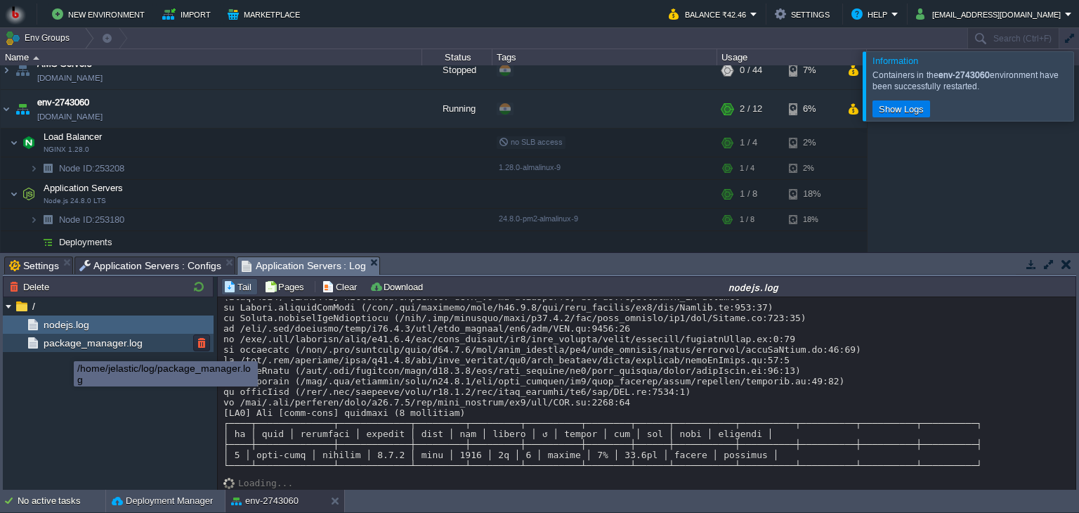
click at [63, 348] on span "package_manager.log" at bounding box center [93, 342] width 104 height 13
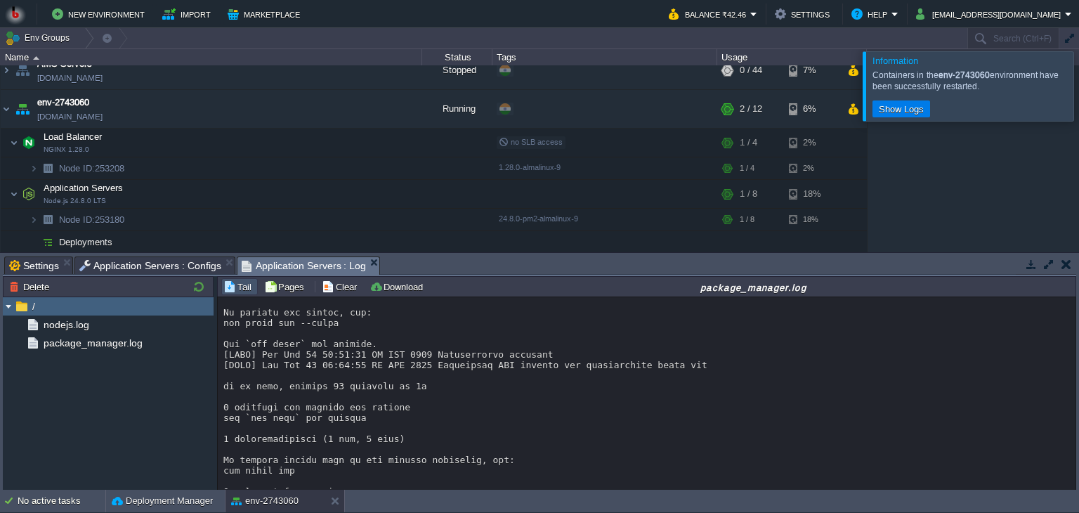
scroll to position [971, 0]
